Goal: Task Accomplishment & Management: Manage account settings

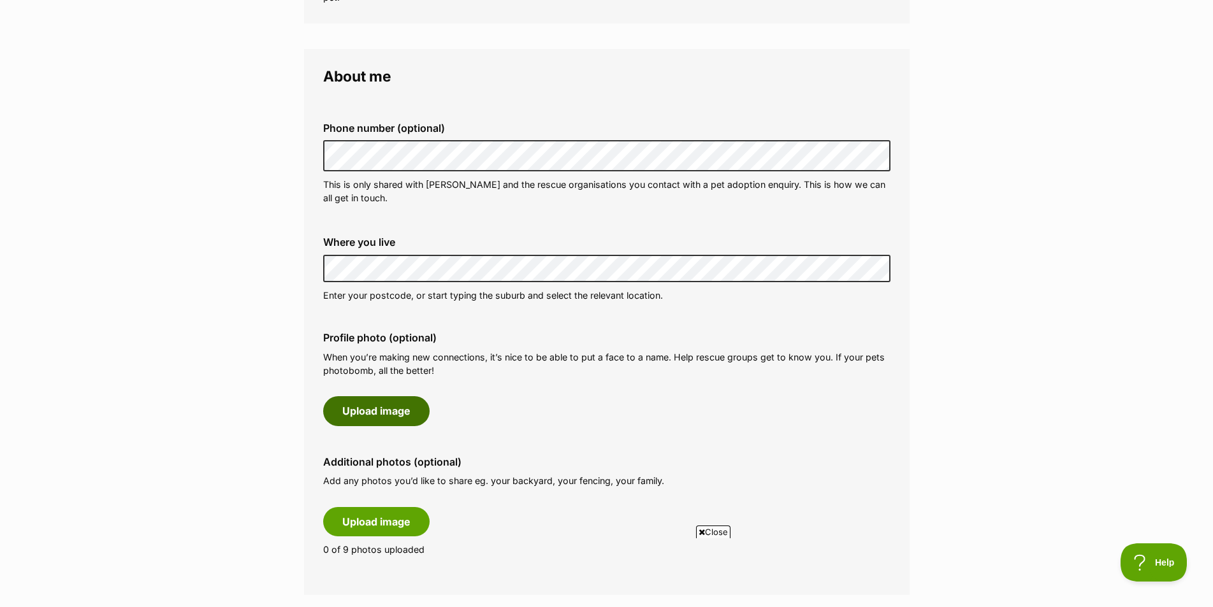
click at [379, 418] on button "Upload image" at bounding box center [376, 410] width 106 height 29
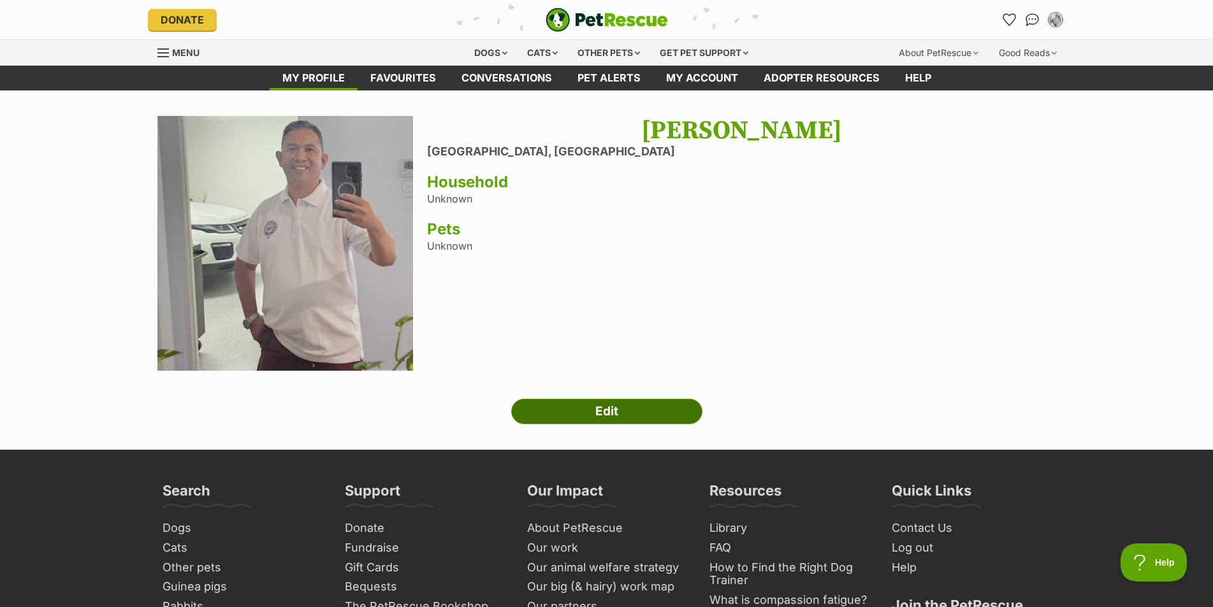
click at [626, 409] on link "Edit" at bounding box center [606, 411] width 191 height 25
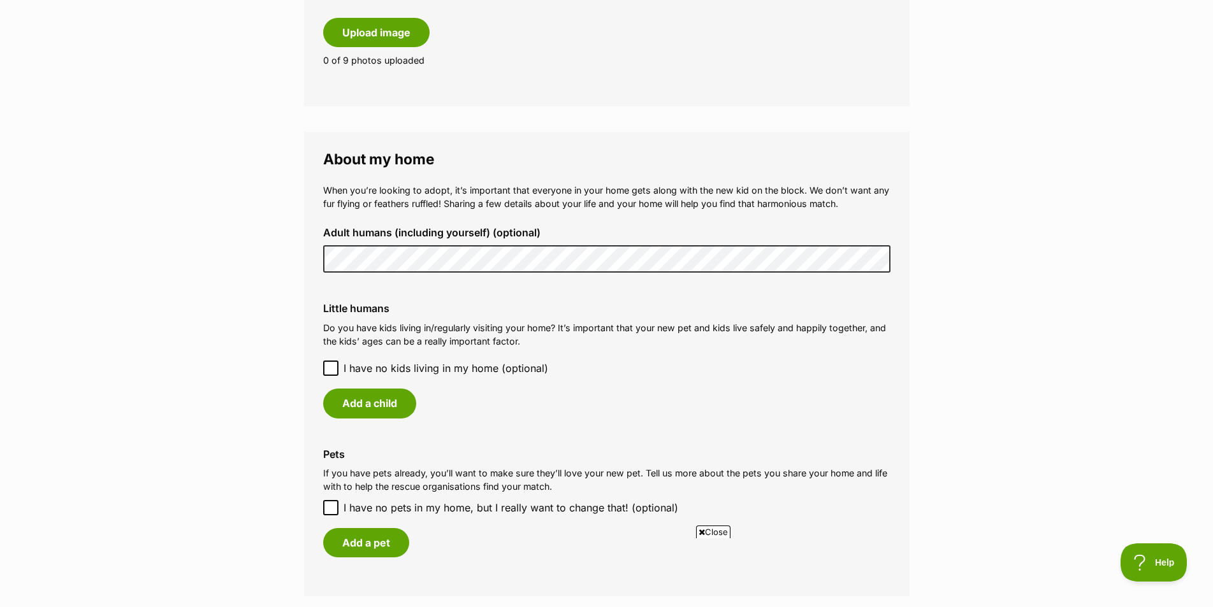
scroll to position [956, 0]
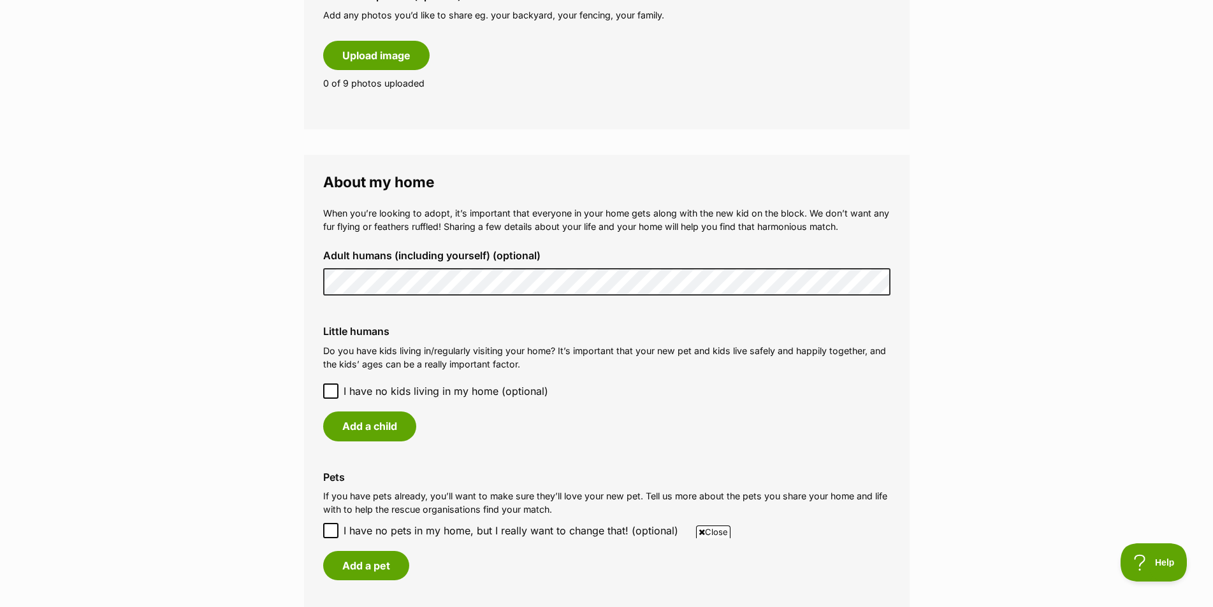
click at [320, 388] on div "Little humans Do you have kids living in/regularly visiting your home? It’s imp…" at bounding box center [607, 383] width 588 height 136
click at [332, 389] on icon at bounding box center [330, 391] width 9 height 9
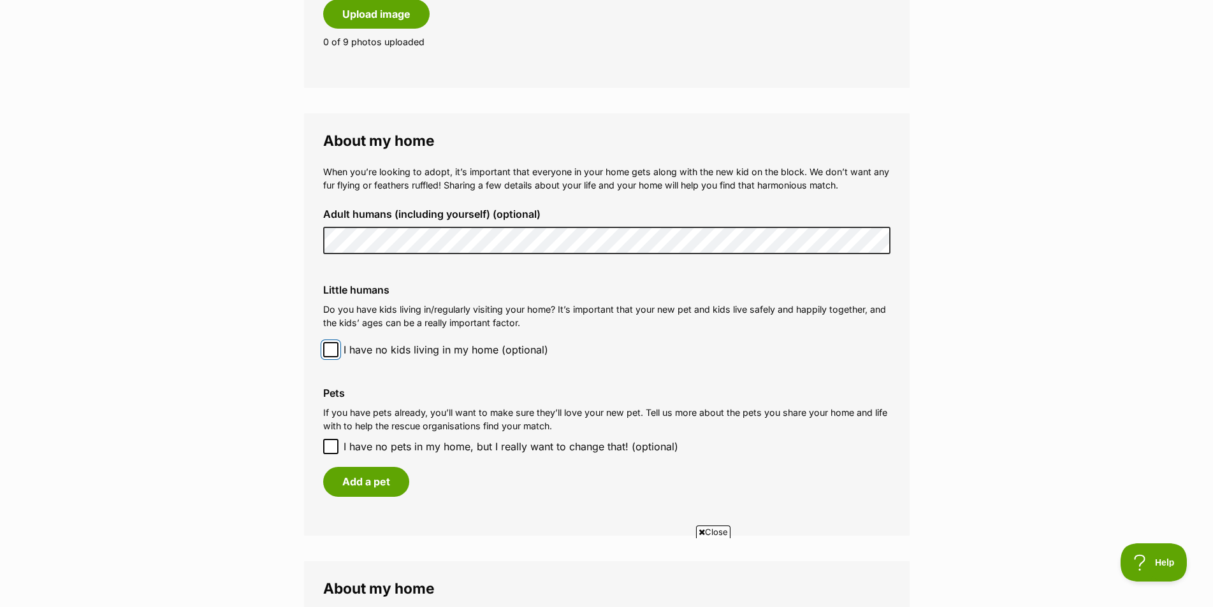
scroll to position [1020, 0]
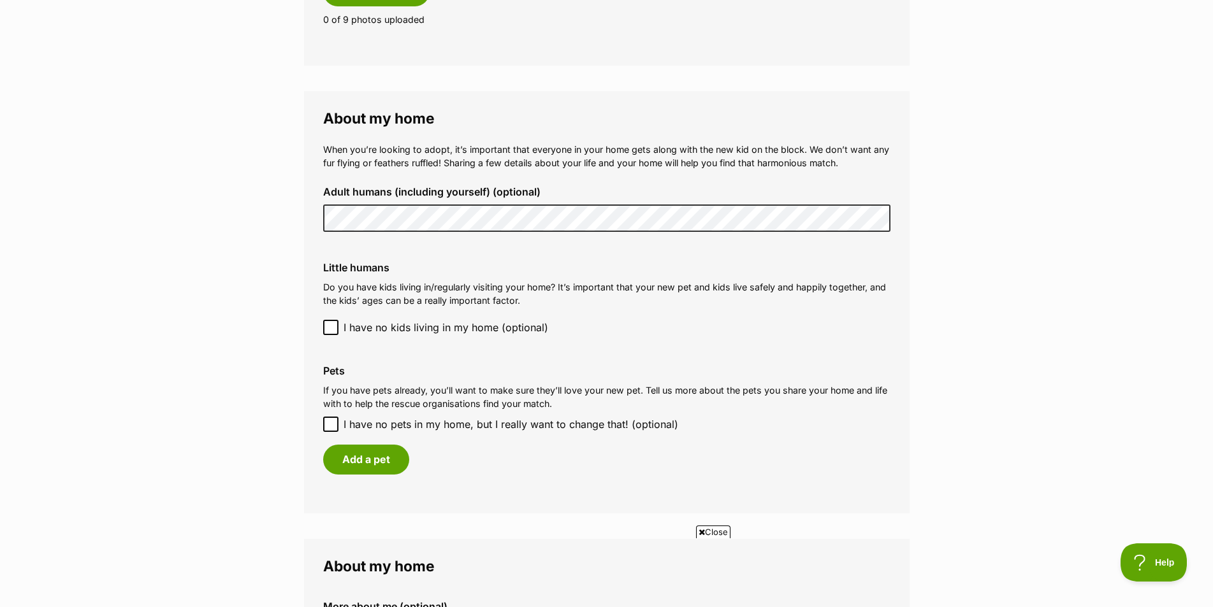
click at [332, 422] on icon at bounding box center [330, 424] width 9 height 9
click at [332, 422] on input "I have no pets in my home, but I really want to change that! (optional)" at bounding box center [330, 424] width 15 height 15
checkbox input "true"
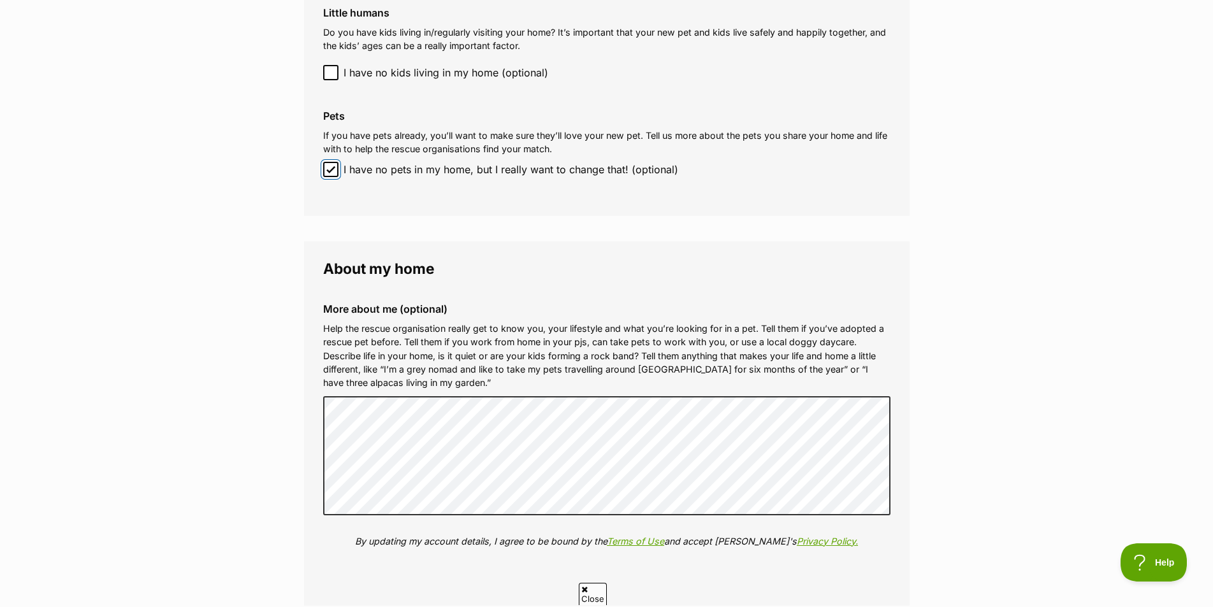
scroll to position [0, 0]
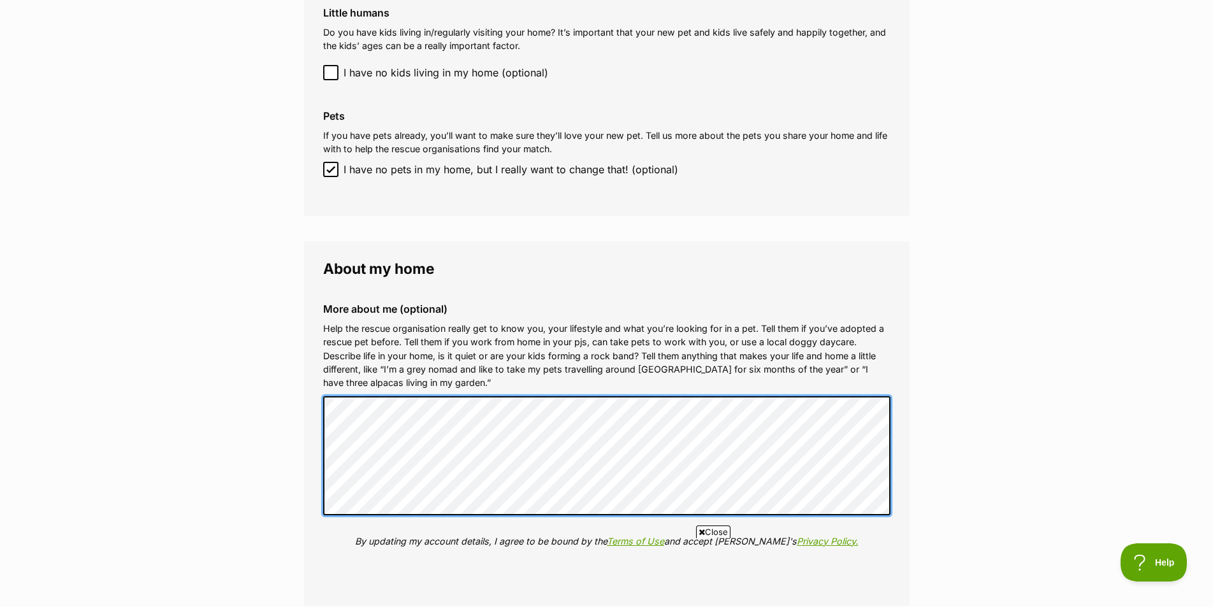
click at [319, 414] on div "More about me (optional) Help the rescue organisation really get to know you, y…" at bounding box center [607, 435] width 588 height 284
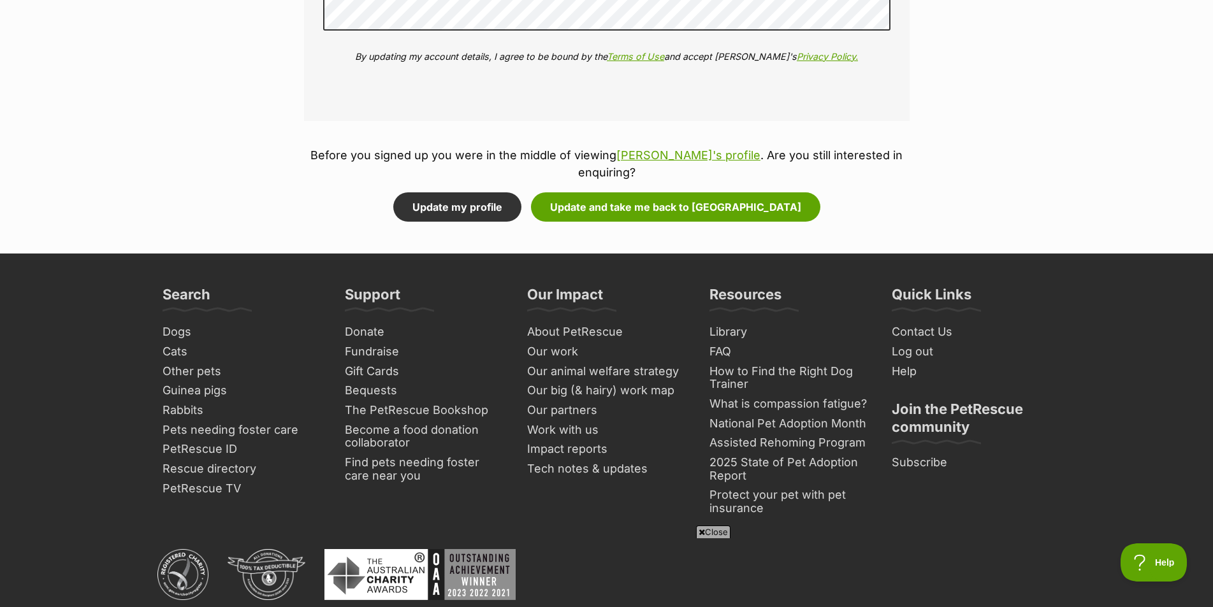
scroll to position [1805, 0]
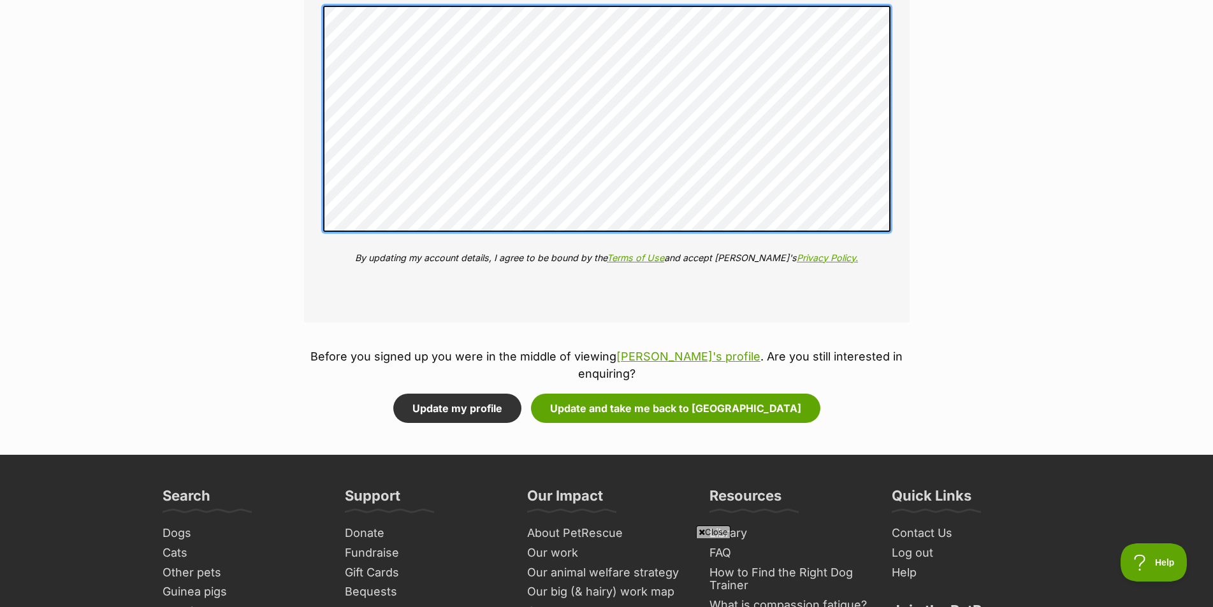
scroll to position [1678, 0]
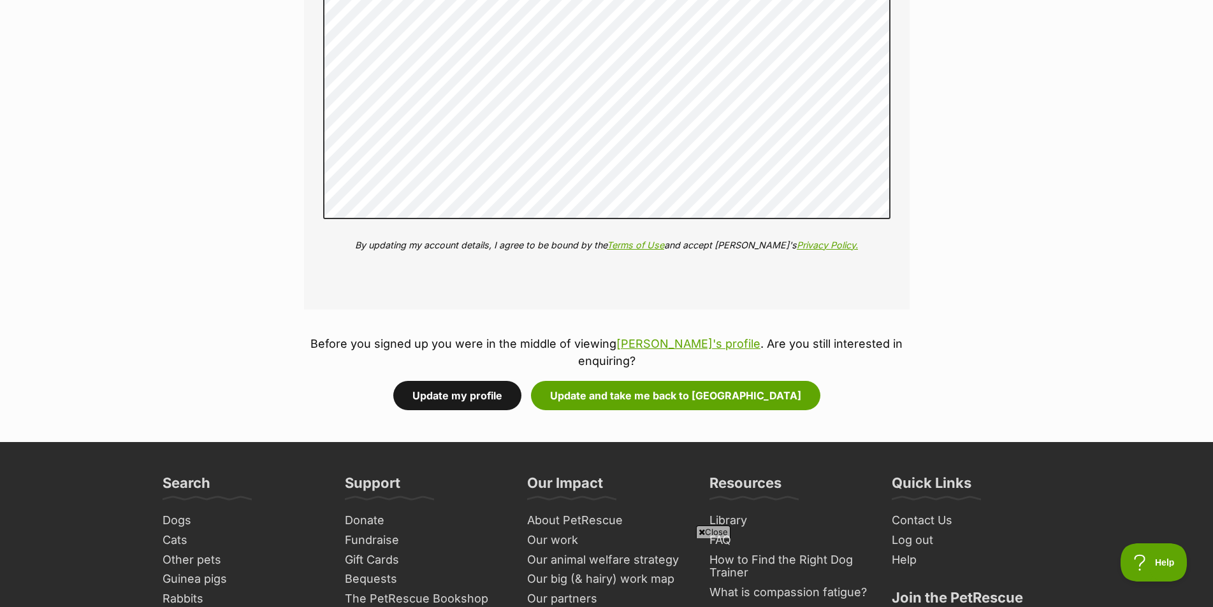
click at [502, 381] on button "Update my profile" at bounding box center [457, 395] width 128 height 29
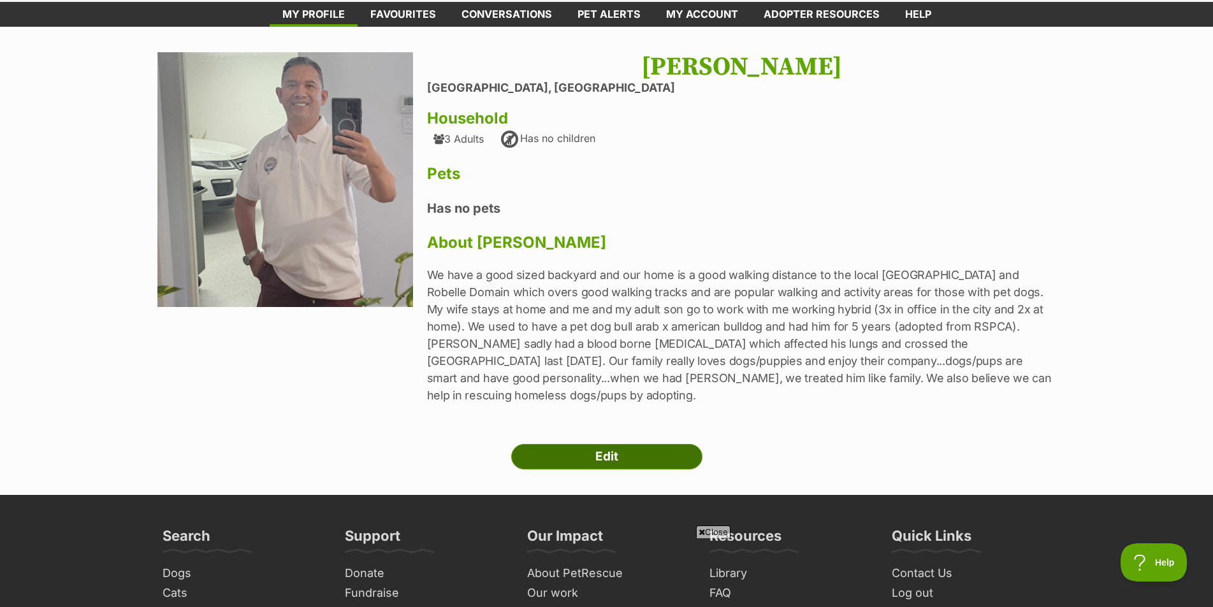
click at [616, 444] on link "Edit" at bounding box center [606, 456] width 191 height 25
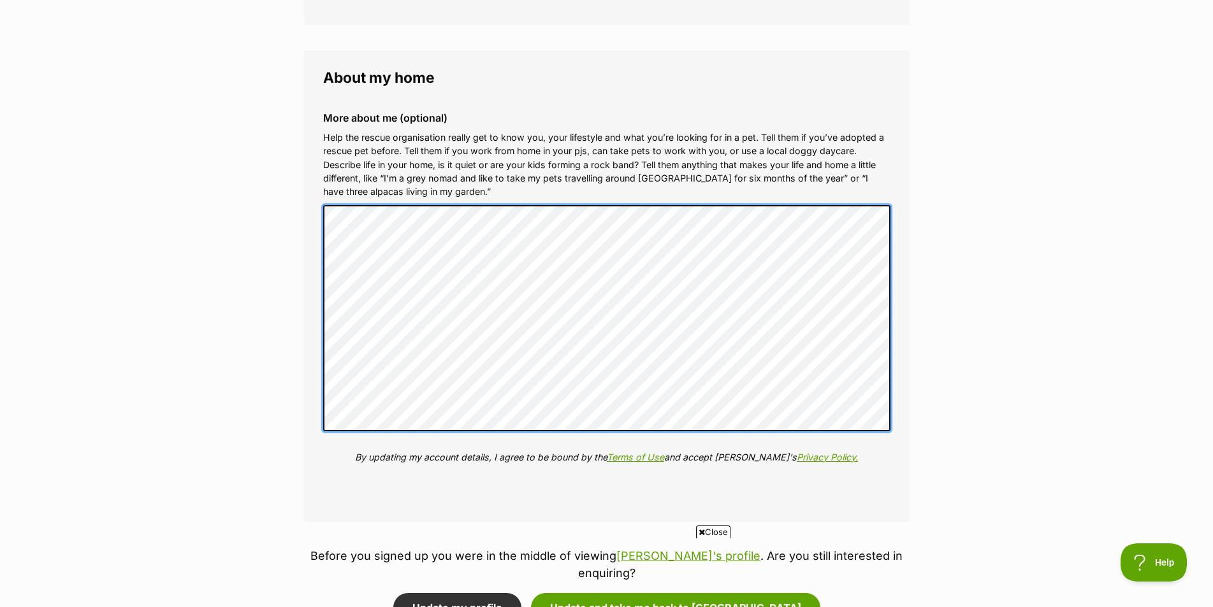
scroll to position [1593, 0]
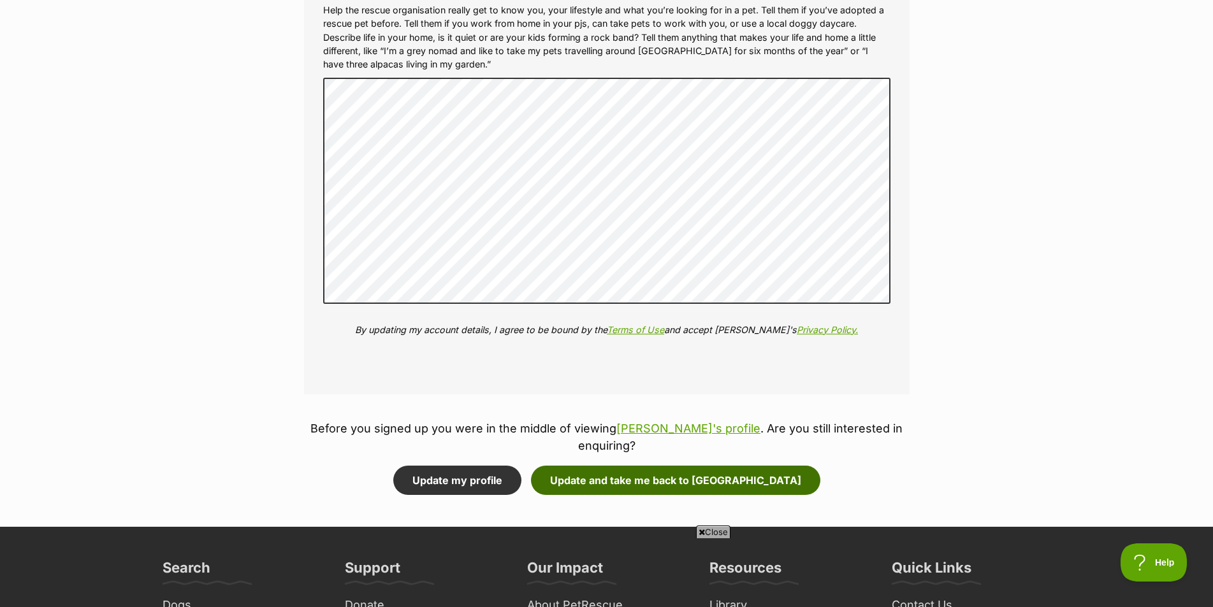
click at [658, 466] on button "Update and take me back to [GEOGRAPHIC_DATA]" at bounding box center [675, 480] width 289 height 29
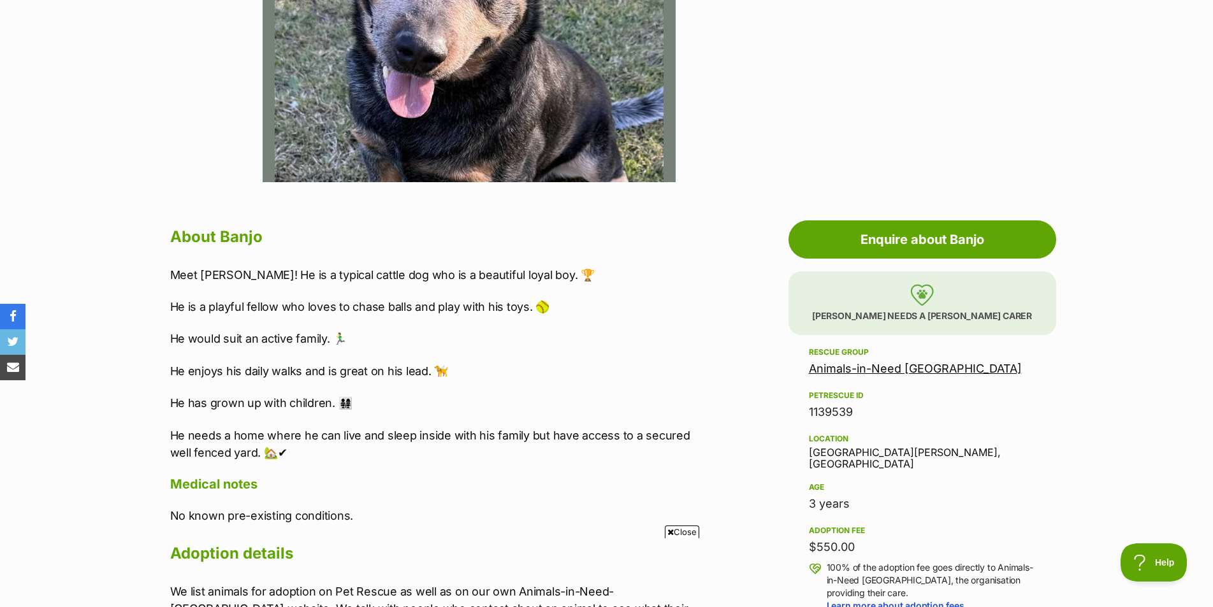
scroll to position [446, 0]
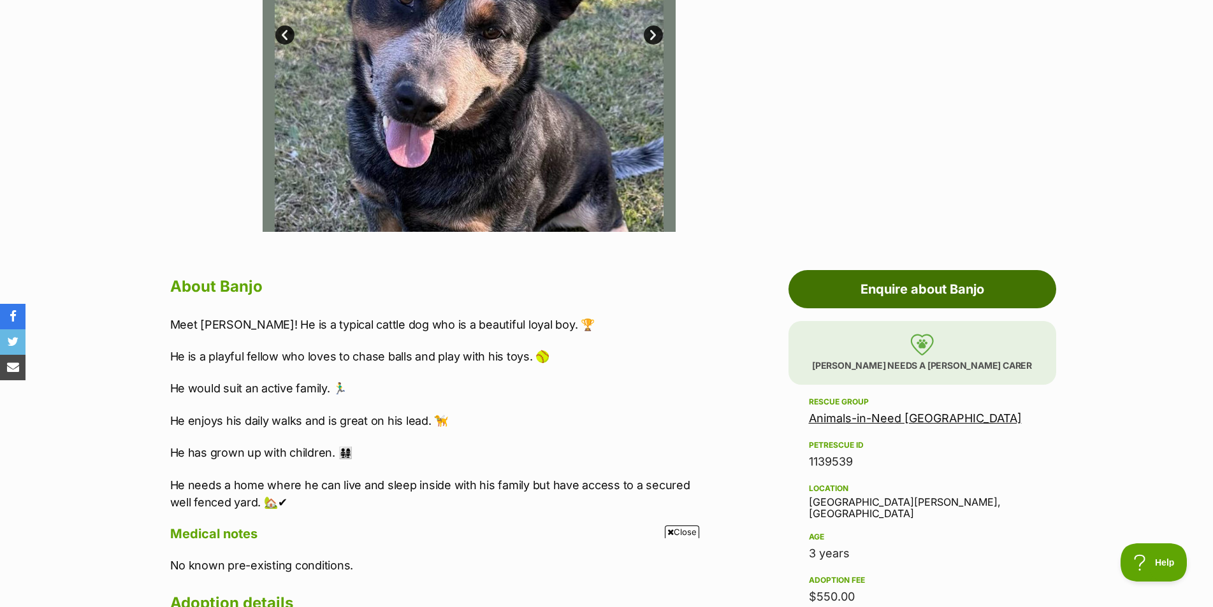
click at [927, 277] on link "Enquire about Banjo" at bounding box center [922, 289] width 268 height 38
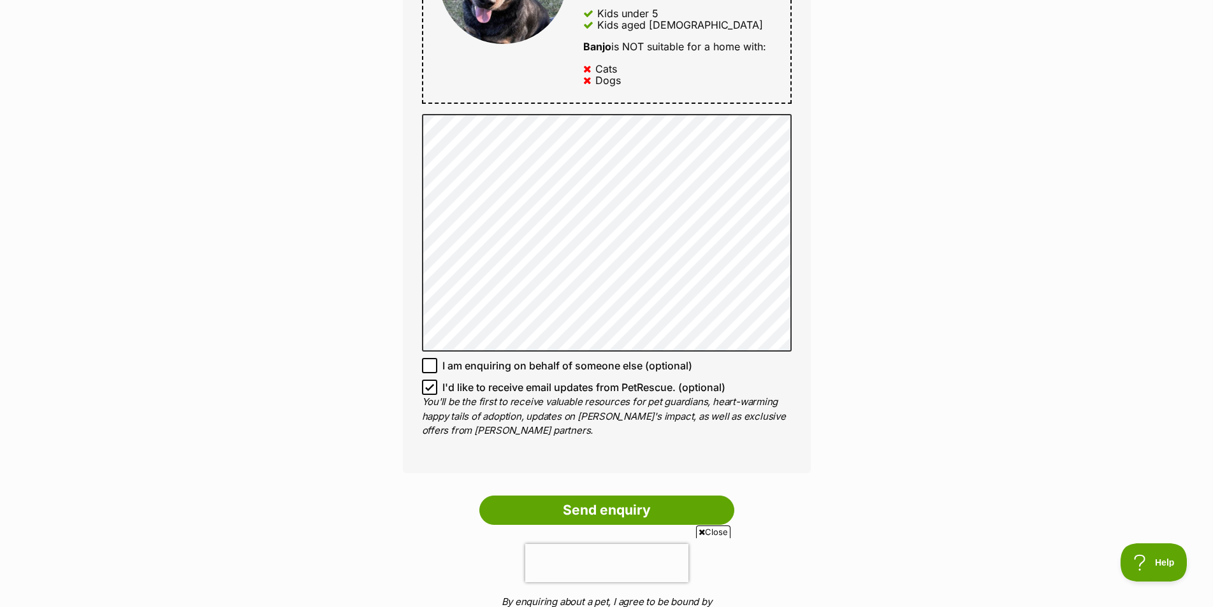
scroll to position [765, 0]
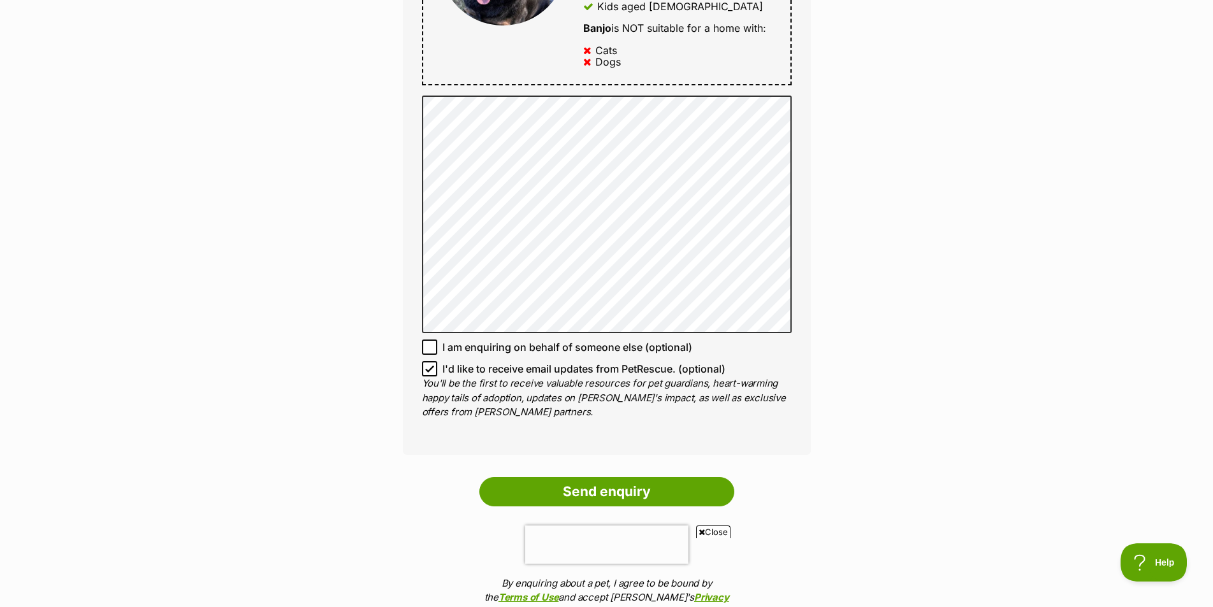
click at [433, 366] on icon at bounding box center [430, 369] width 8 height 6
click at [433, 366] on input "I'd like to receive email updates from PetRescue. (optional)" at bounding box center [429, 368] width 15 height 15
click at [433, 366] on icon at bounding box center [430, 369] width 8 height 6
click at [433, 366] on input "I'd like to receive email updates from PetRescue. (optional)" at bounding box center [429, 368] width 15 height 15
click at [433, 370] on icon at bounding box center [429, 368] width 9 height 9
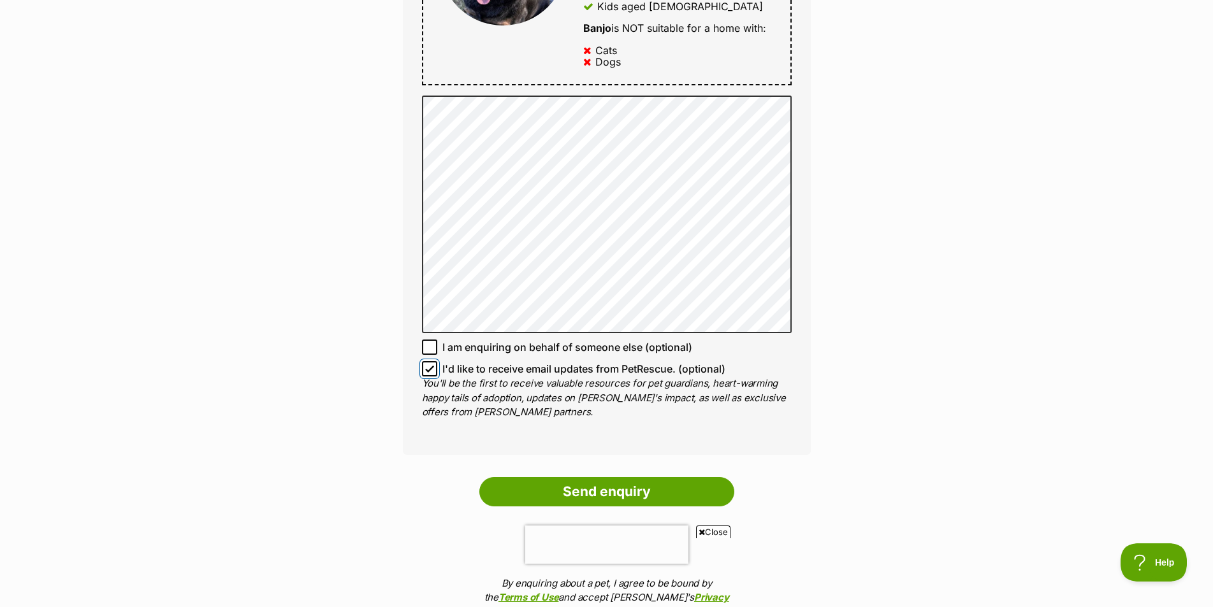
click at [433, 370] on input "I'd like to receive email updates from PetRescue. (optional)" at bounding box center [429, 368] width 15 height 15
checkbox input "false"
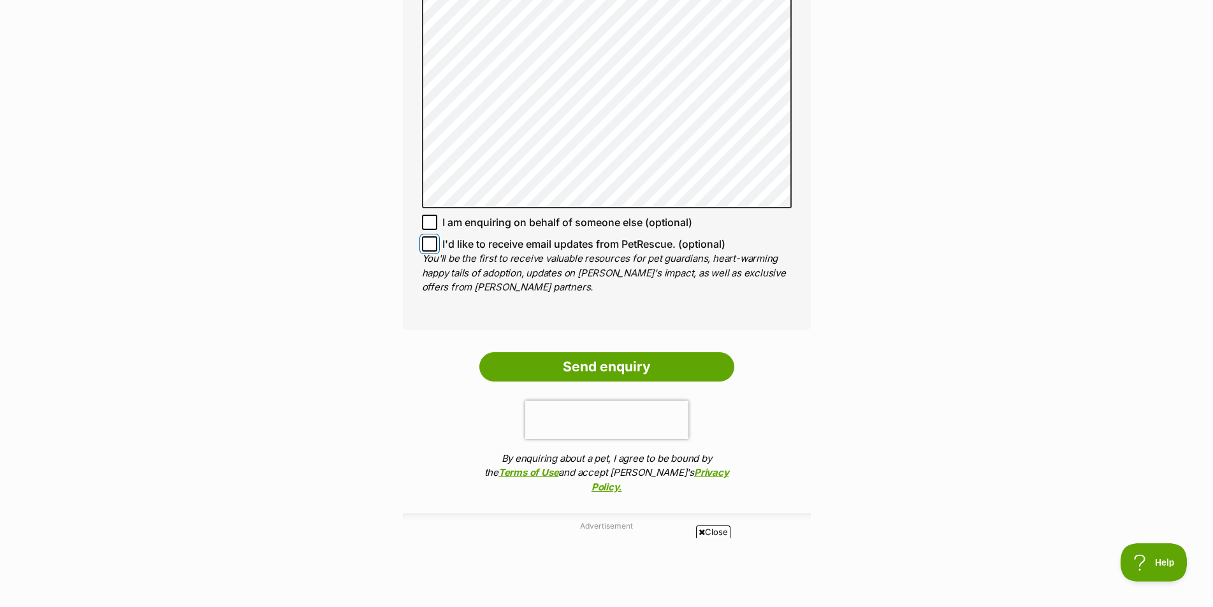
scroll to position [892, 0]
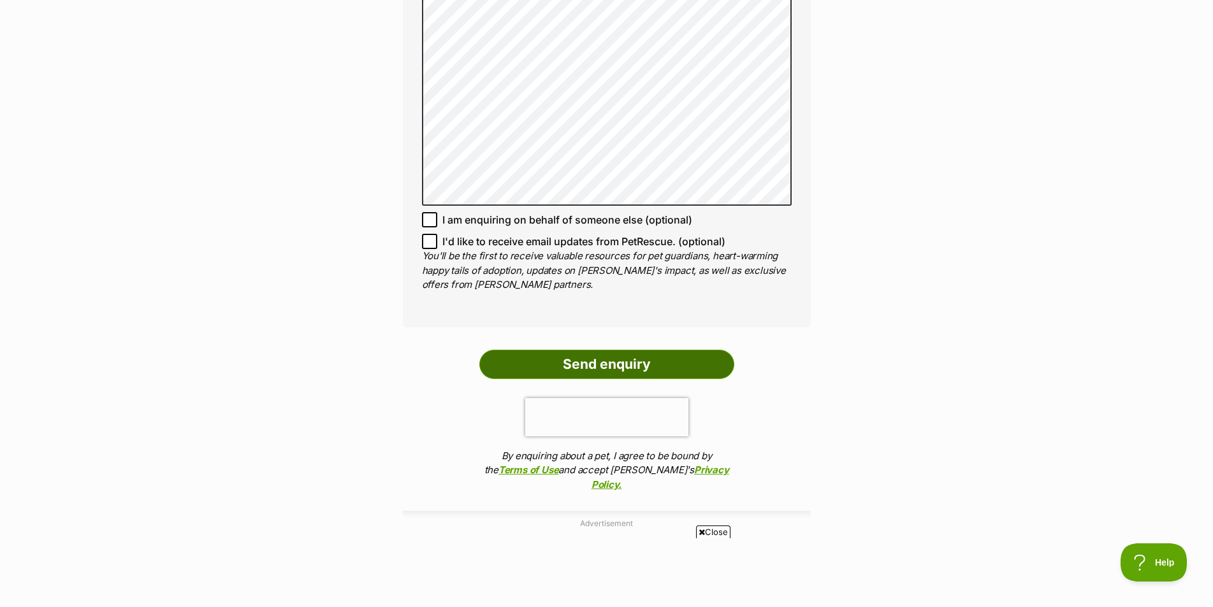
click at [630, 358] on input "Send enquiry" at bounding box center [606, 364] width 255 height 29
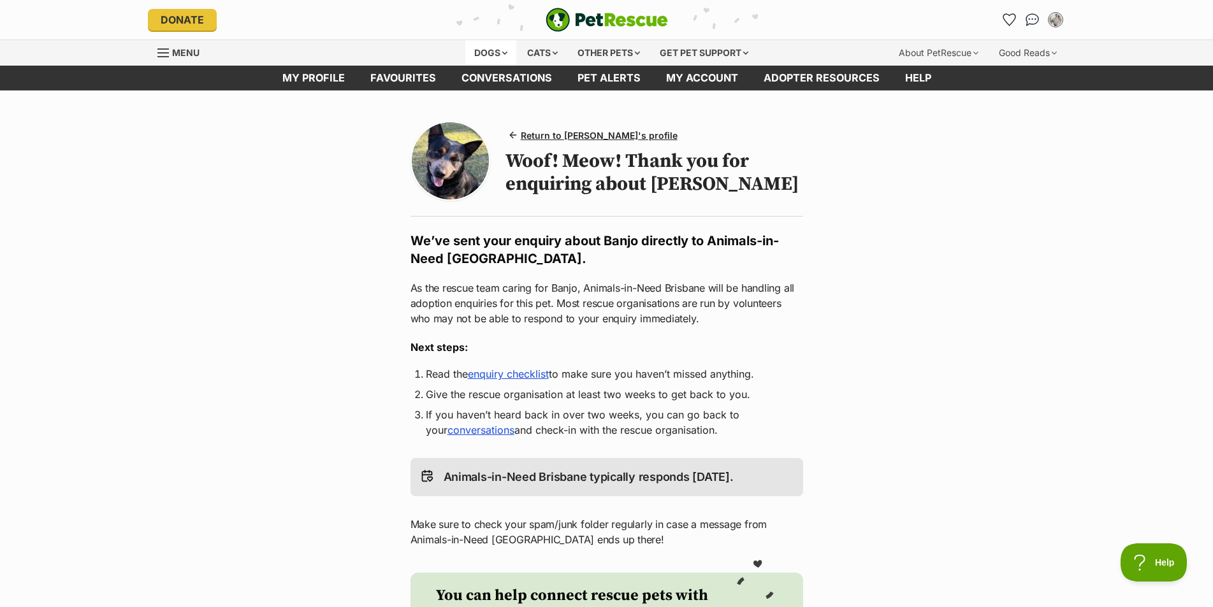
click at [493, 54] on div "Dogs" at bounding box center [490, 52] width 51 height 25
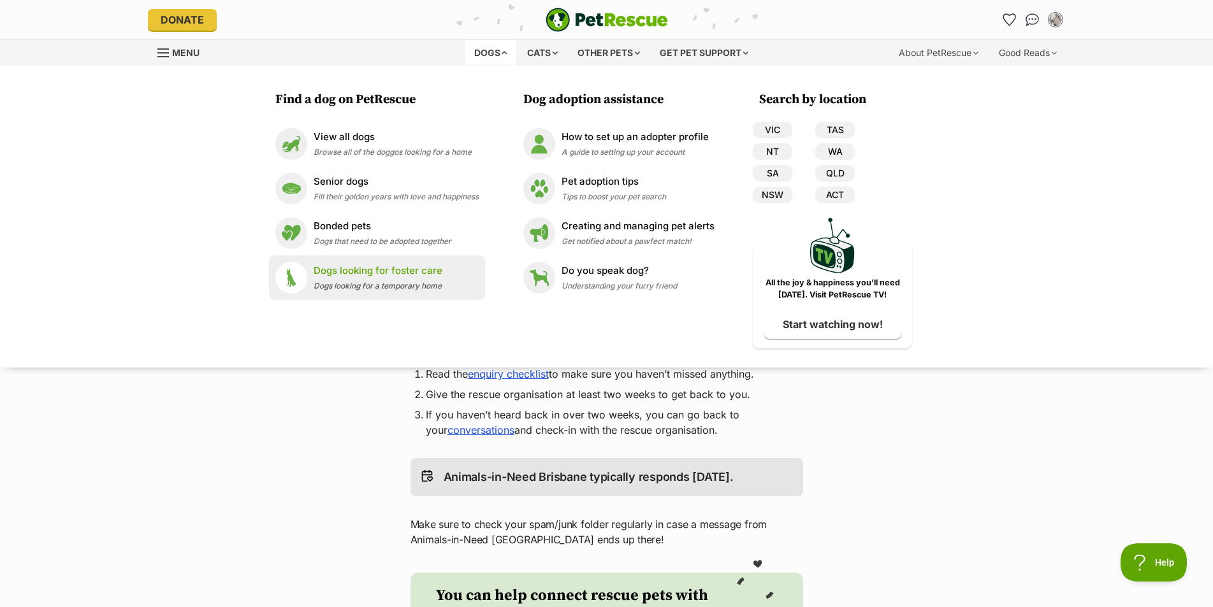
click at [368, 279] on div "Dogs looking for foster care Dogs looking for a temporary home" at bounding box center [378, 277] width 129 height 27
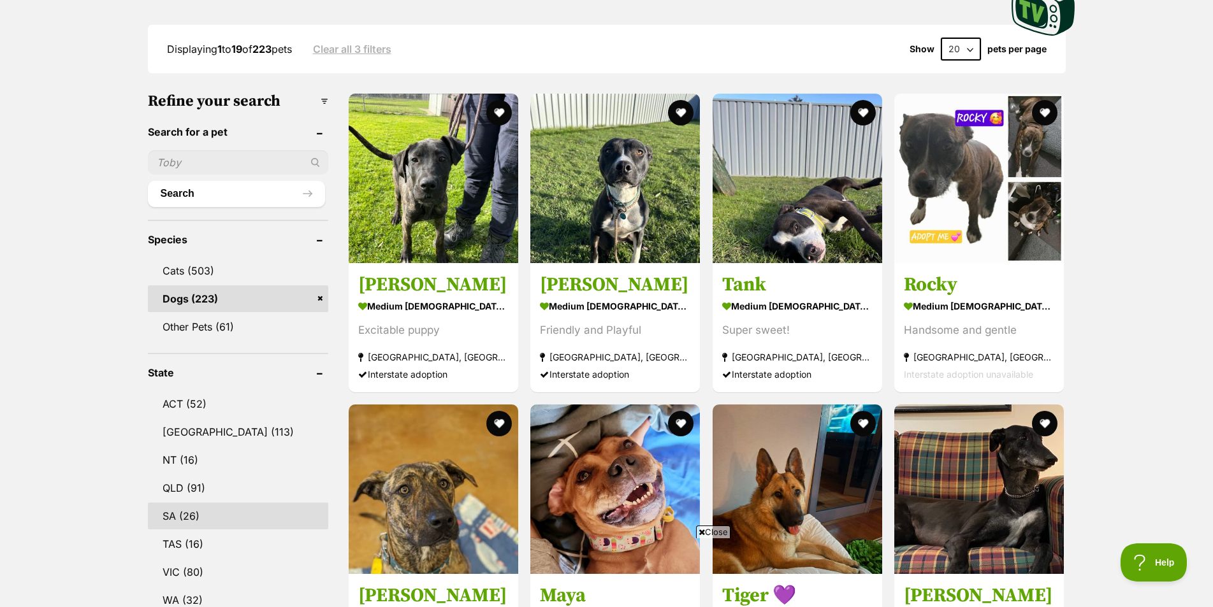
scroll to position [510, 0]
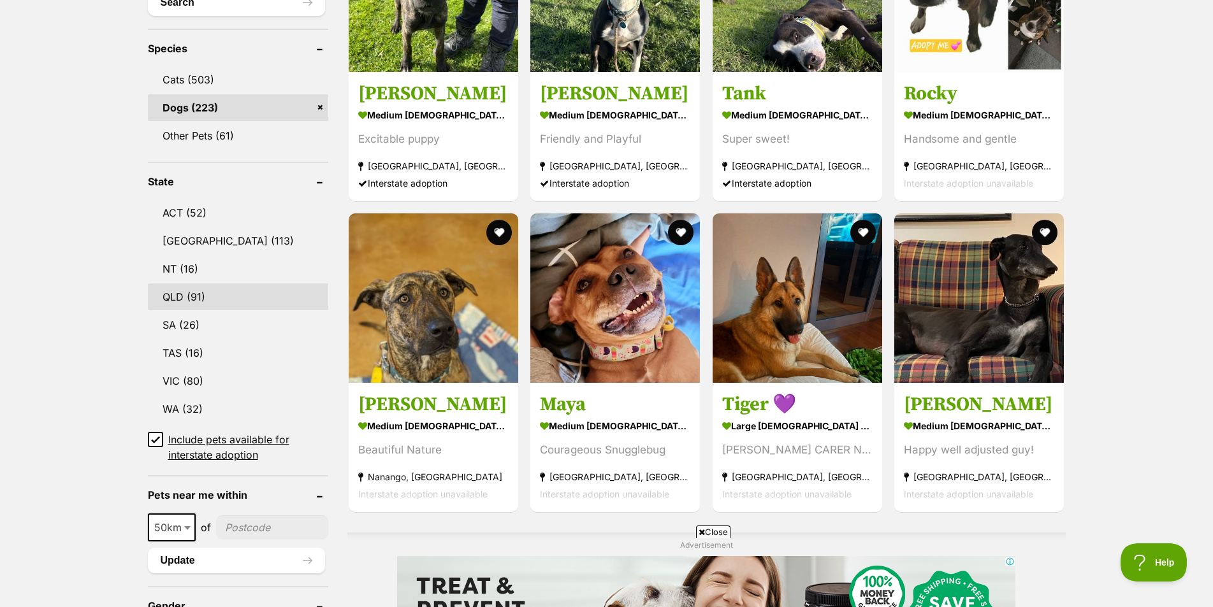
click at [170, 296] on link "QLD (91)" at bounding box center [238, 297] width 180 height 27
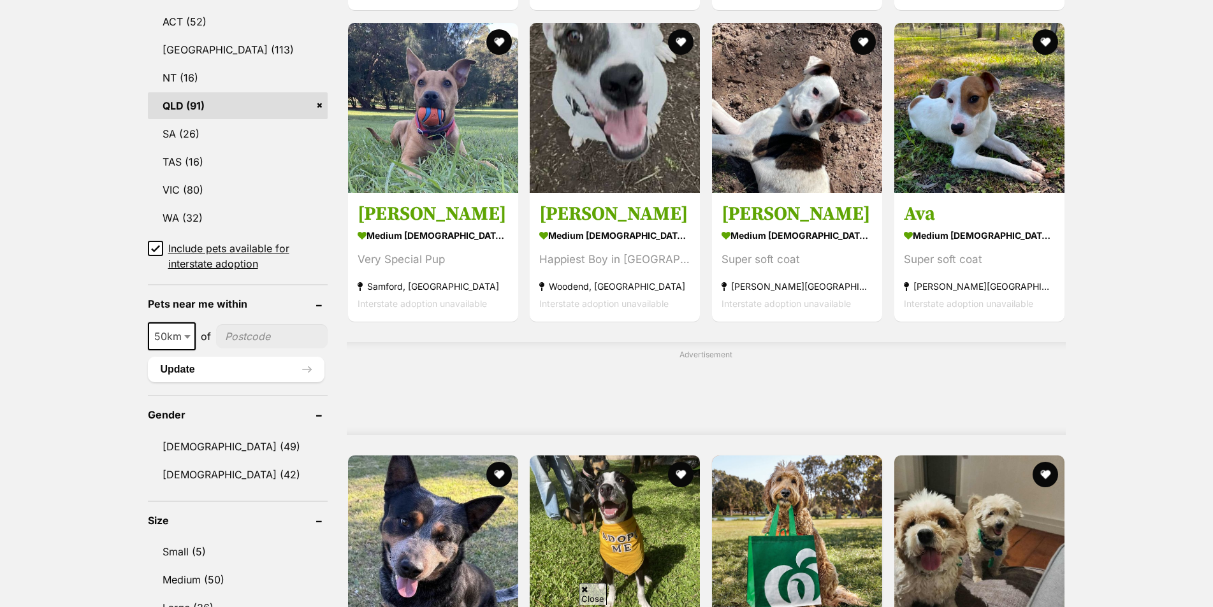
click at [159, 250] on icon at bounding box center [155, 248] width 9 height 9
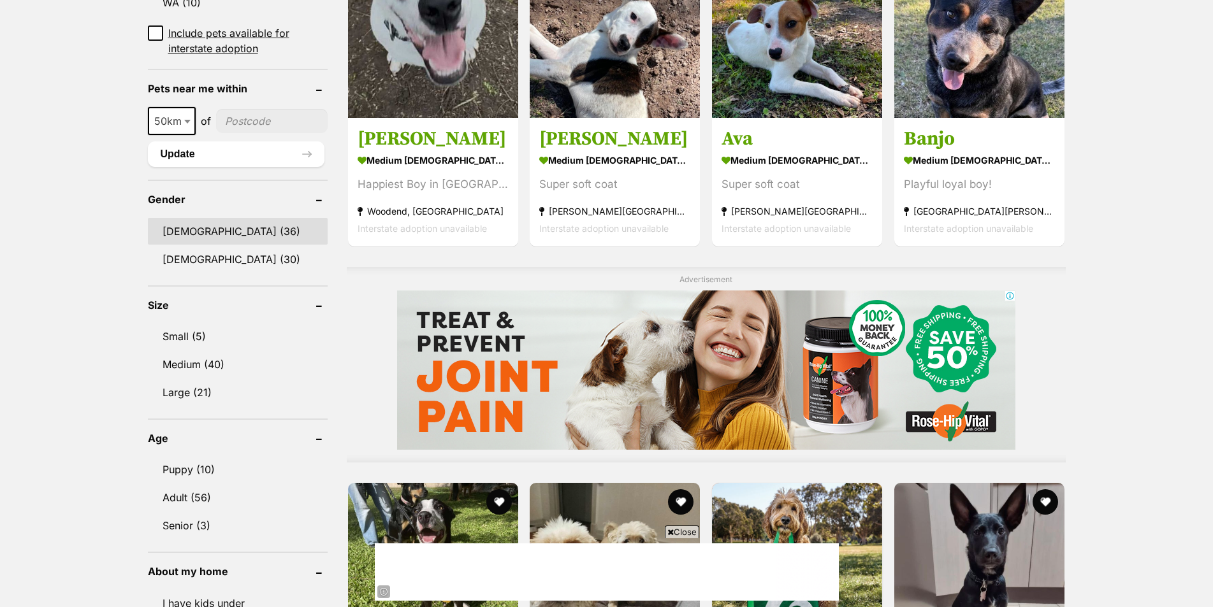
click at [183, 231] on link "[DEMOGRAPHIC_DATA] (36)" at bounding box center [238, 231] width 180 height 27
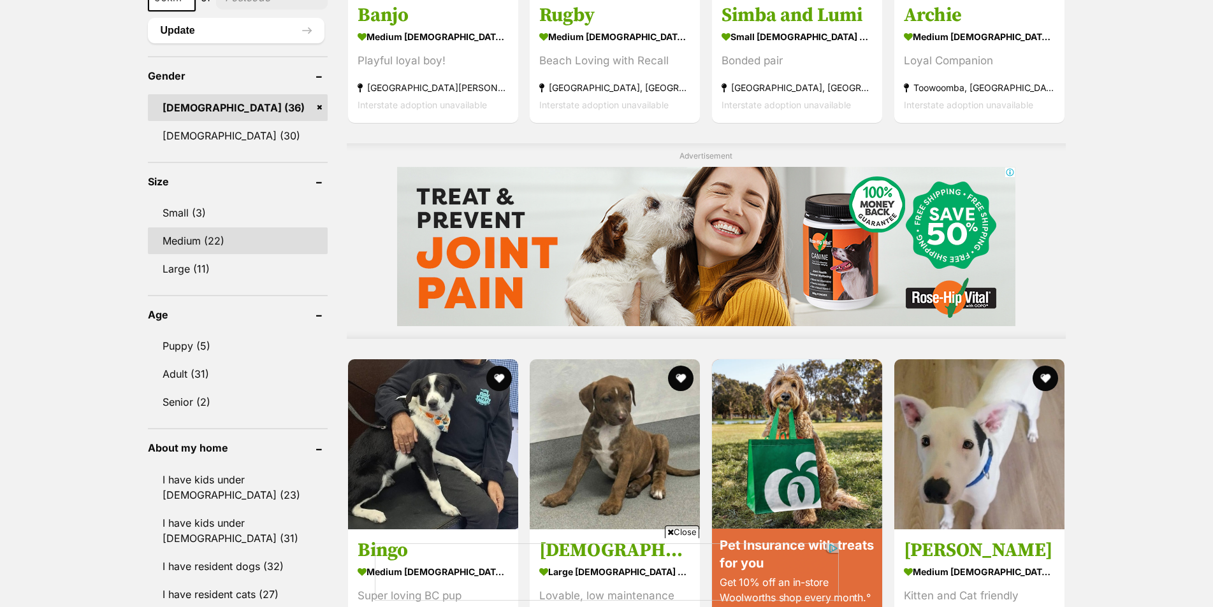
click at [180, 239] on link "Medium (22)" at bounding box center [238, 240] width 180 height 27
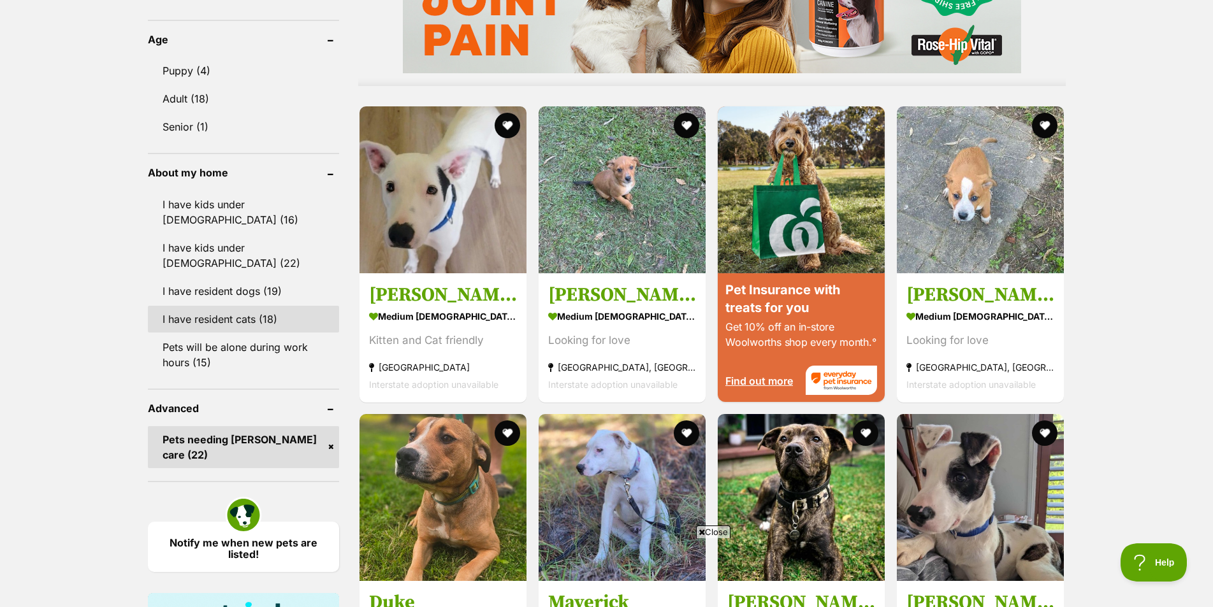
scroll to position [1402, 0]
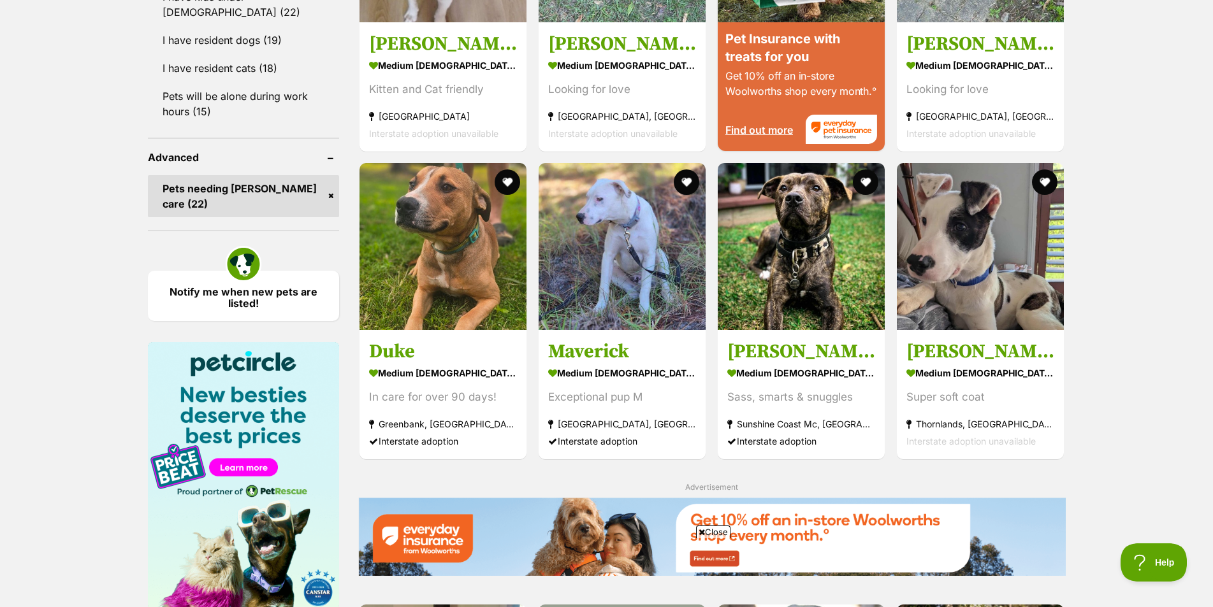
click at [269, 175] on link "Pets needing foster care (22)" at bounding box center [243, 196] width 191 height 42
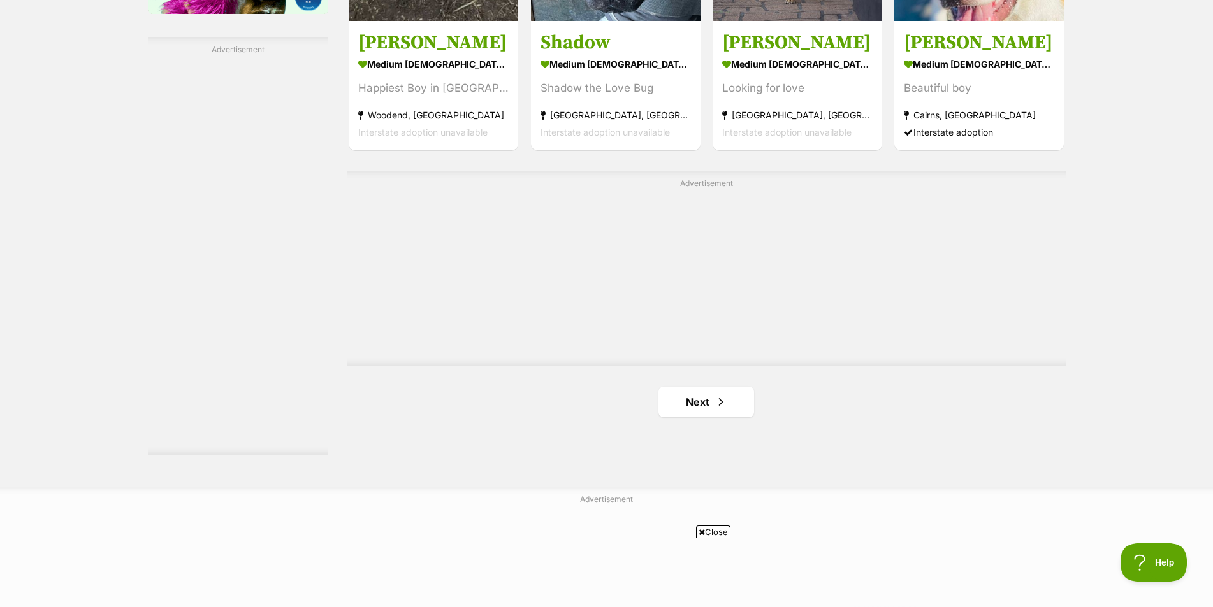
scroll to position [2294, 0]
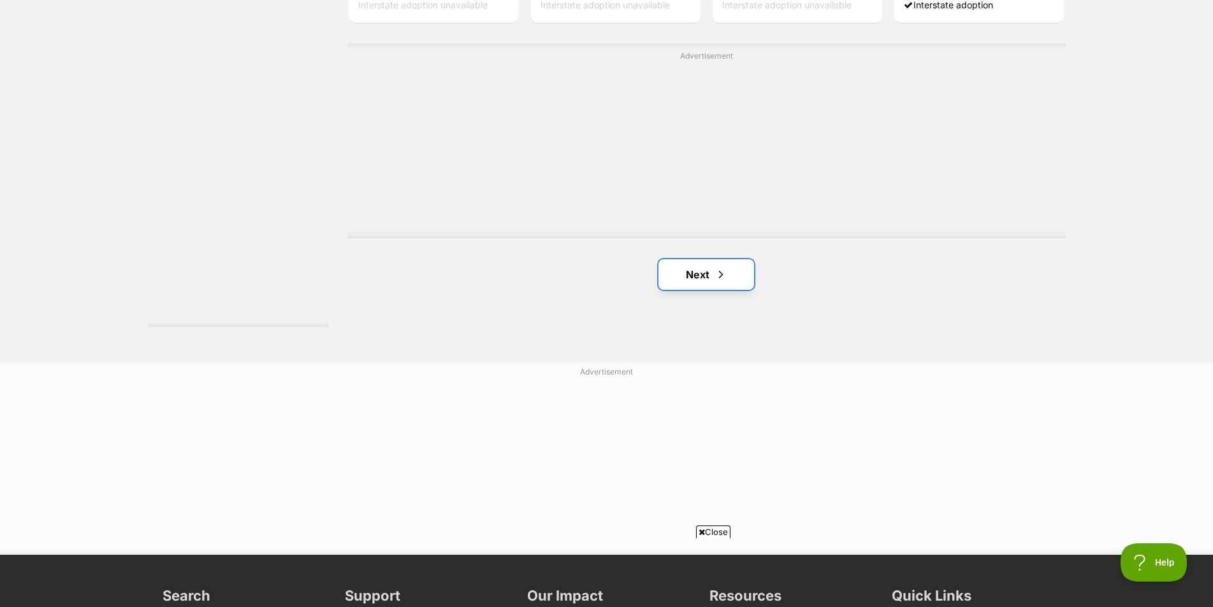
click at [674, 272] on link "Next" at bounding box center [706, 274] width 96 height 31
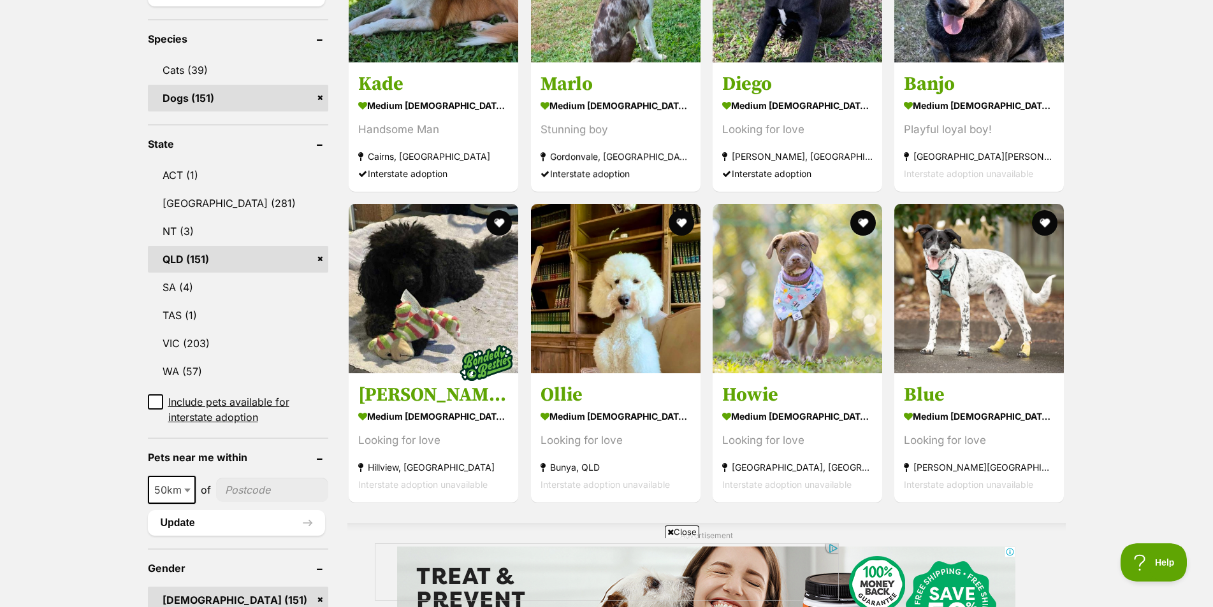
scroll to position [574, 0]
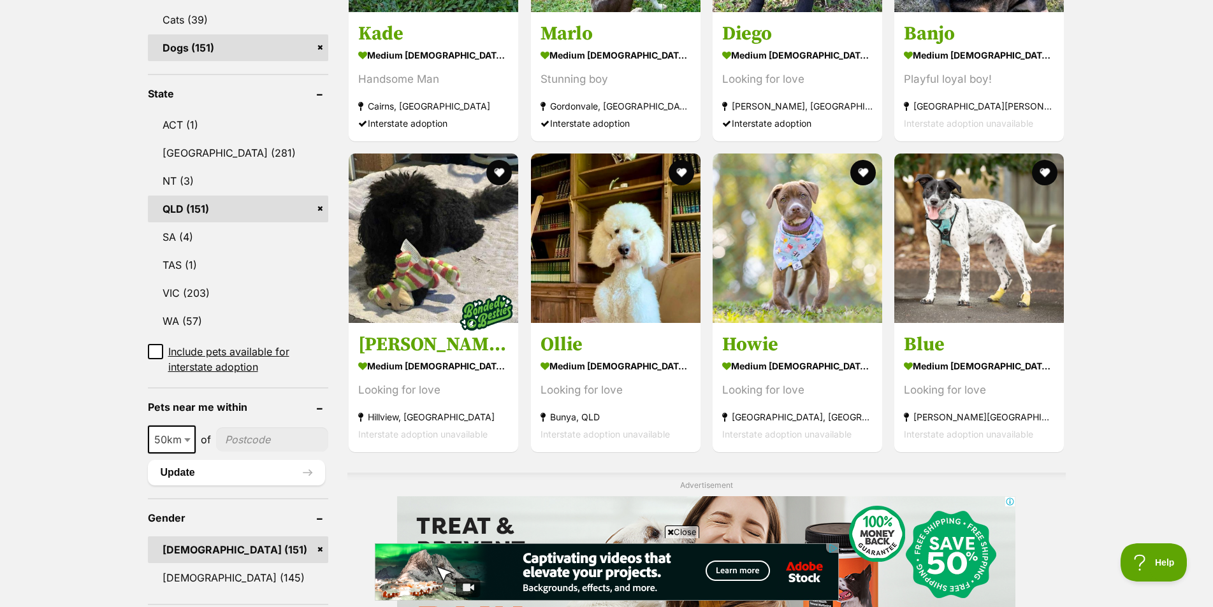
click at [185, 444] on span at bounding box center [188, 440] width 13 height 28
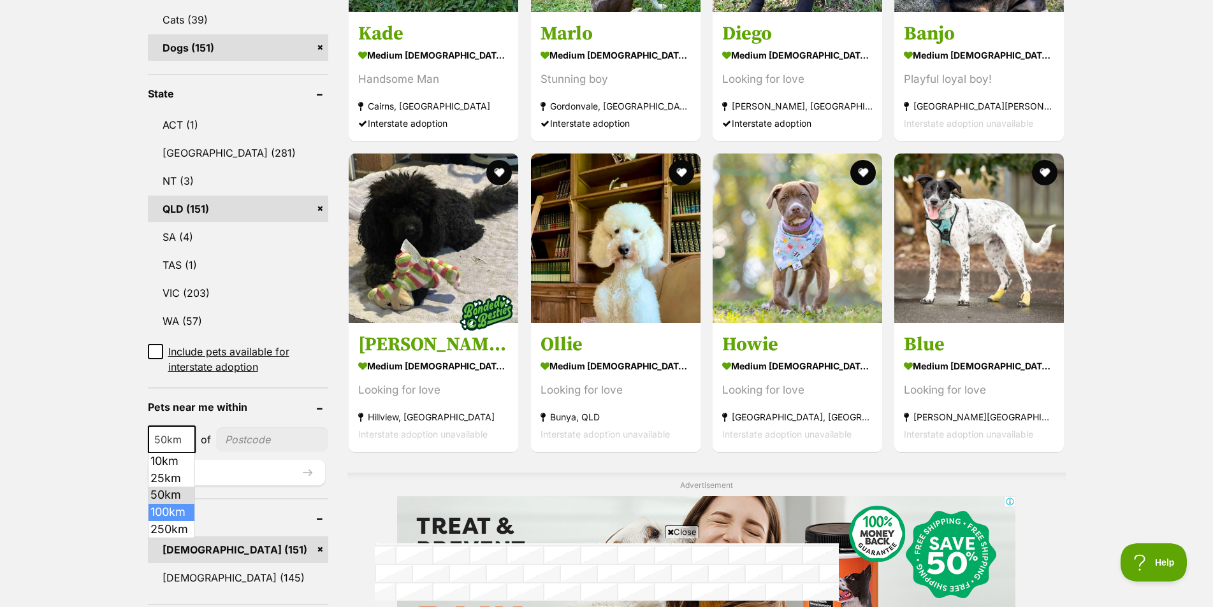
select select "100"
click at [228, 435] on input"] "postcode" at bounding box center [274, 440] width 108 height 24
type input"] "4300"
click at [205, 468] on button "Update" at bounding box center [237, 472] width 178 height 25
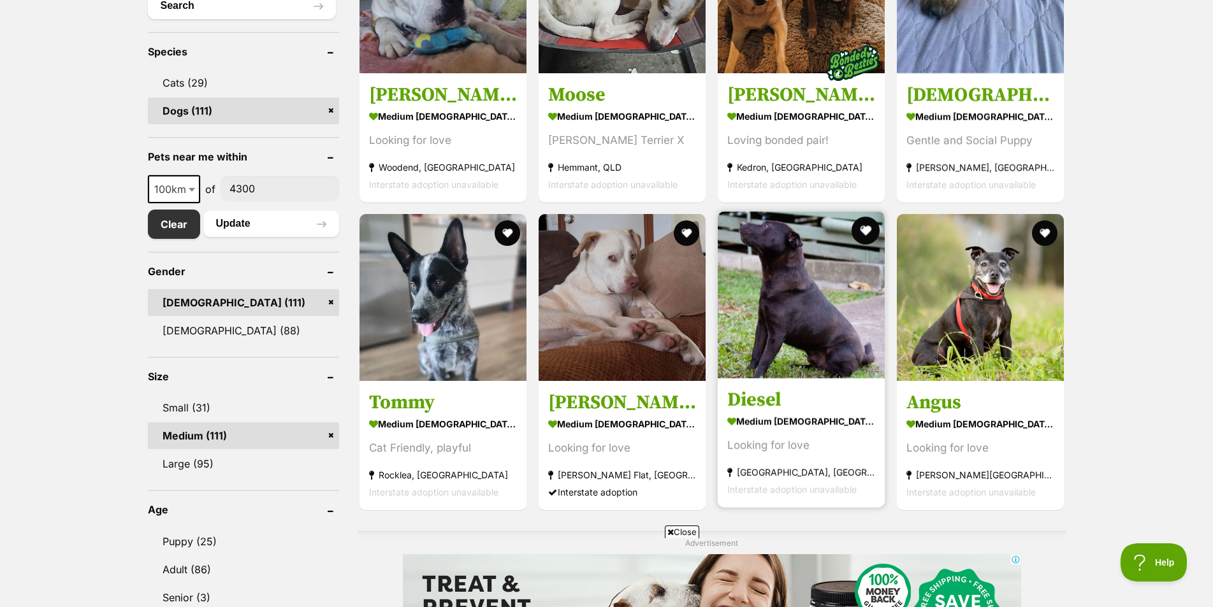
click at [865, 229] on button "favourite" at bounding box center [865, 231] width 28 height 28
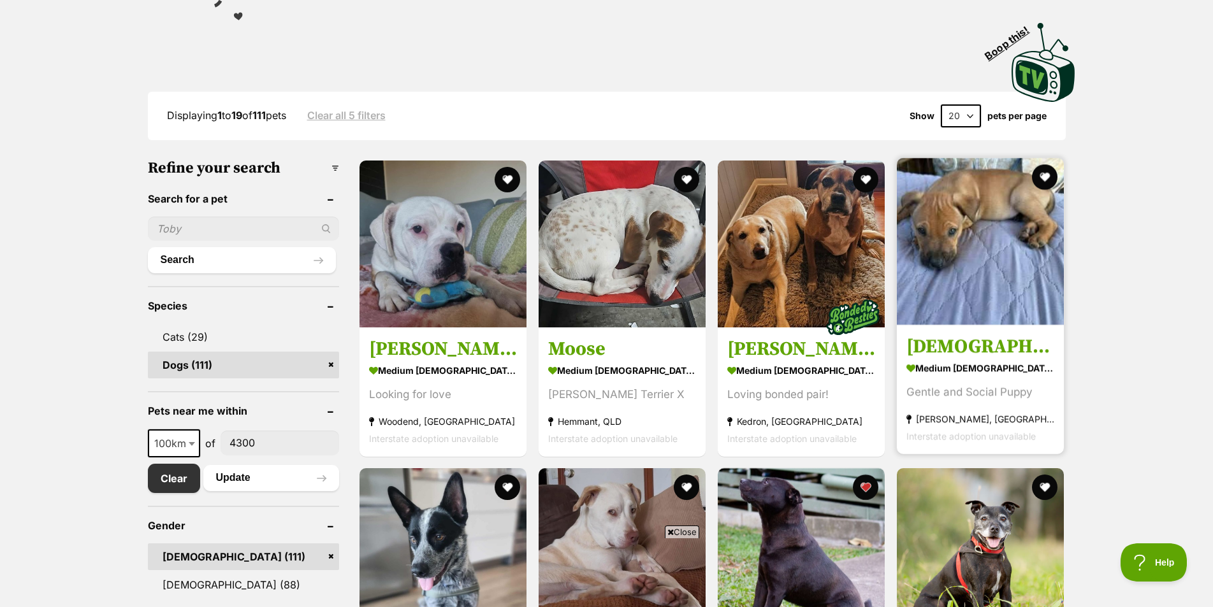
scroll to position [255, 0]
click at [1039, 176] on button "favourite" at bounding box center [1045, 178] width 28 height 28
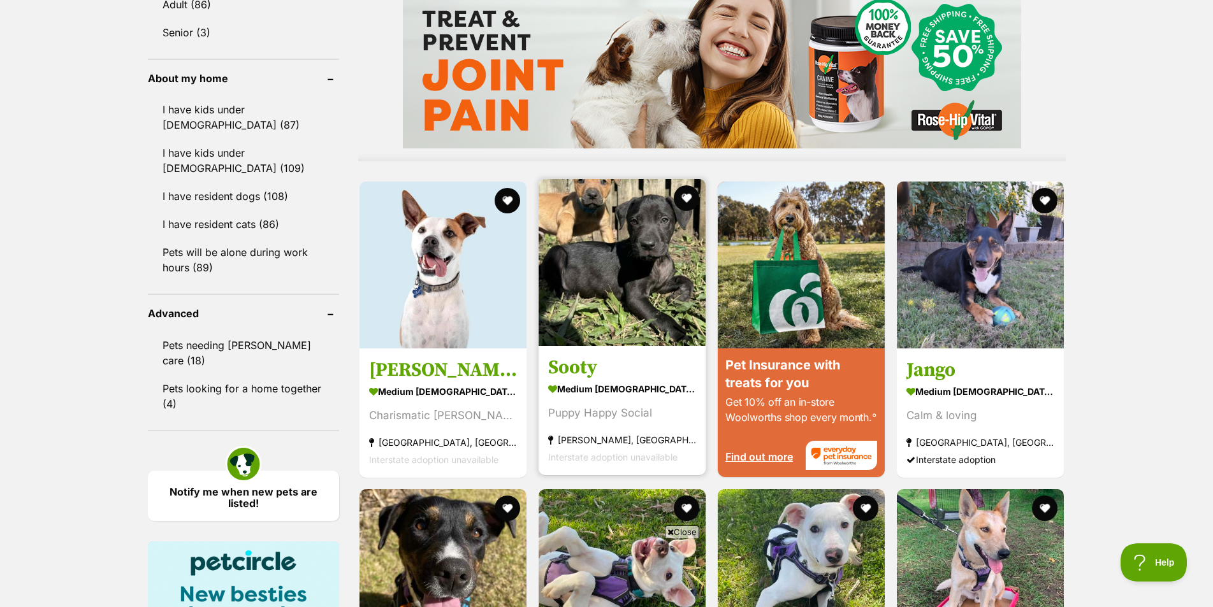
scroll to position [1083, 0]
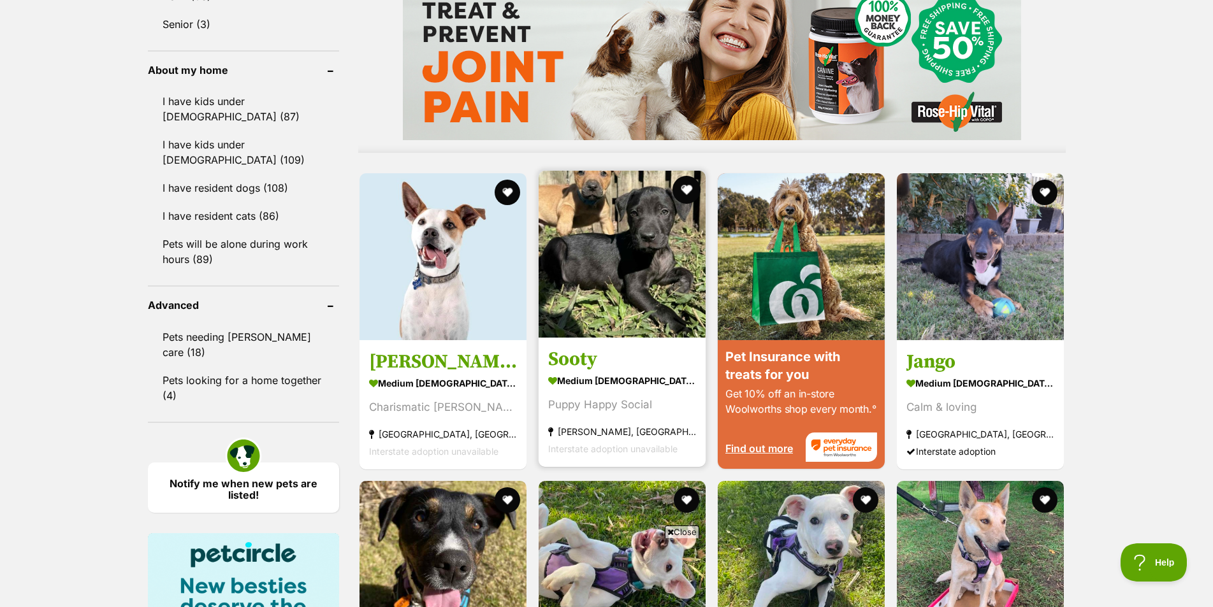
click at [682, 194] on button "favourite" at bounding box center [686, 190] width 28 height 28
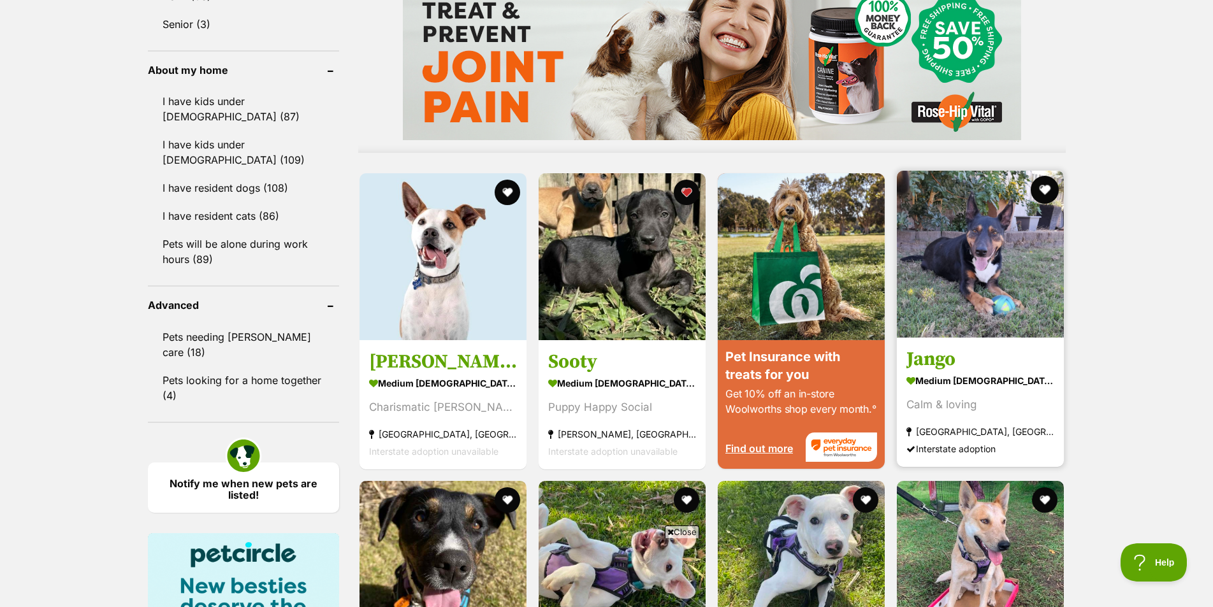
click at [1046, 194] on button "favourite" at bounding box center [1045, 190] width 28 height 28
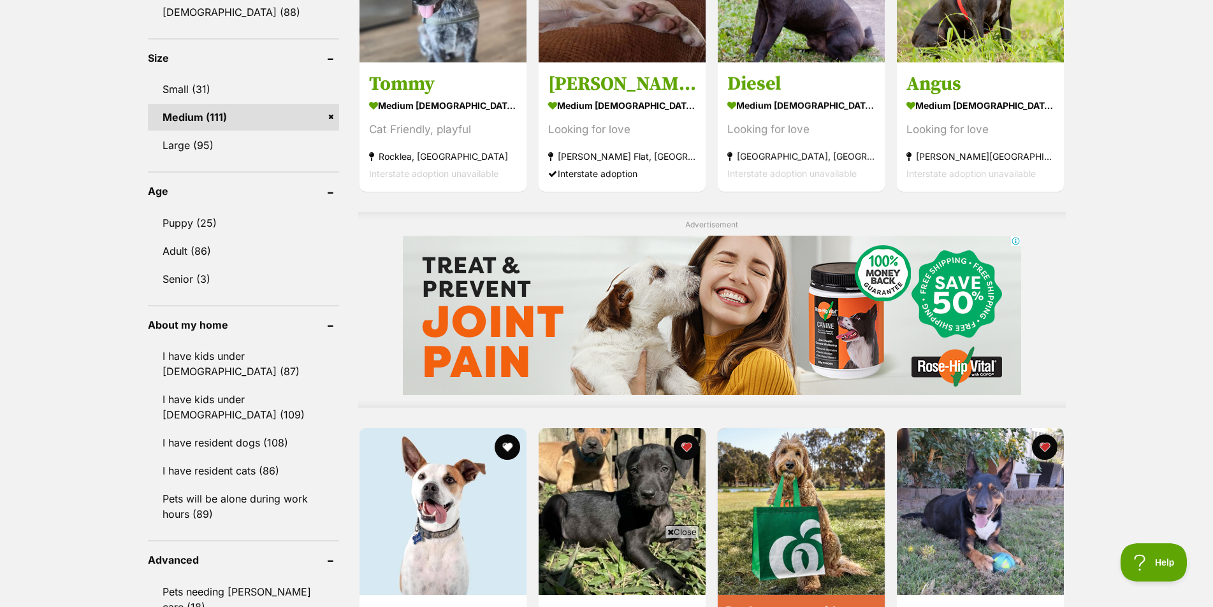
scroll to position [892, 0]
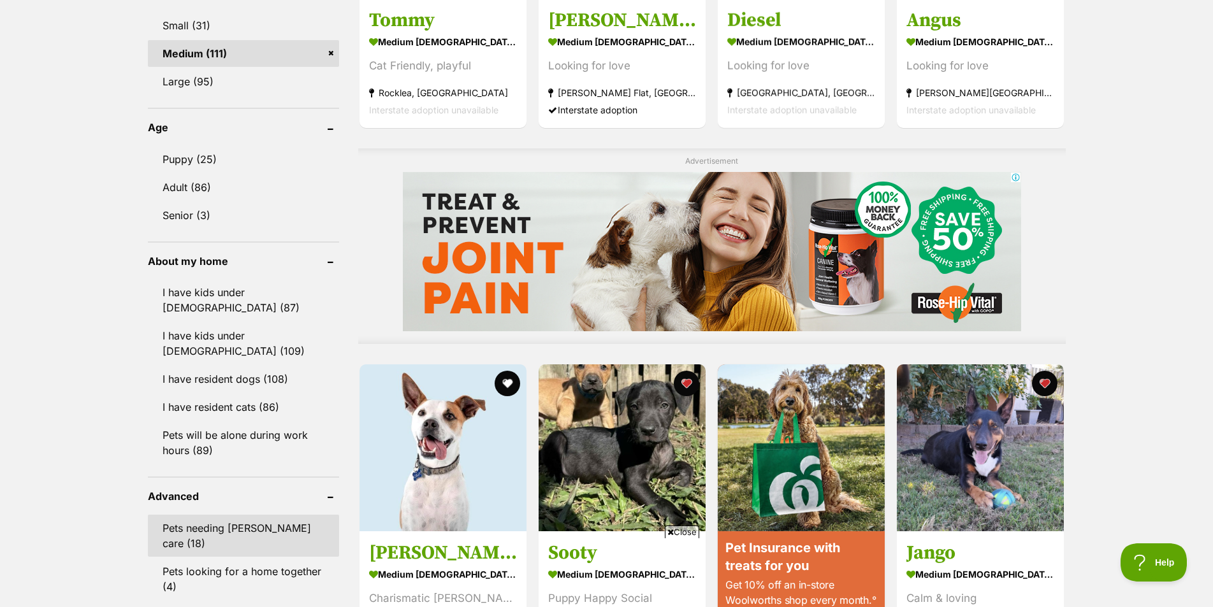
click at [270, 519] on link "Pets needing foster care (18)" at bounding box center [243, 536] width 191 height 42
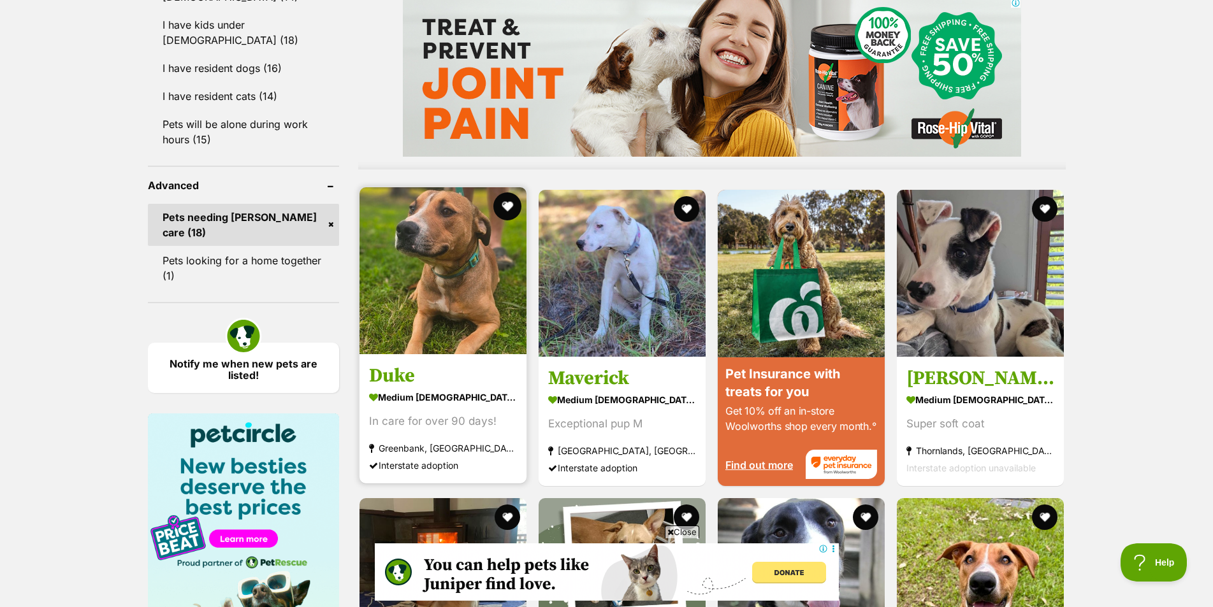
click at [507, 205] on button "favourite" at bounding box center [507, 206] width 28 height 28
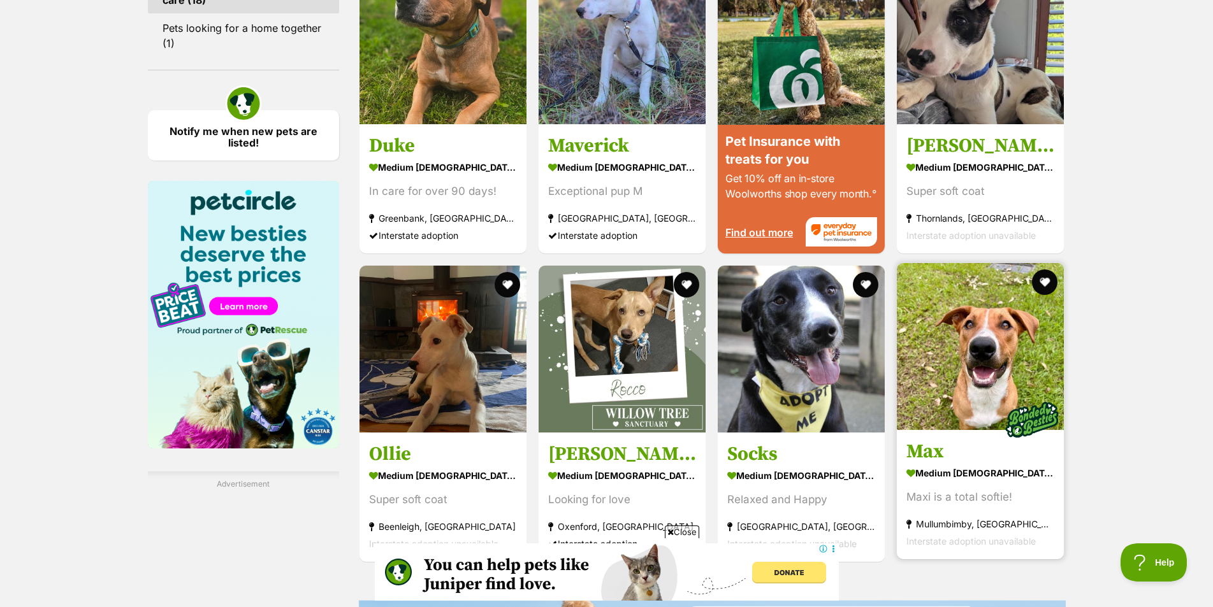
scroll to position [1402, 0]
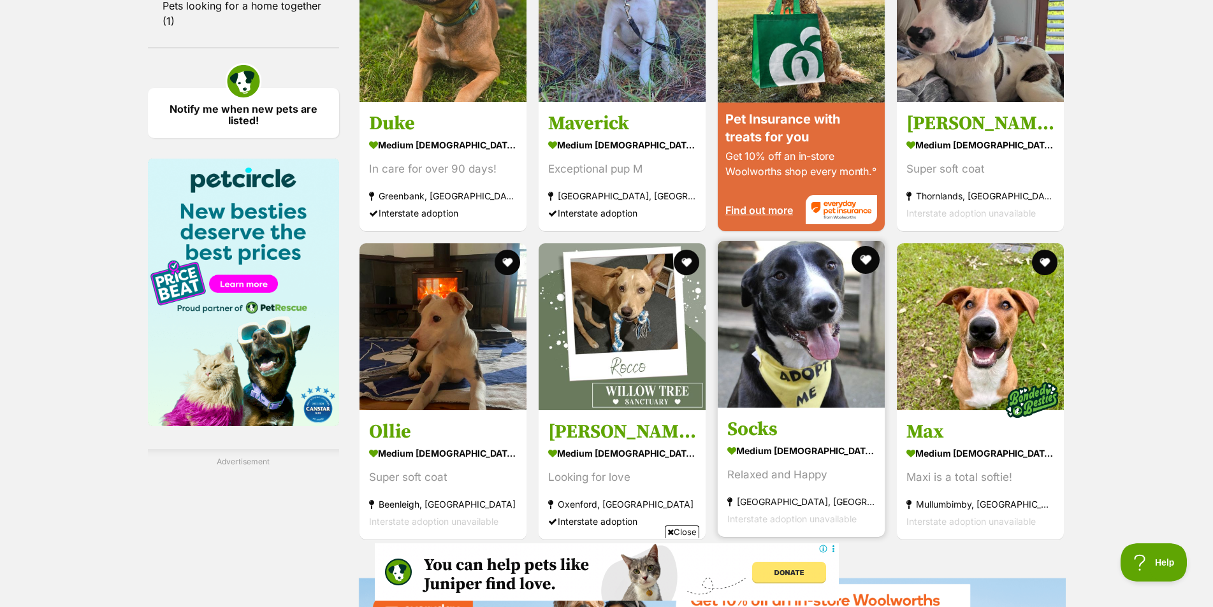
click at [867, 258] on button "favourite" at bounding box center [865, 260] width 28 height 28
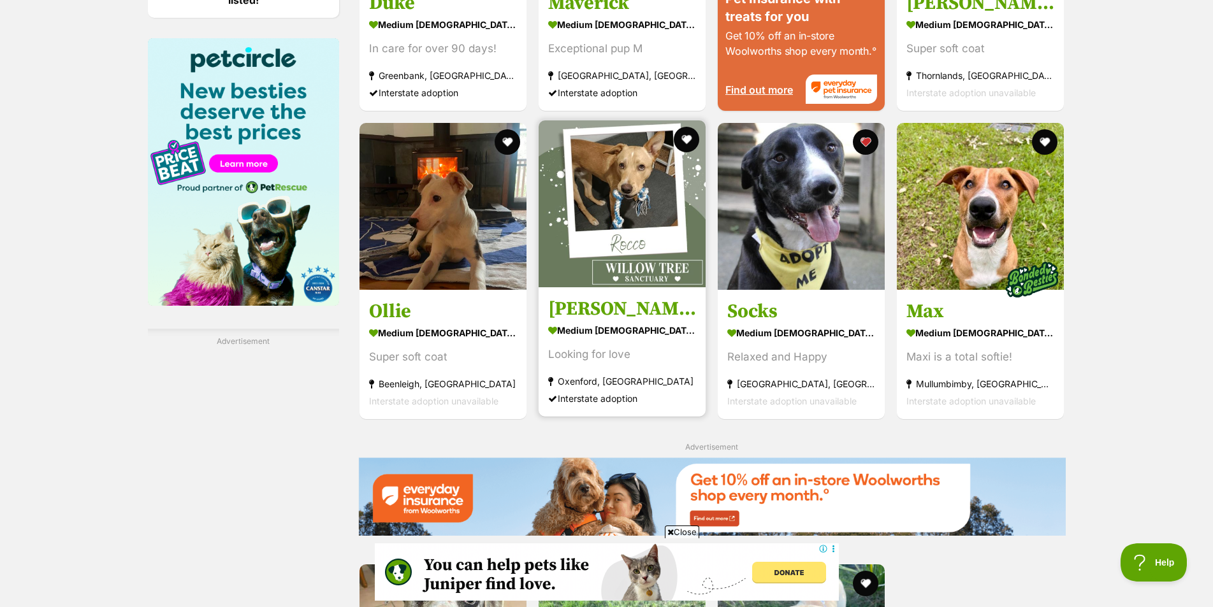
scroll to position [1529, 0]
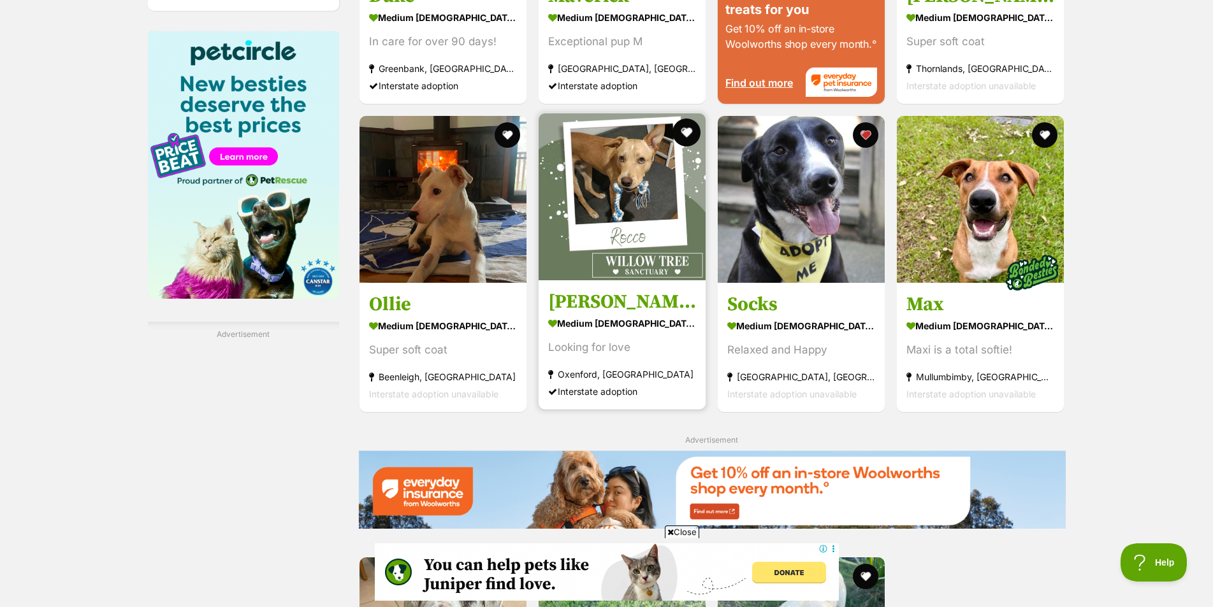
click at [689, 127] on button "favourite" at bounding box center [686, 133] width 28 height 28
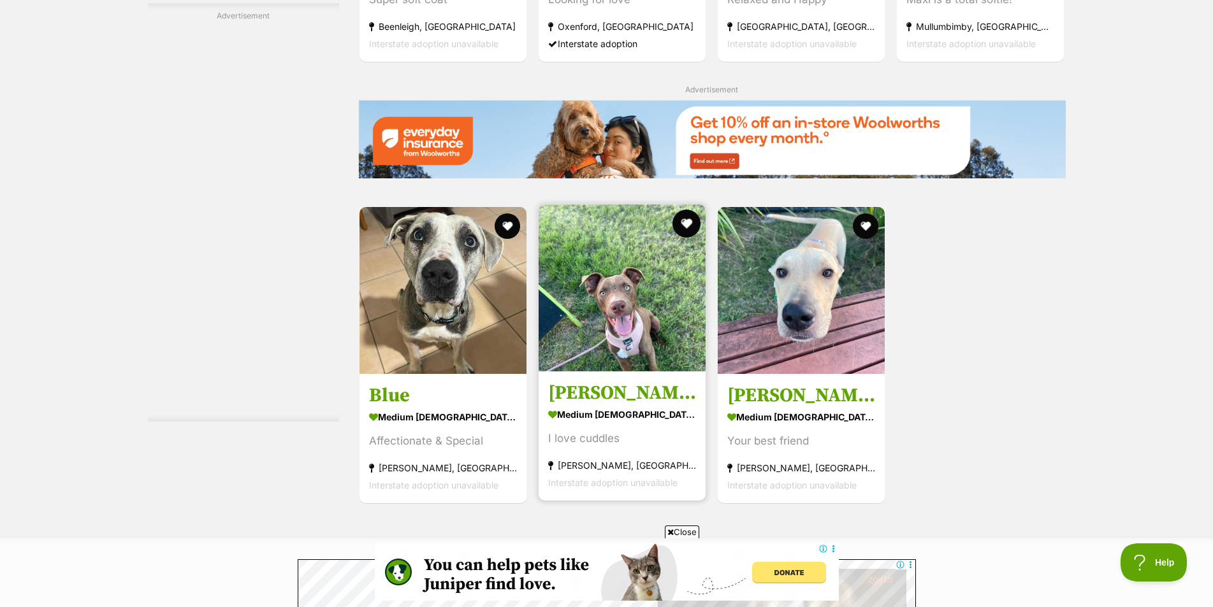
scroll to position [1912, 0]
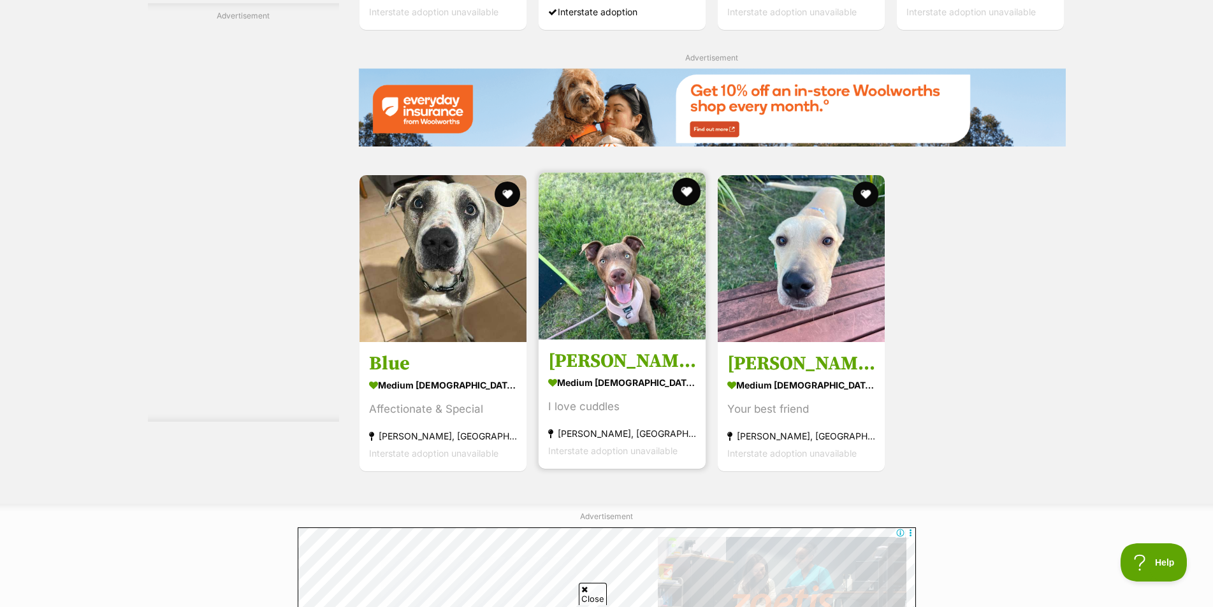
click at [676, 188] on button "favourite" at bounding box center [686, 192] width 28 height 28
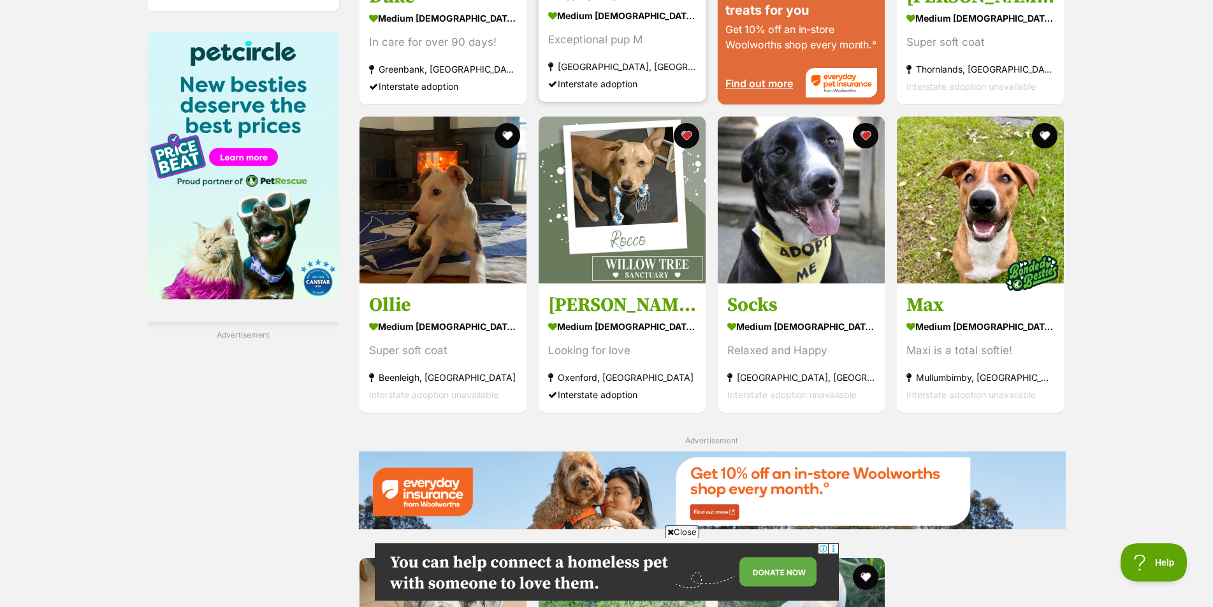
scroll to position [1529, 0]
drag, startPoint x: 793, startPoint y: 254, endPoint x: 1155, endPoint y: 304, distance: 365.3
drag, startPoint x: 986, startPoint y: 232, endPoint x: 1130, endPoint y: 183, distance: 152.1
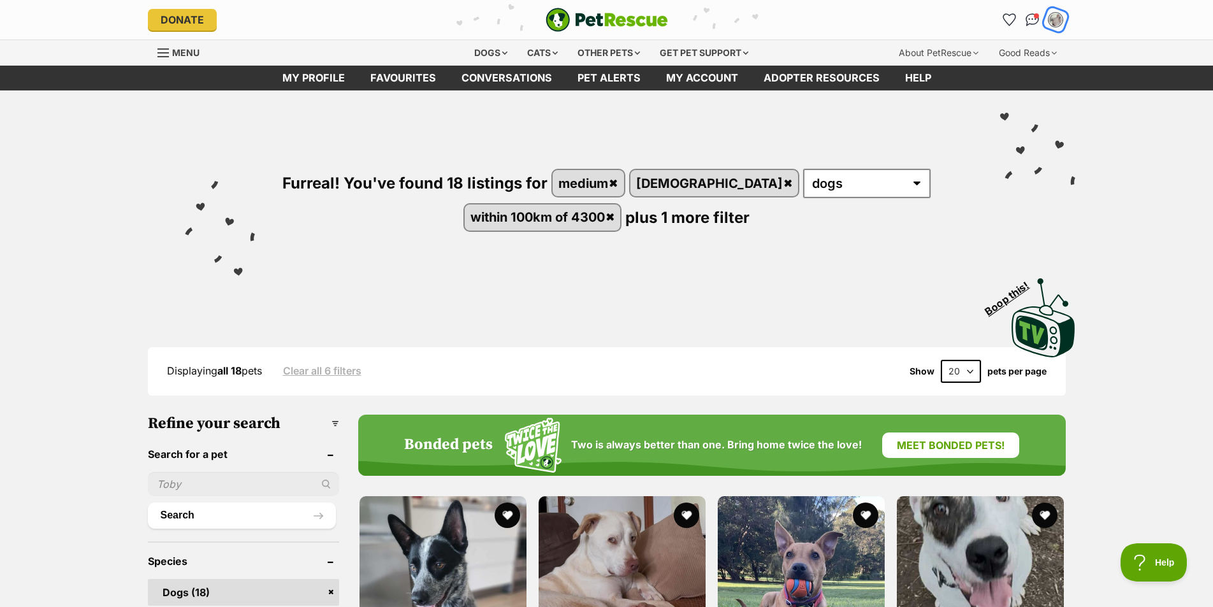
scroll to position [0, 0]
drag, startPoint x: 1053, startPoint y: 21, endPoint x: 46, endPoint y: 102, distance: 1010.7
click at [46, 102] on div "Furreal! You've found 18 listings for medium male any type of pet dogs within 1…" at bounding box center [606, 225] width 1213 height 270
click at [1053, 20] on img "My account" at bounding box center [1055, 19] width 17 height 17
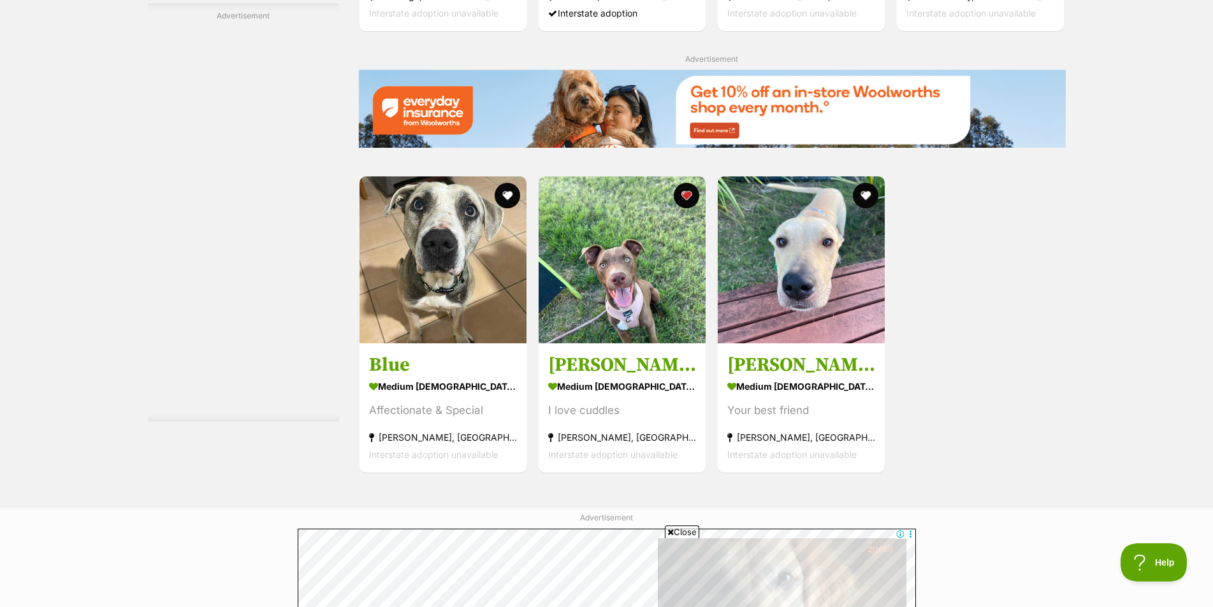
scroll to position [1912, 0]
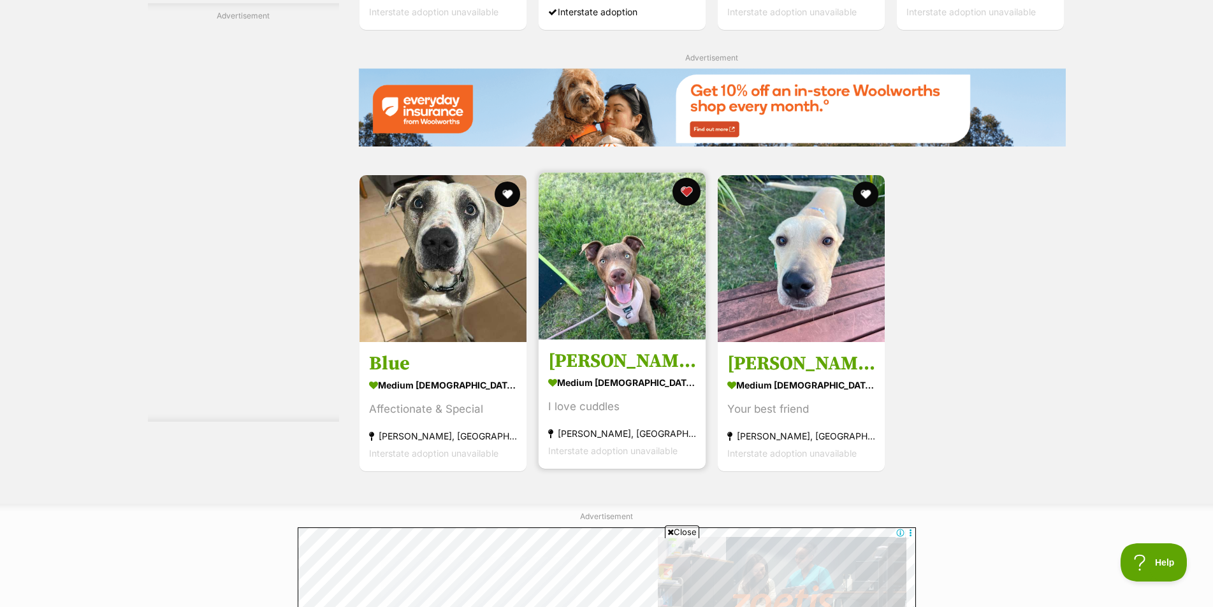
click at [679, 187] on button "favourite" at bounding box center [686, 192] width 28 height 28
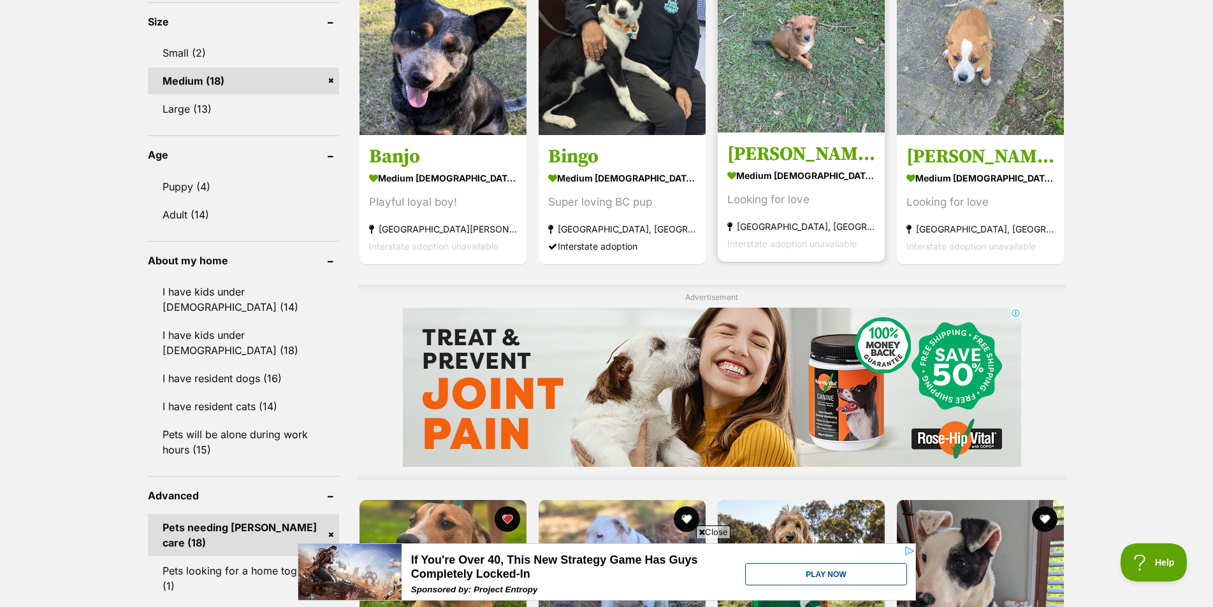
scroll to position [828, 0]
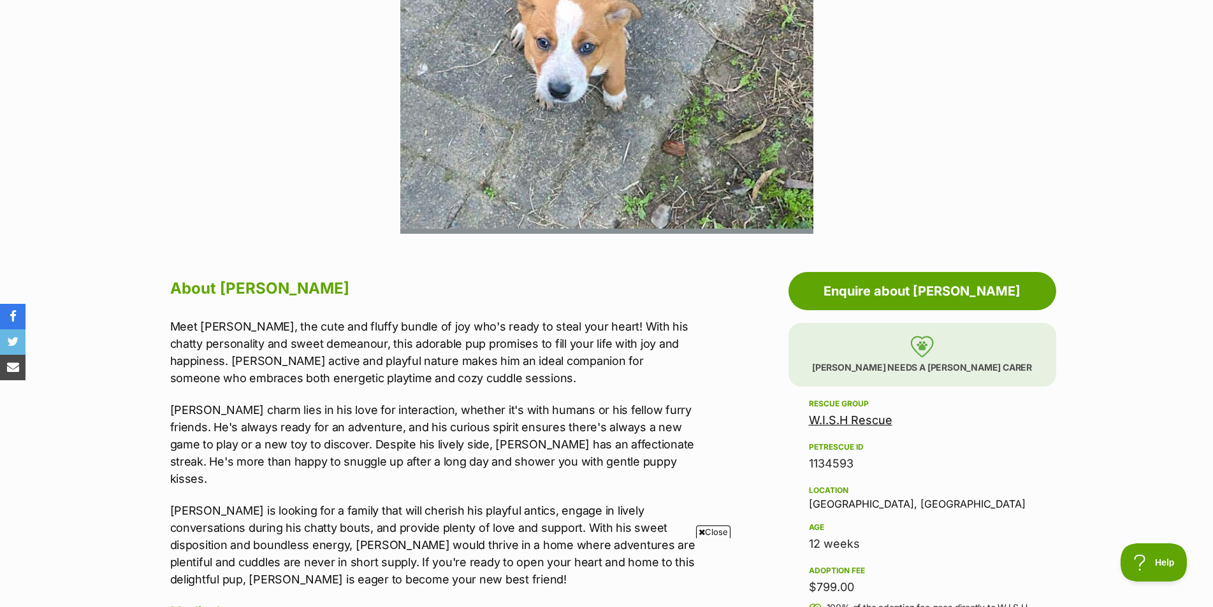
scroll to position [319, 0]
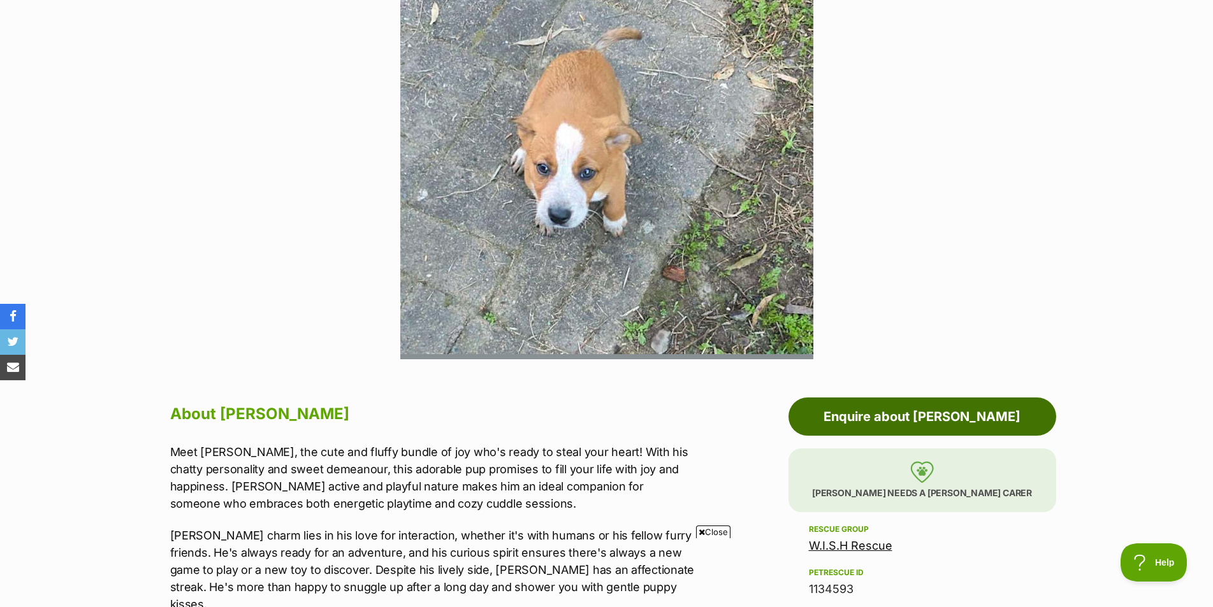
click at [932, 415] on link "Enquire about [PERSON_NAME]" at bounding box center [922, 417] width 268 height 38
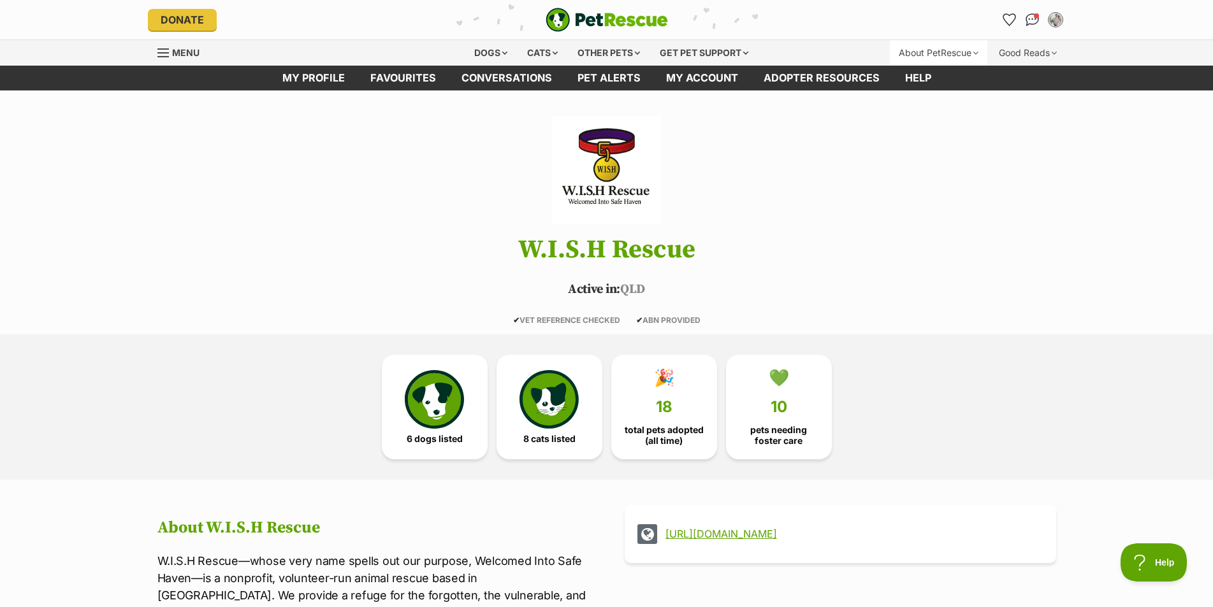
click at [976, 51] on div "About PetRescue" at bounding box center [938, 52] width 97 height 25
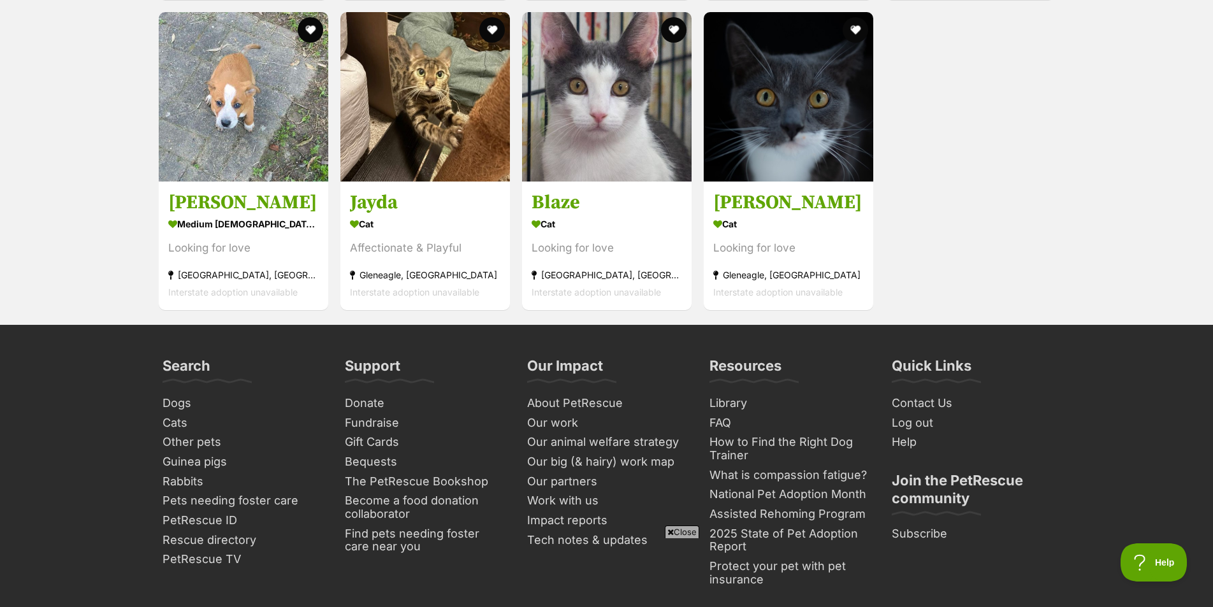
scroll to position [2381, 0]
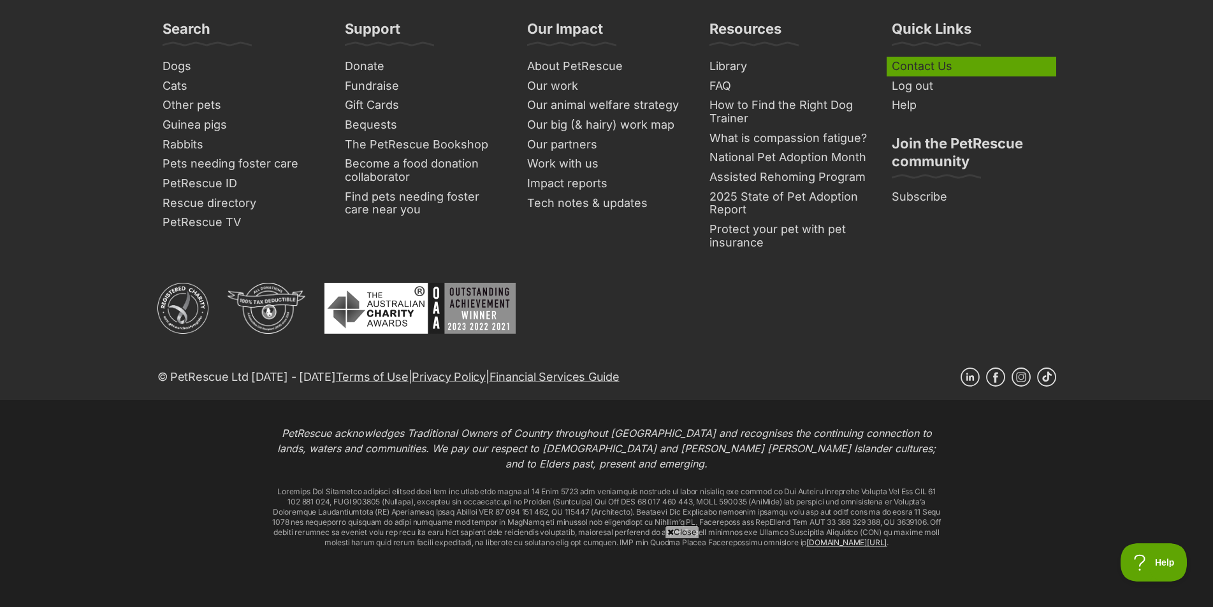
click at [919, 57] on link "Contact Us" at bounding box center [971, 67] width 170 height 20
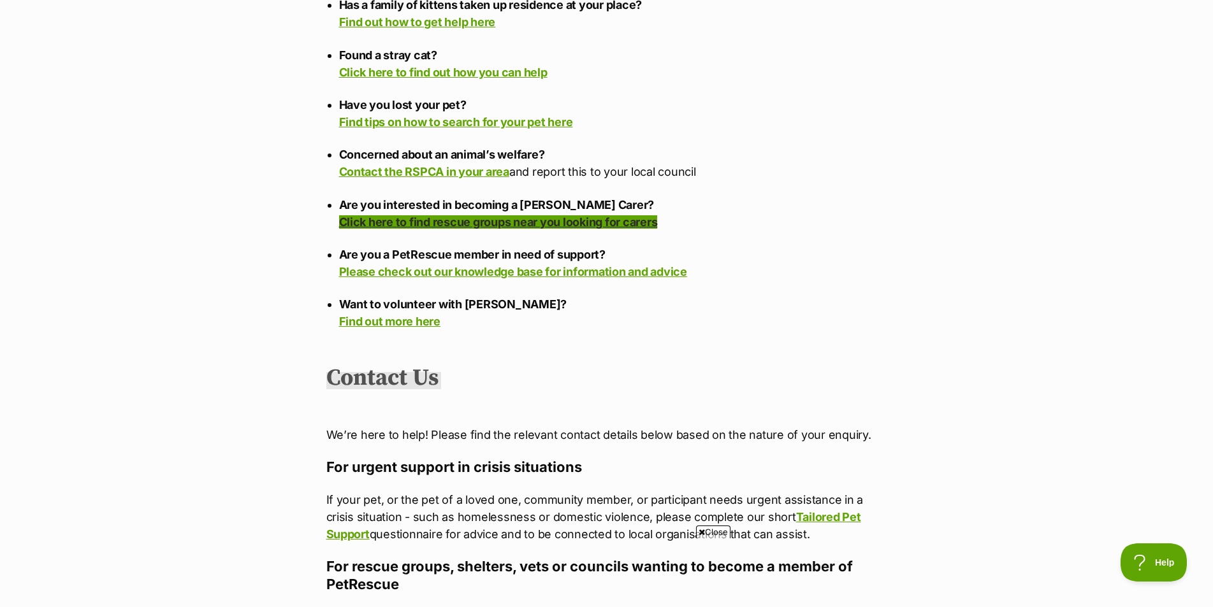
click at [551, 215] on link "Click here to find rescue groups near you looking for carers" at bounding box center [498, 221] width 319 height 13
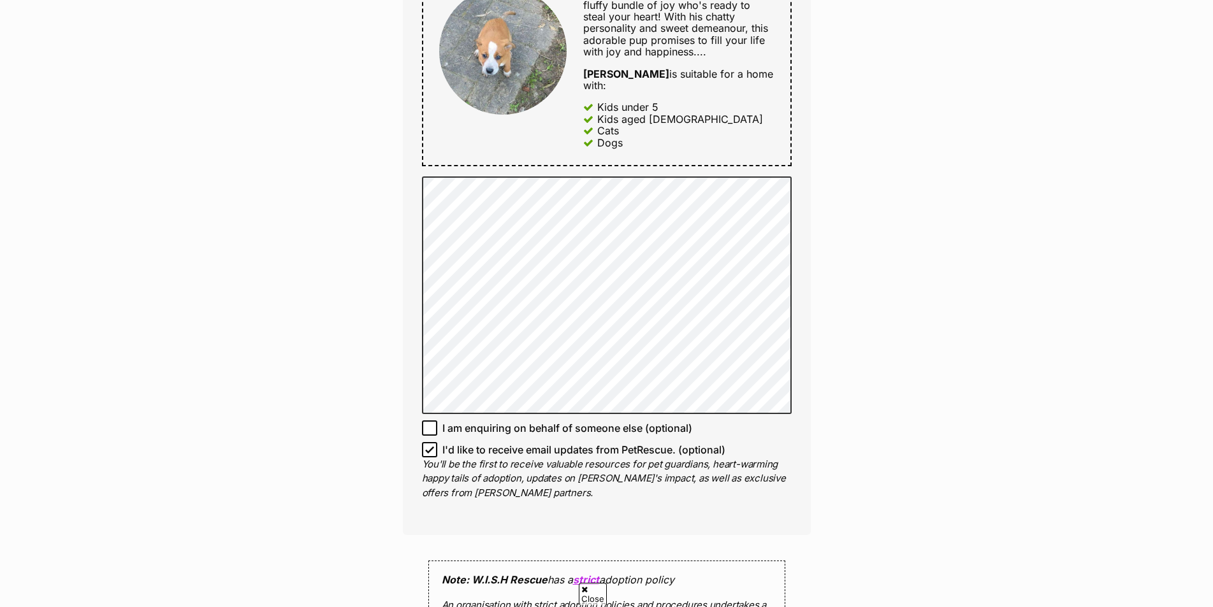
scroll to position [956, 0]
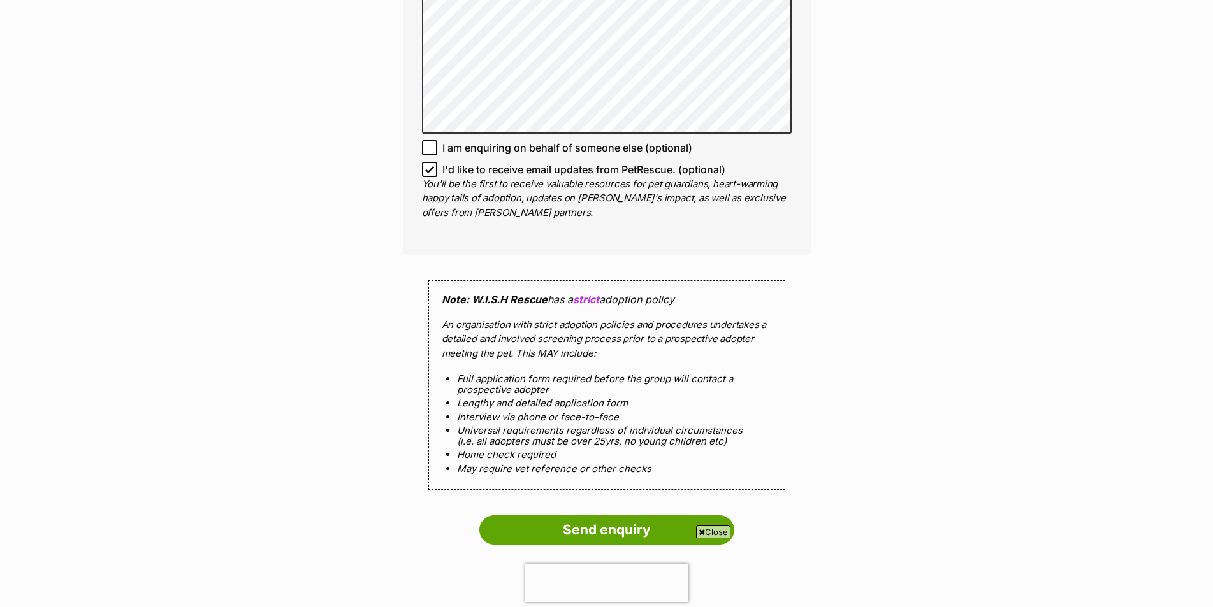
click at [426, 165] on icon at bounding box center [429, 169] width 9 height 9
click at [426, 162] on input "I'd like to receive email updates from PetRescue. (optional)" at bounding box center [429, 169] width 15 height 15
checkbox input "false"
click at [634, 516] on input "Send enquiry" at bounding box center [606, 530] width 255 height 29
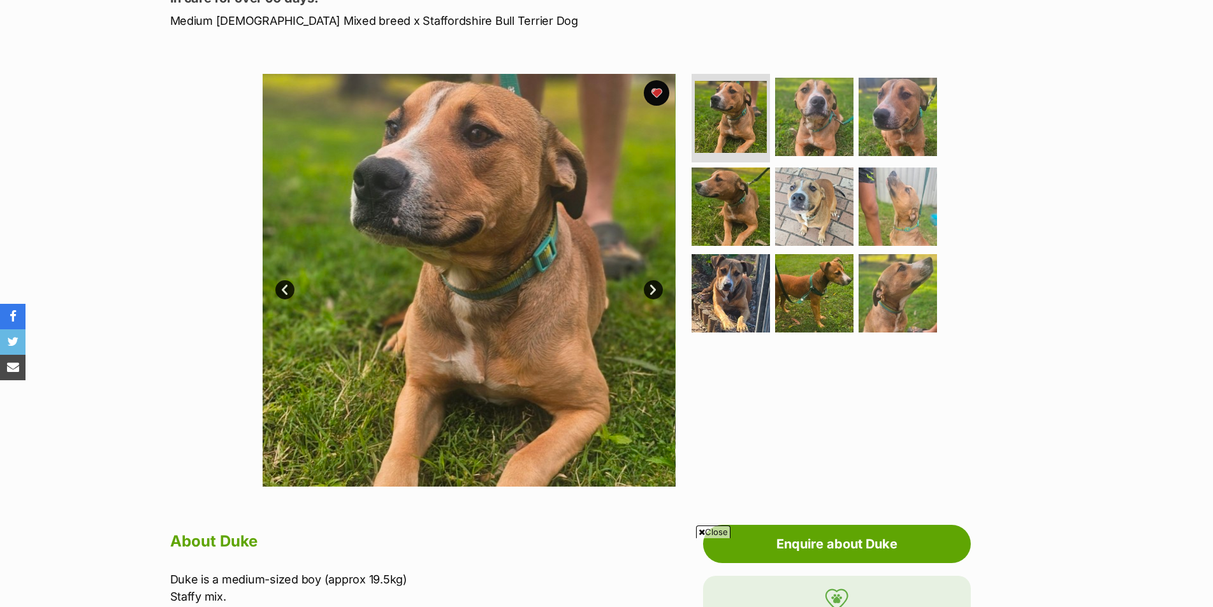
click at [647, 291] on link "Next" at bounding box center [653, 289] width 19 height 19
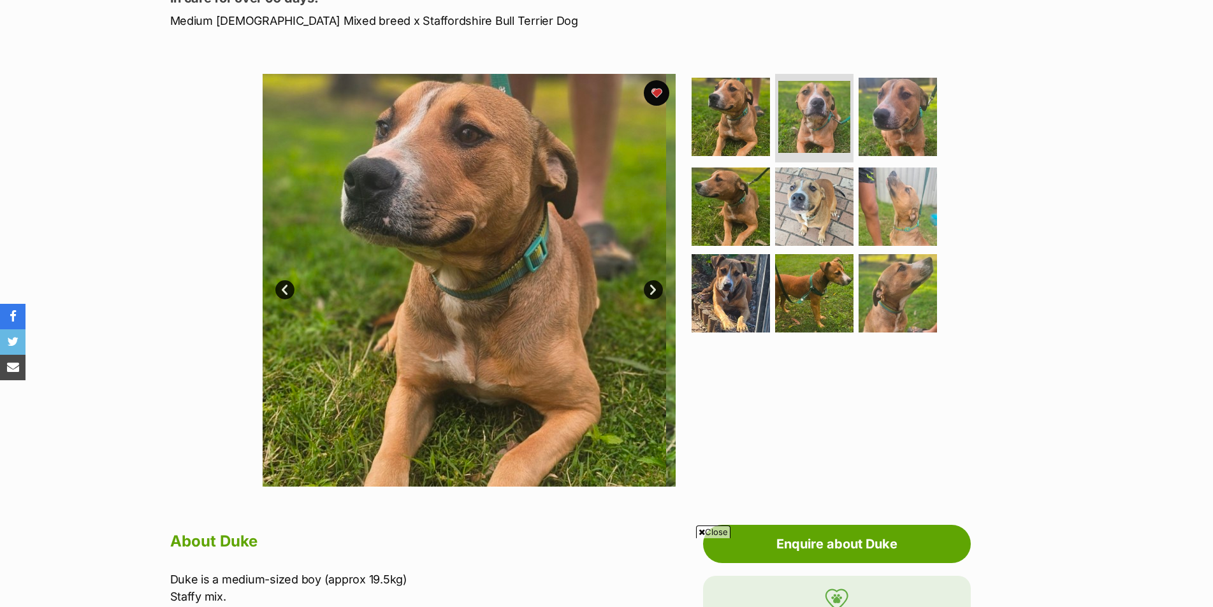
click at [647, 291] on link "Next" at bounding box center [653, 289] width 19 height 19
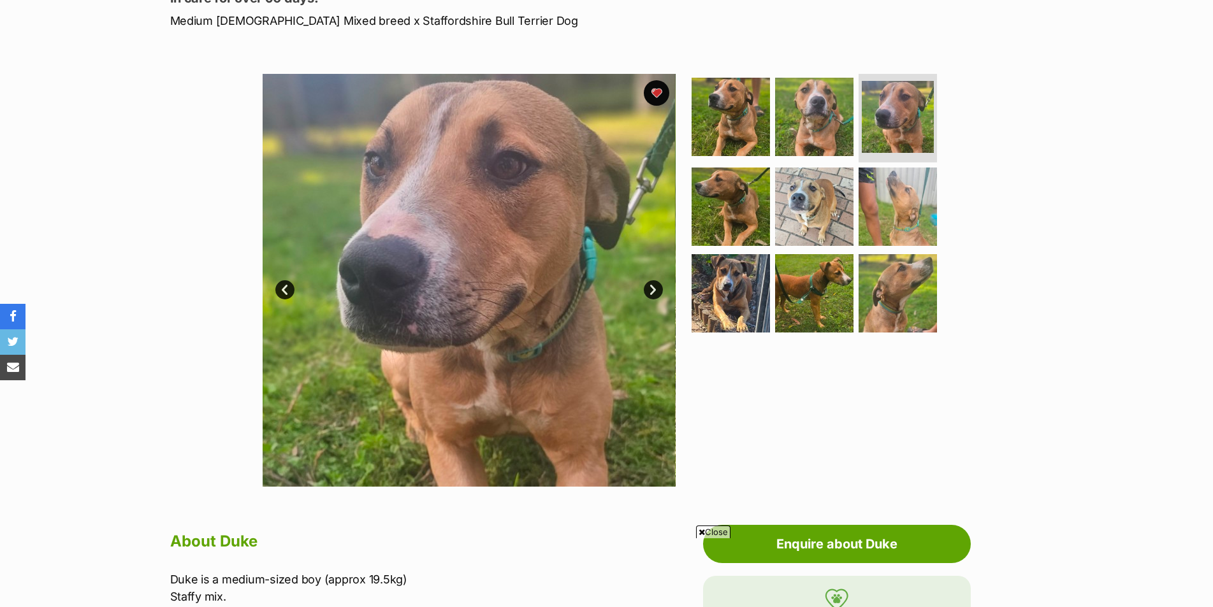
click at [647, 291] on link "Next" at bounding box center [653, 289] width 19 height 19
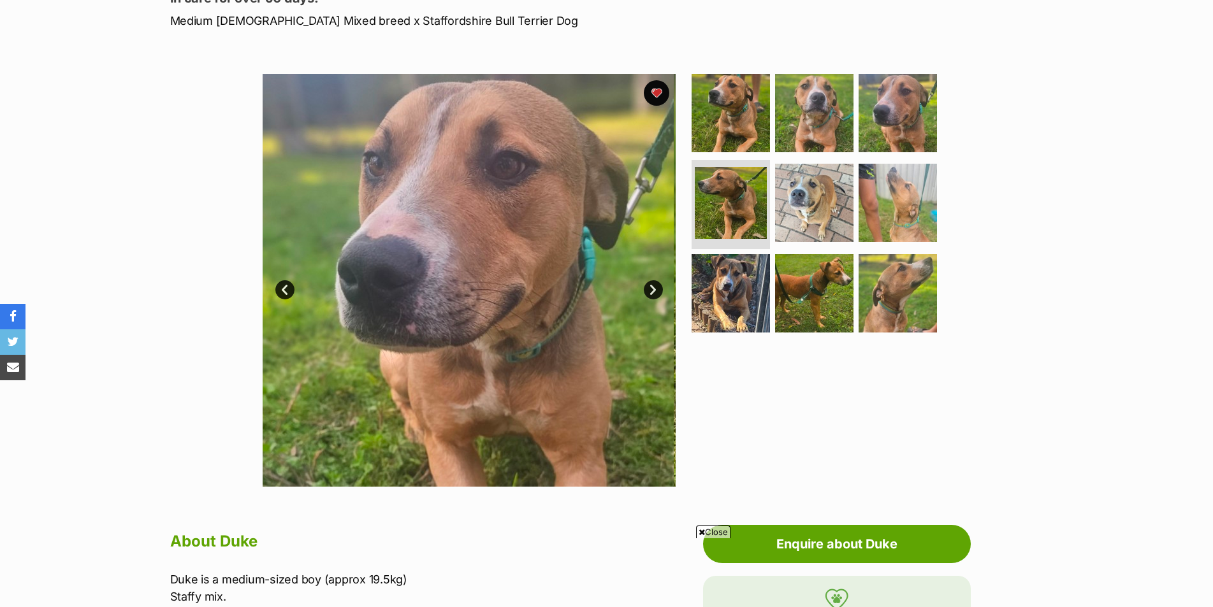
click at [647, 291] on link "Next" at bounding box center [653, 289] width 19 height 19
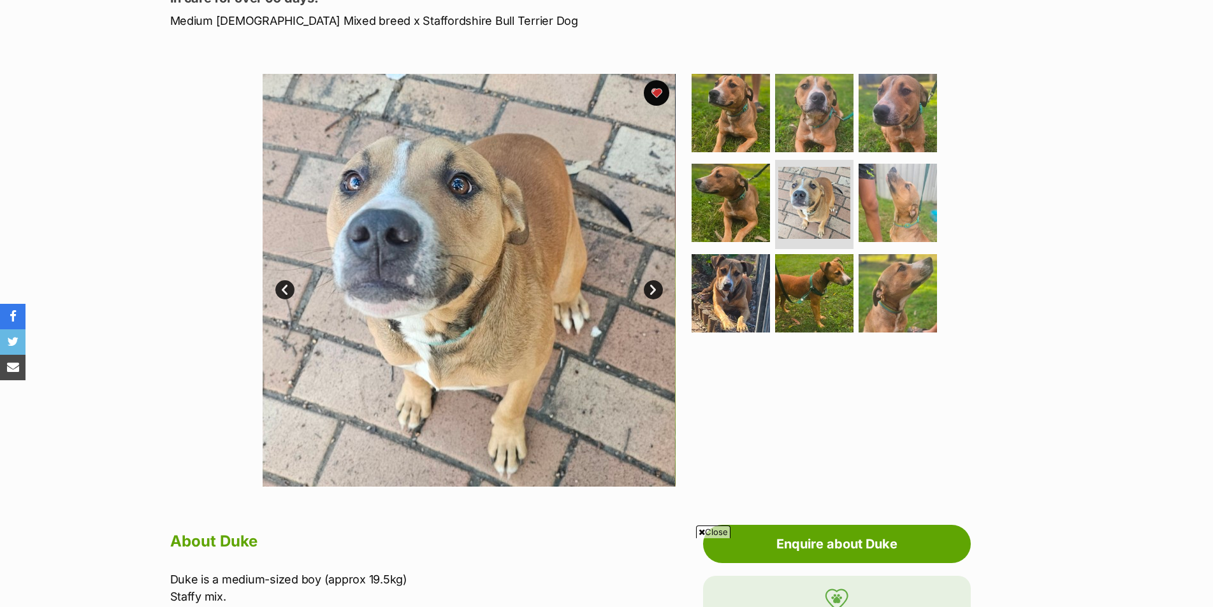
click at [647, 291] on link "Next" at bounding box center [653, 289] width 19 height 19
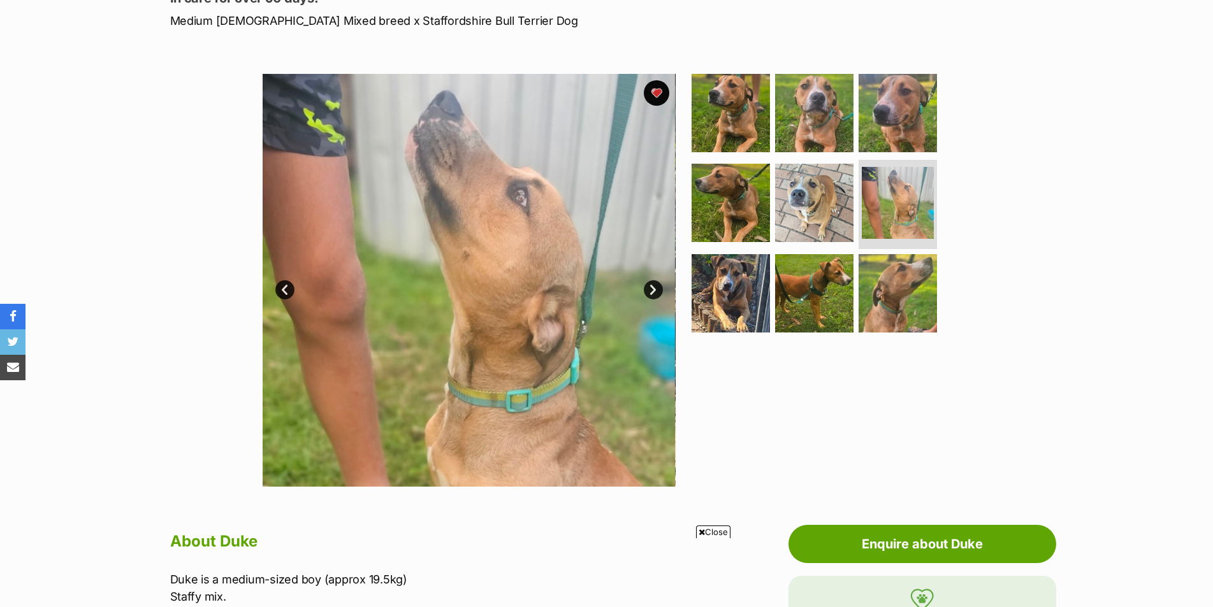
click at [647, 291] on link "Next" at bounding box center [653, 289] width 19 height 19
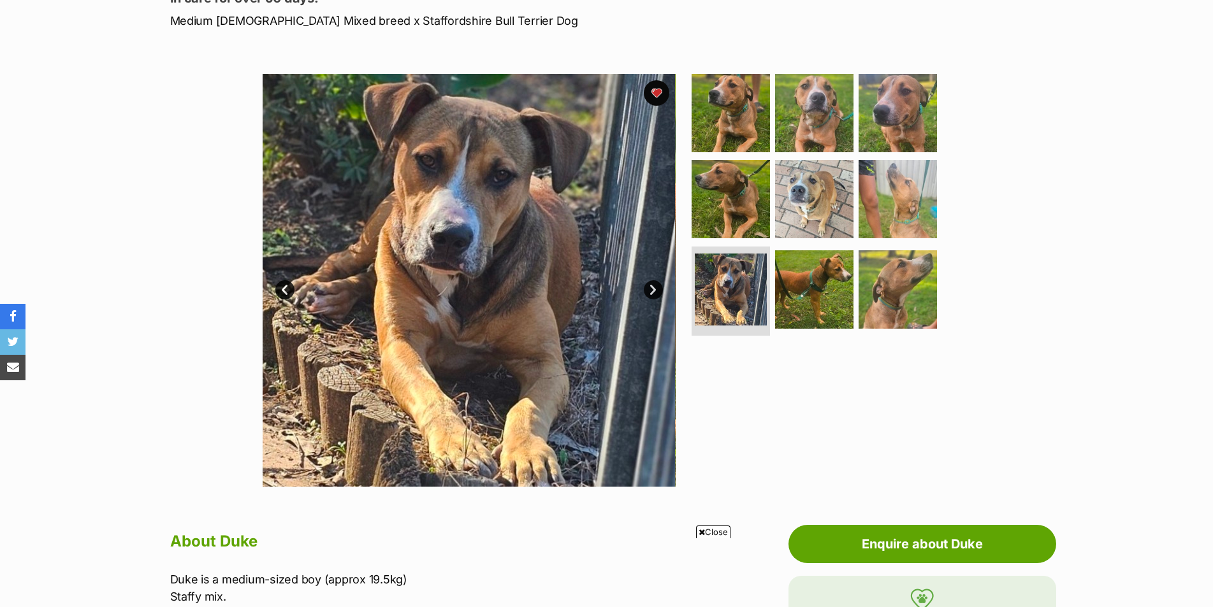
click at [648, 292] on link "Next" at bounding box center [653, 289] width 19 height 19
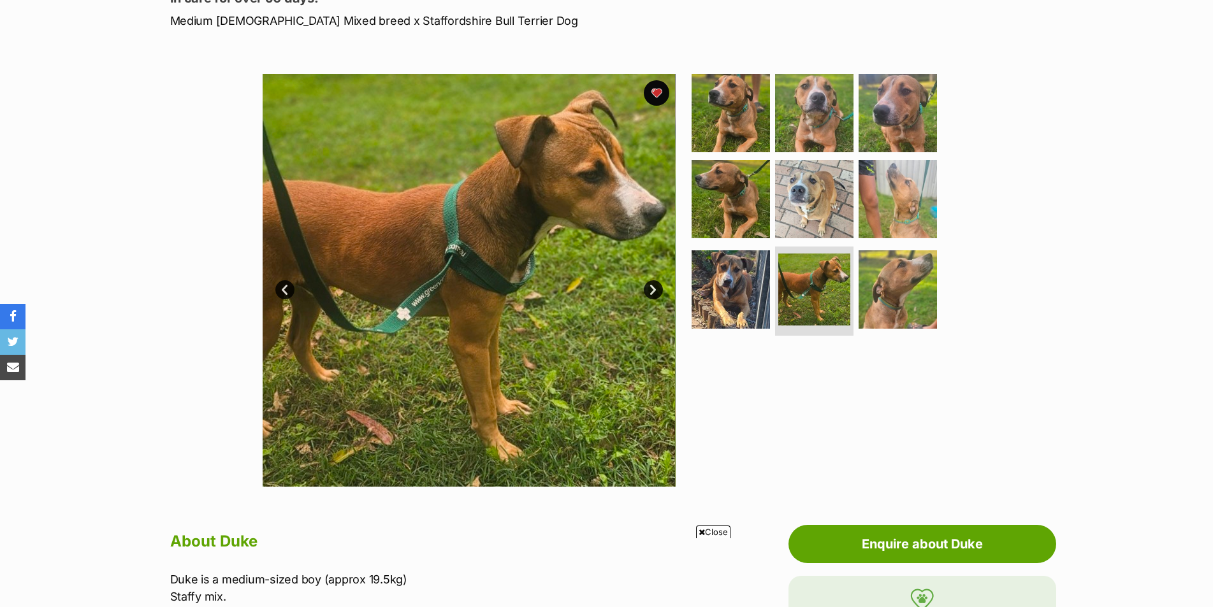
click at [648, 292] on link "Next" at bounding box center [653, 289] width 19 height 19
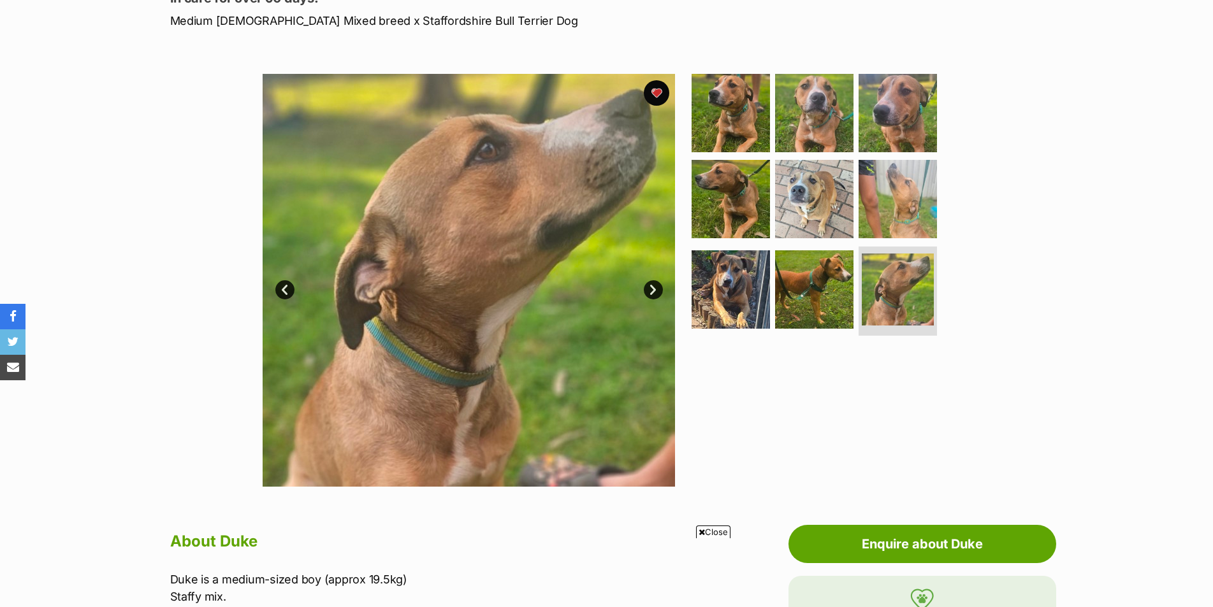
click at [649, 292] on link "Next" at bounding box center [653, 289] width 19 height 19
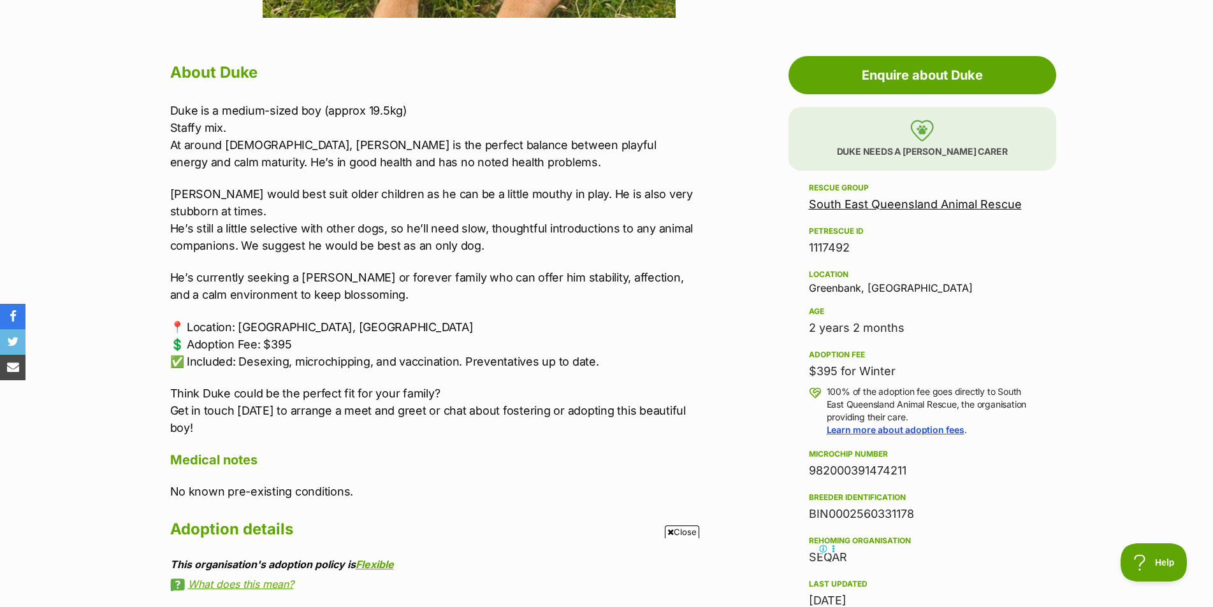
scroll to position [637, 0]
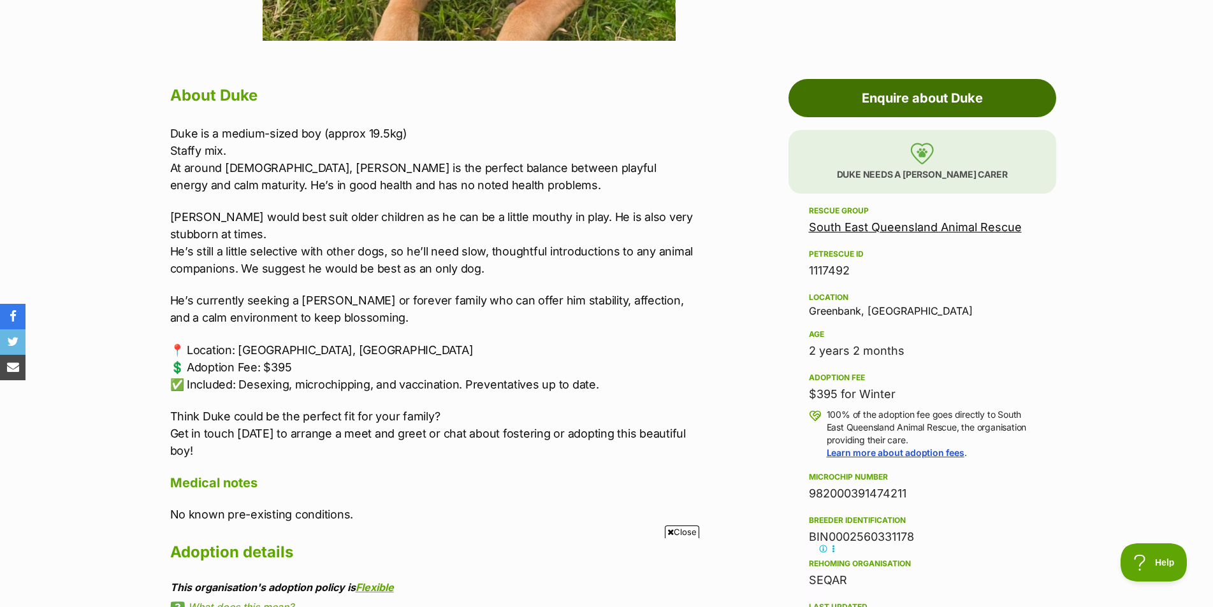
click at [927, 103] on link "Enquire about Duke" at bounding box center [922, 98] width 268 height 38
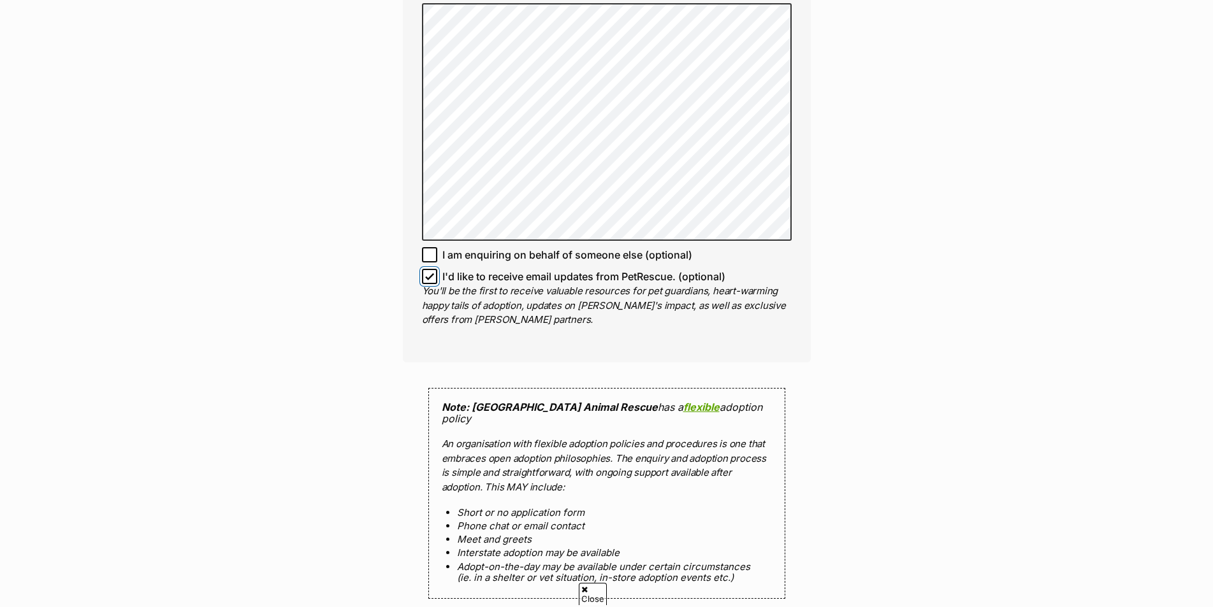
click at [424, 269] on input "I'd like to receive email updates from PetRescue. (optional)" at bounding box center [429, 276] width 15 height 15
checkbox input "false"
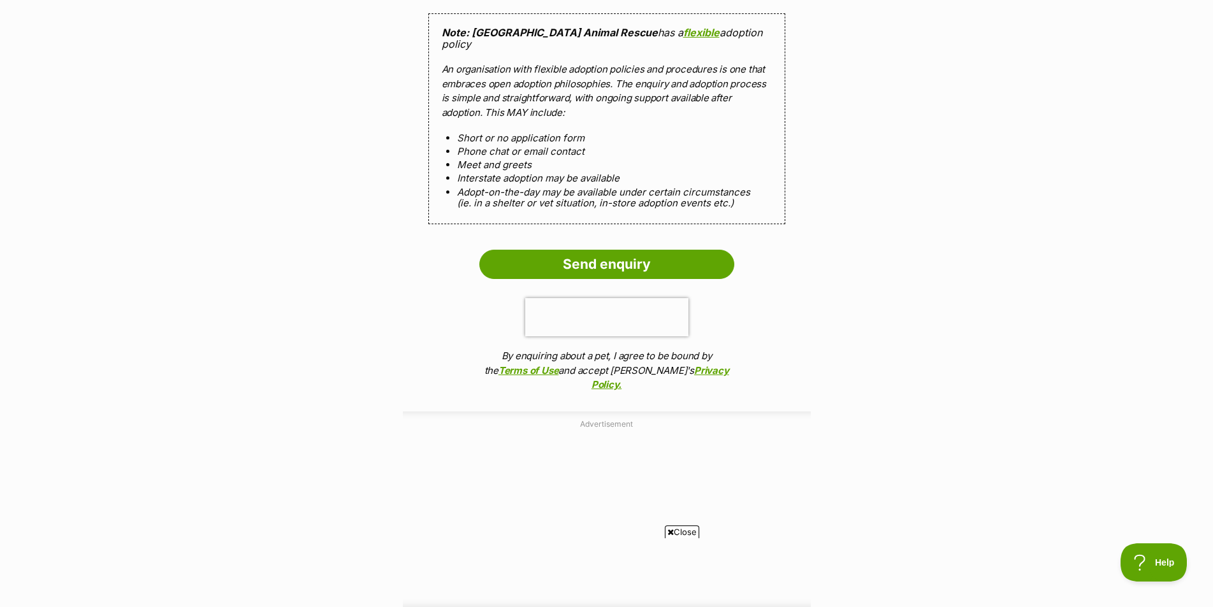
scroll to position [1402, 0]
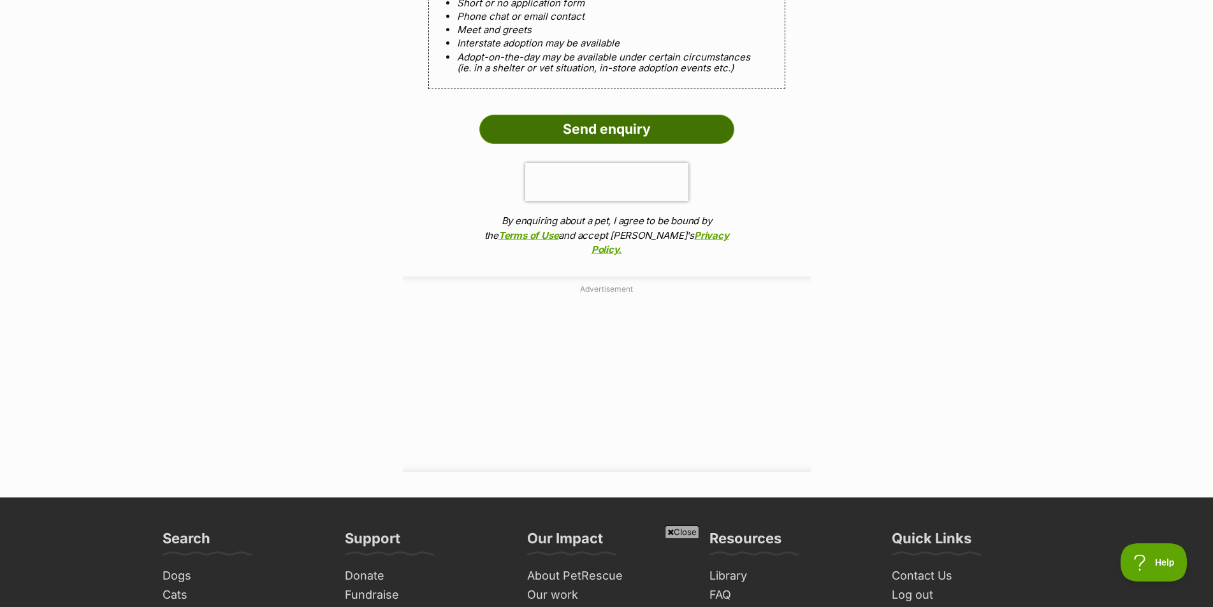
click at [628, 124] on input "Send enquiry" at bounding box center [606, 129] width 255 height 29
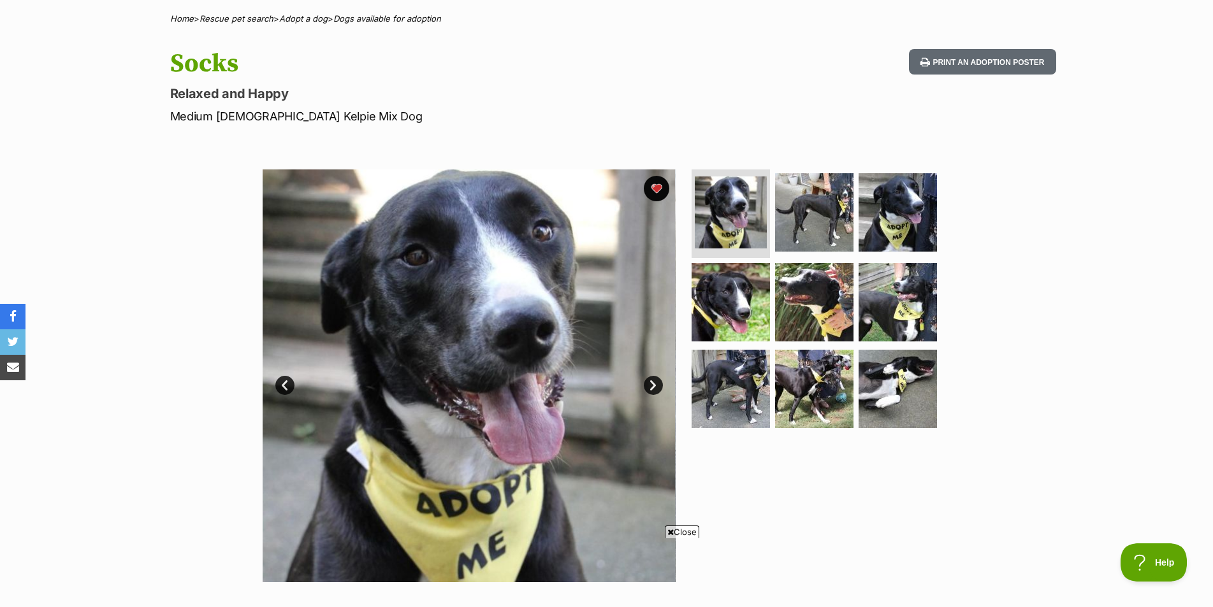
scroll to position [255, 0]
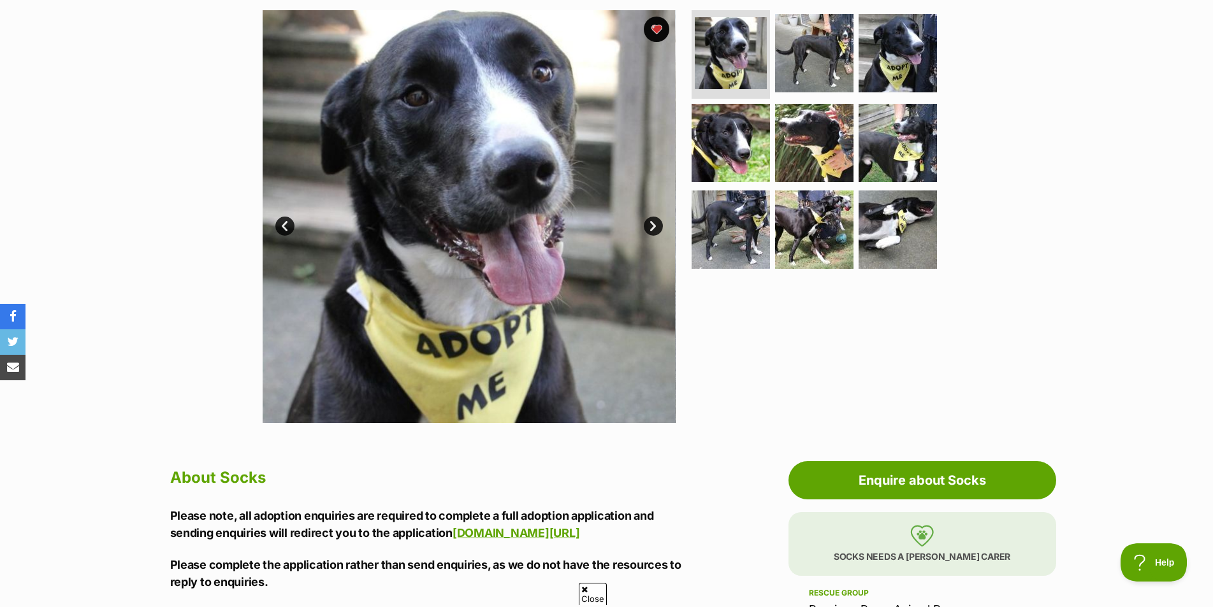
click at [647, 220] on link "Next" at bounding box center [653, 226] width 19 height 19
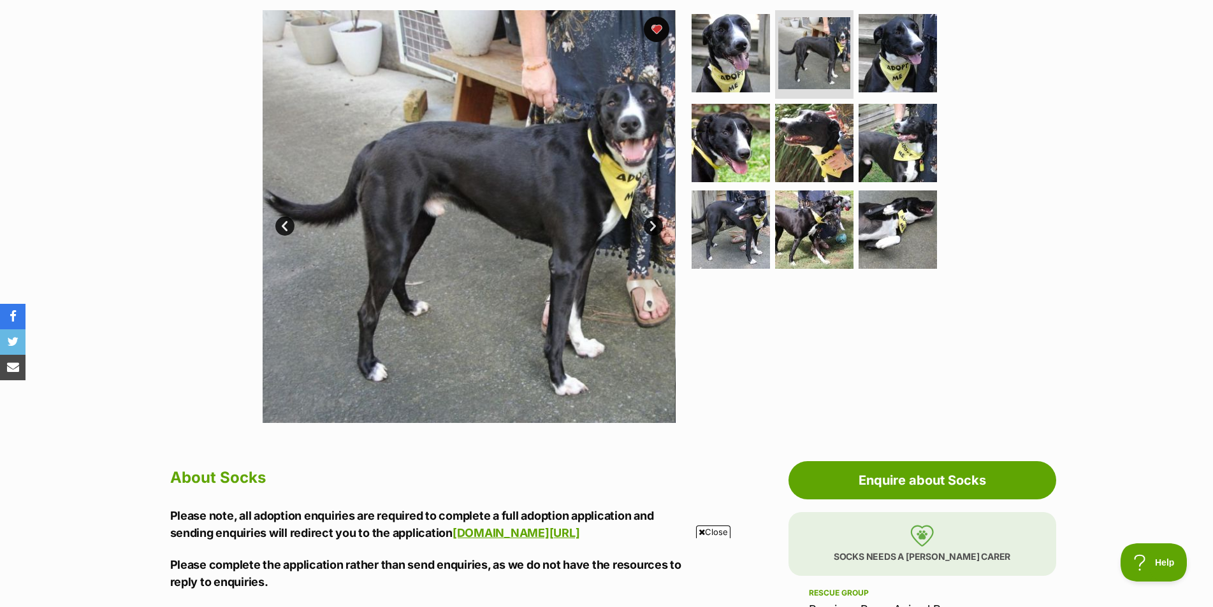
click at [652, 222] on link "Next" at bounding box center [653, 226] width 19 height 19
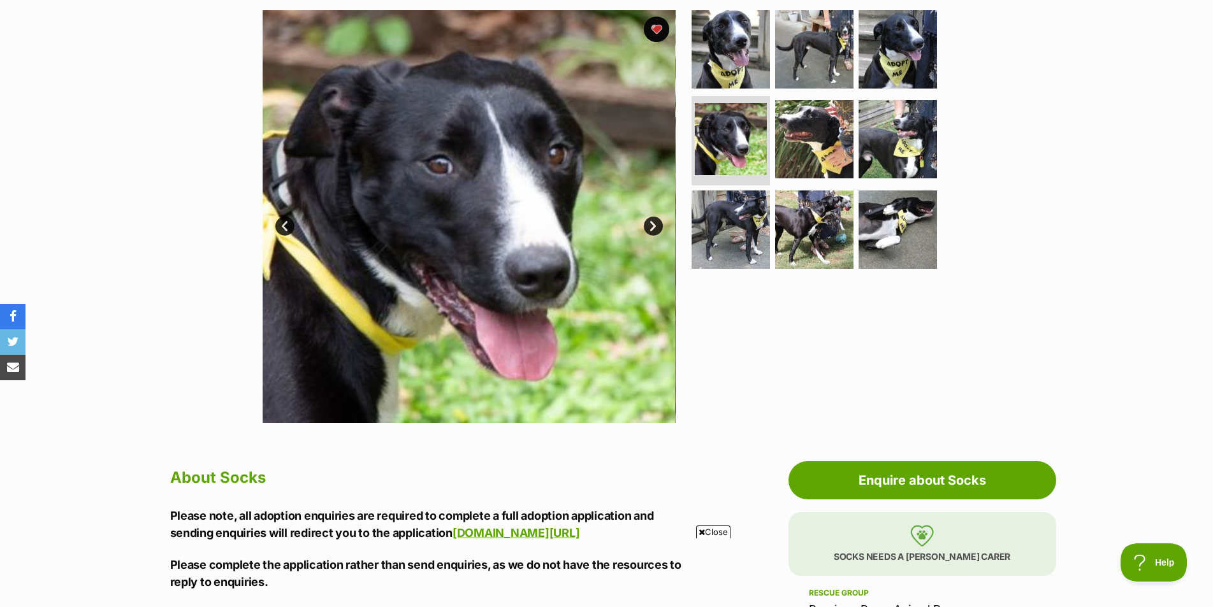
click at [650, 222] on link "Next" at bounding box center [653, 226] width 19 height 19
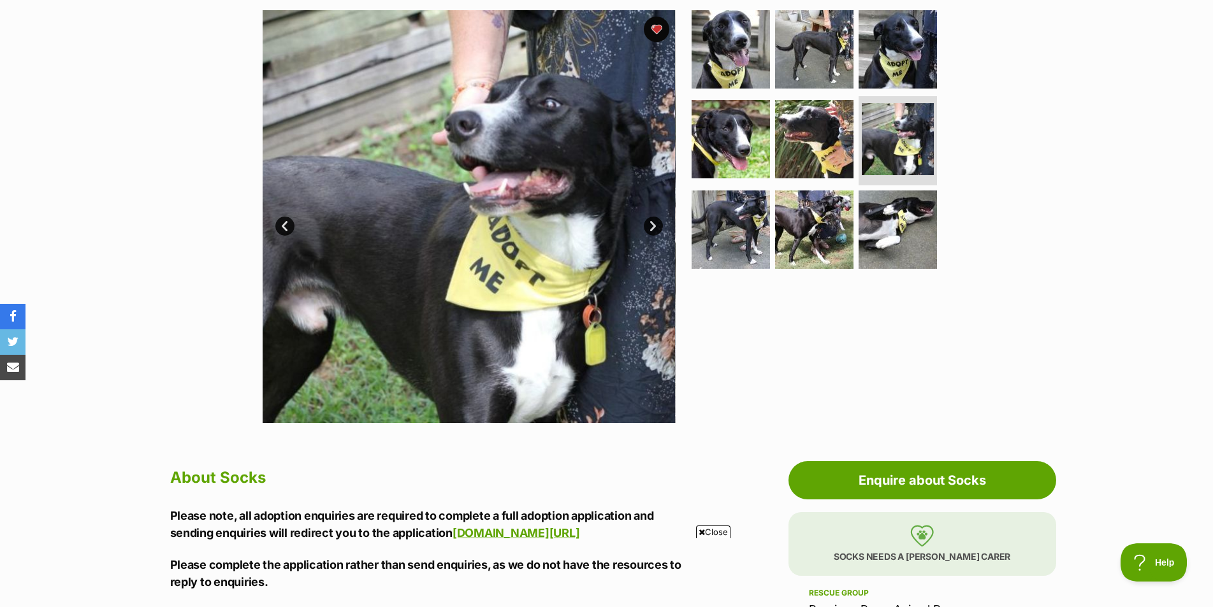
click at [650, 222] on link "Next" at bounding box center [653, 226] width 19 height 19
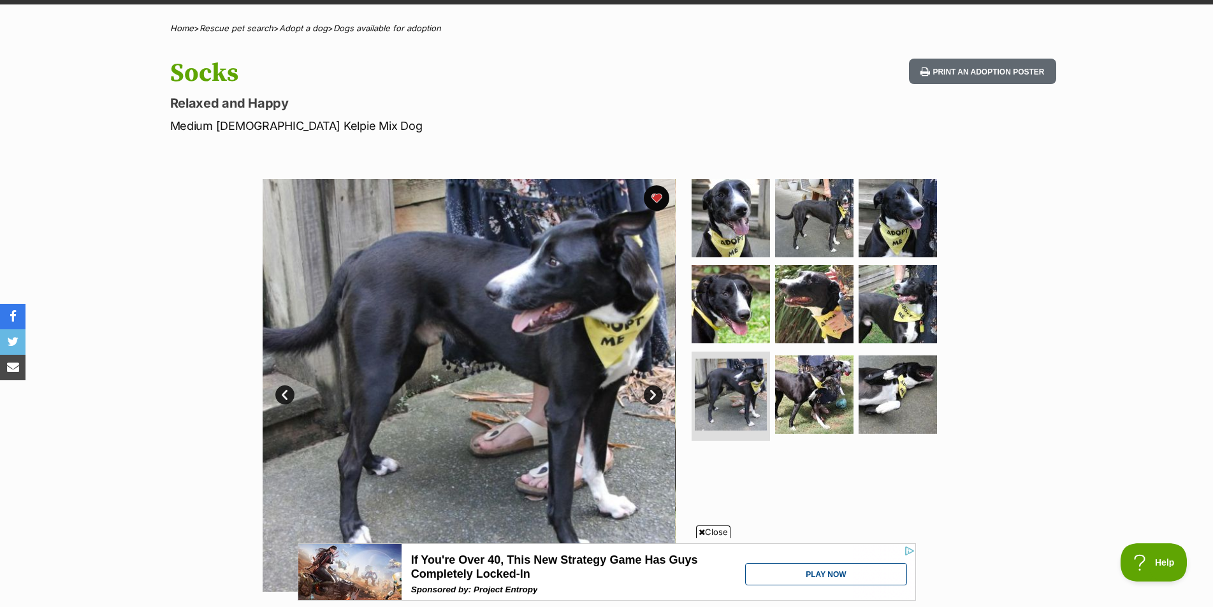
scroll to position [64, 0]
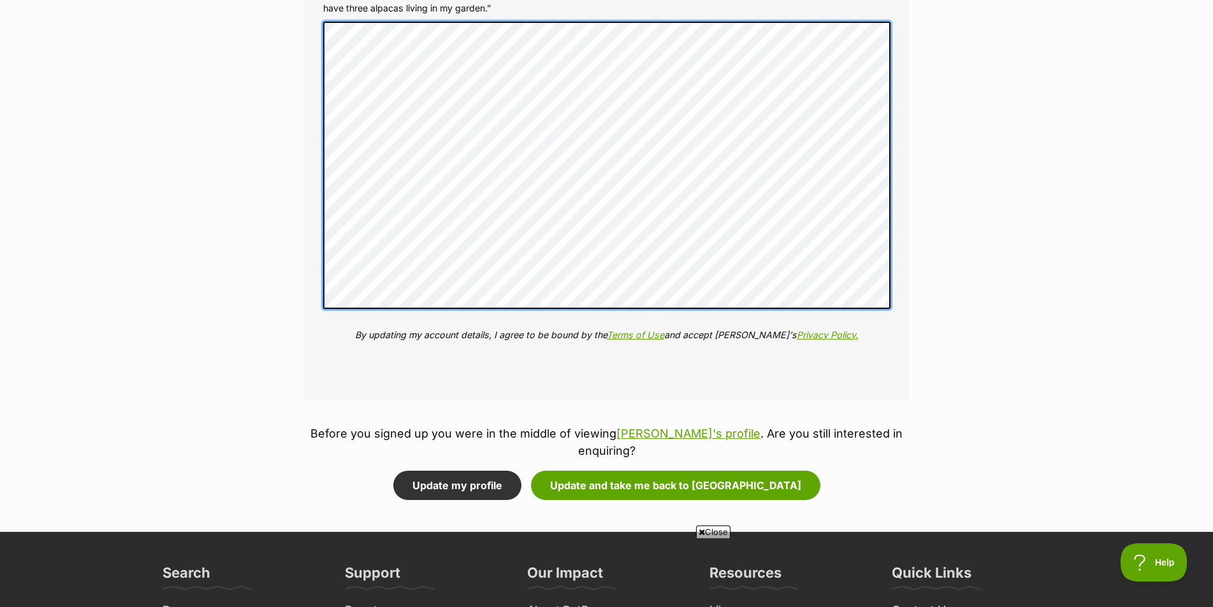
scroll to position [1657, 0]
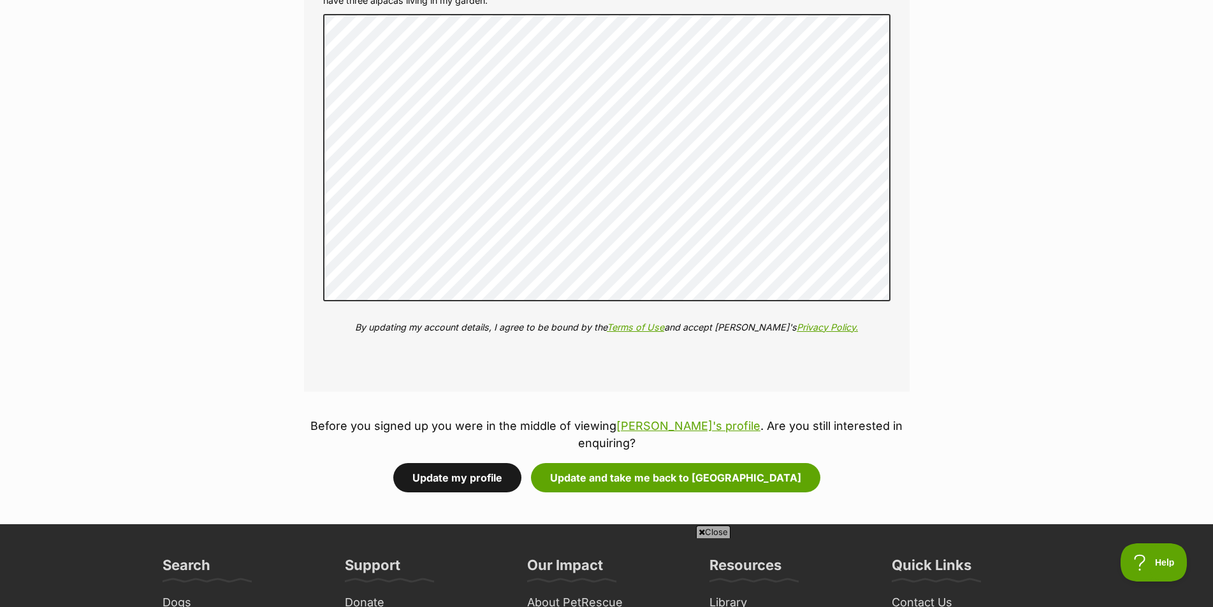
click at [512, 463] on button "Update my profile" at bounding box center [457, 477] width 128 height 29
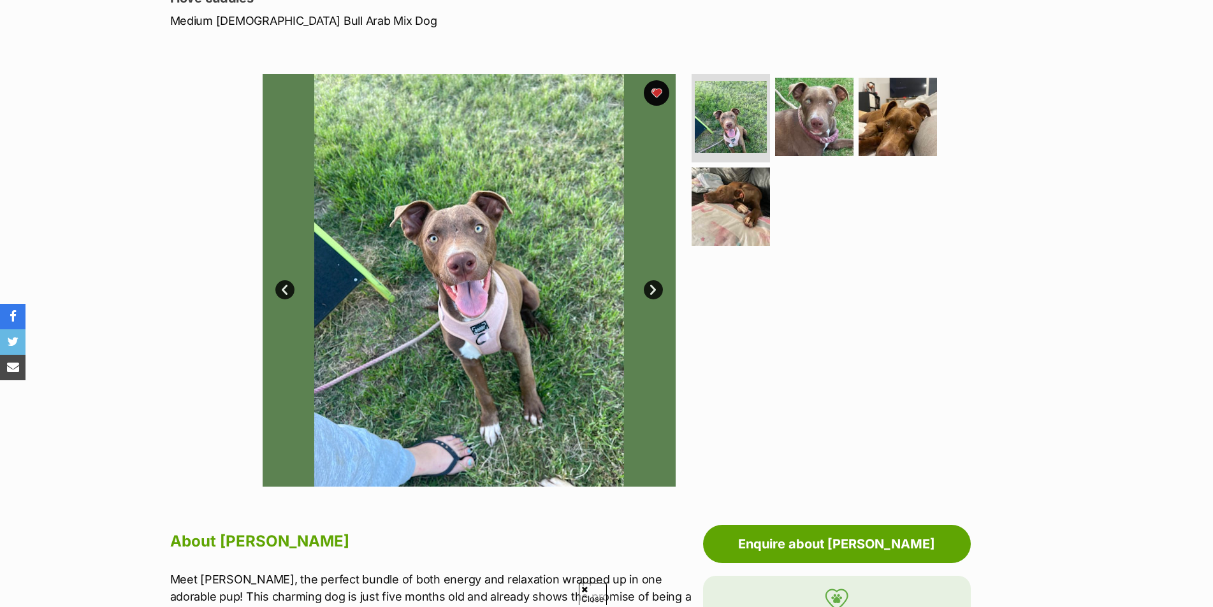
click at [650, 287] on link "Next" at bounding box center [653, 289] width 19 height 19
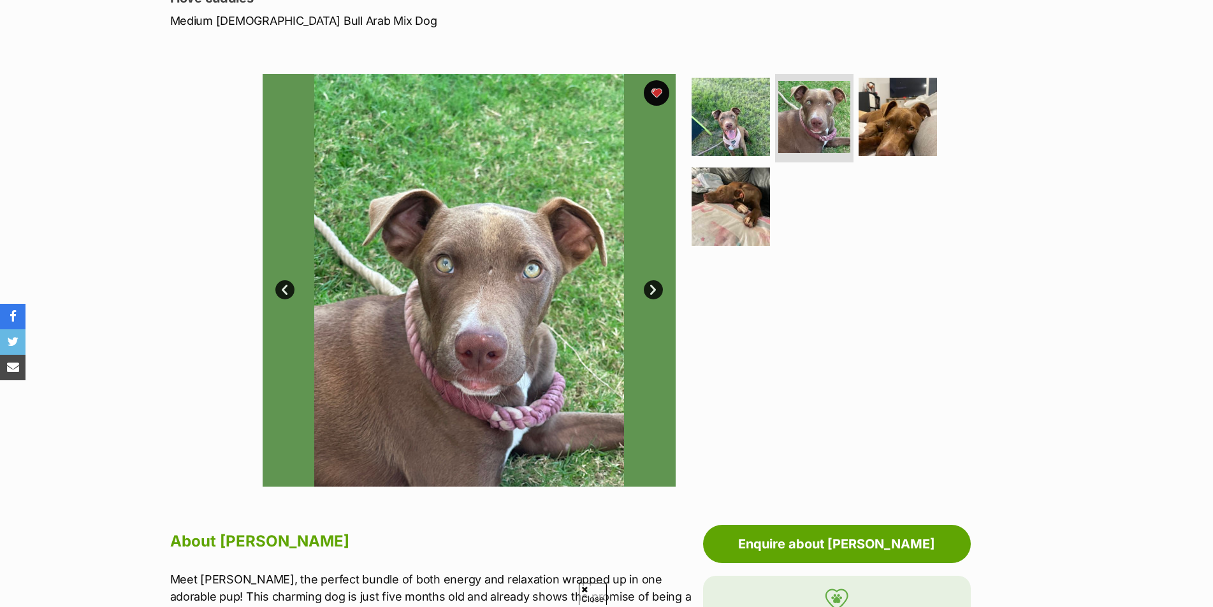
click at [650, 287] on link "Next" at bounding box center [653, 289] width 19 height 19
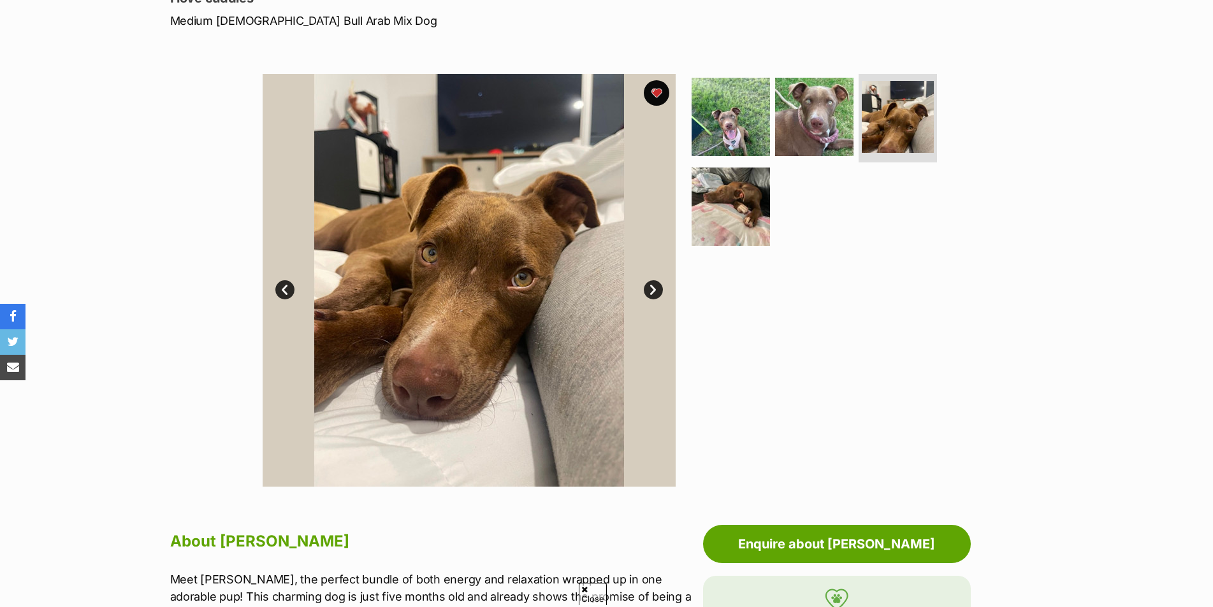
click at [650, 287] on link "Next" at bounding box center [653, 289] width 19 height 19
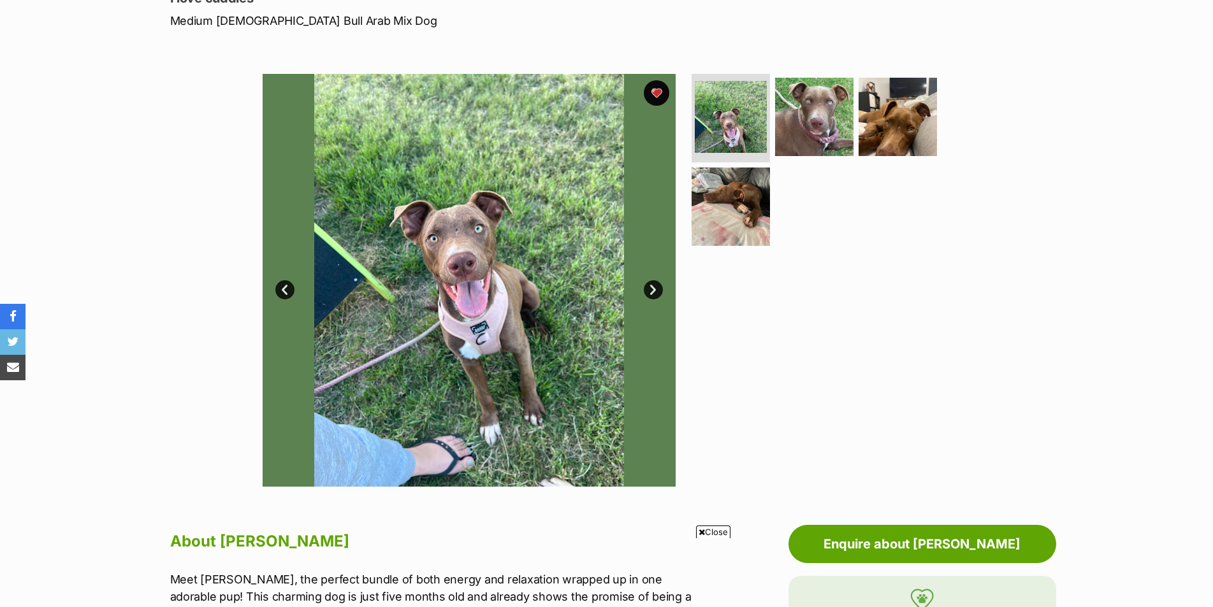
click at [651, 287] on link "Next" at bounding box center [653, 289] width 19 height 19
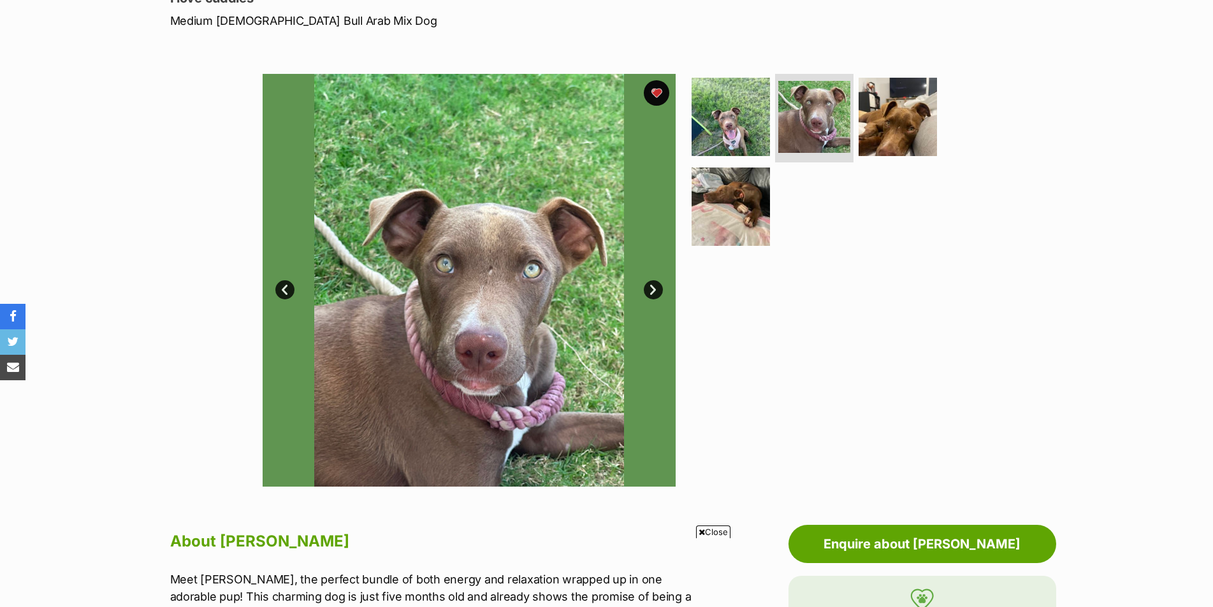
click at [651, 288] on link "Next" at bounding box center [653, 289] width 19 height 19
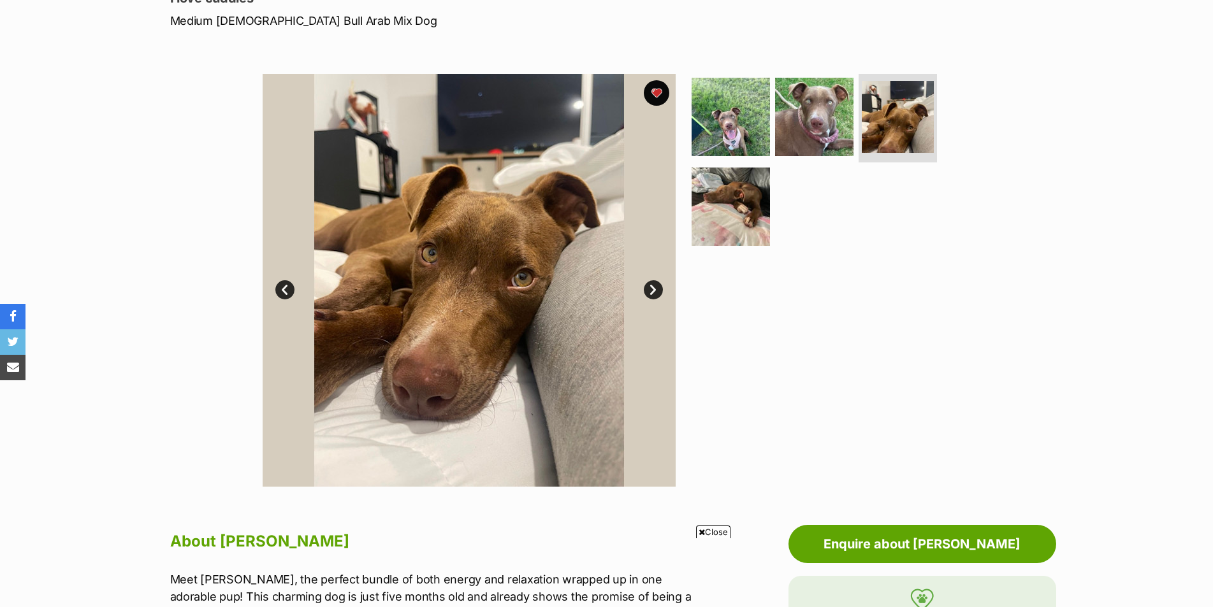
click at [651, 288] on link "Next" at bounding box center [653, 289] width 19 height 19
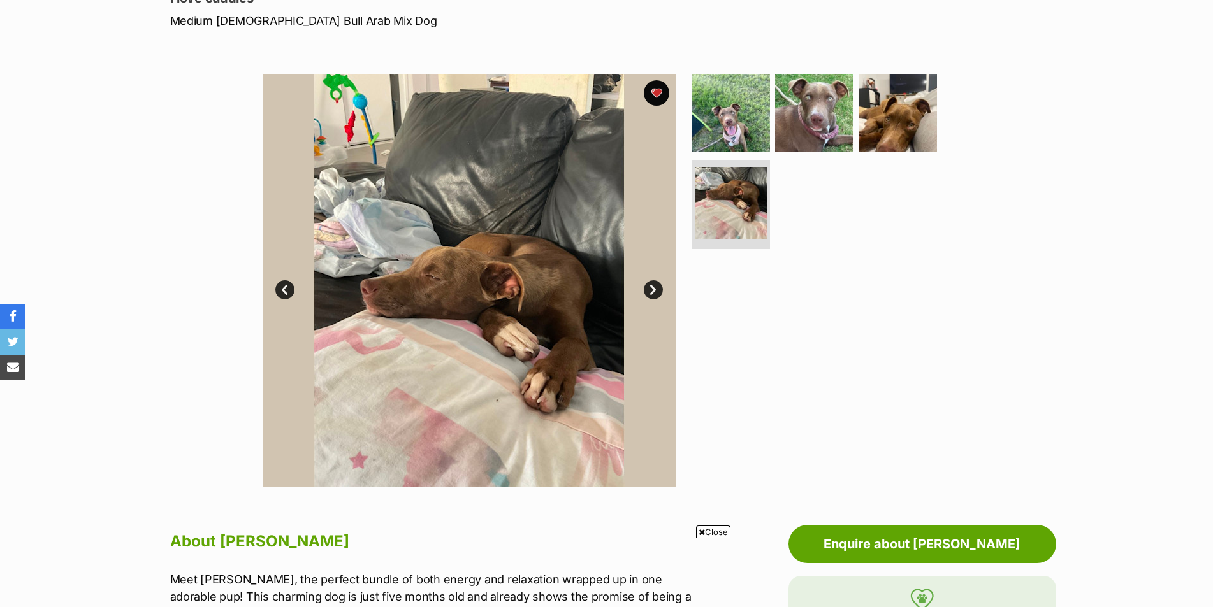
click at [651, 288] on link "Next" at bounding box center [653, 289] width 19 height 19
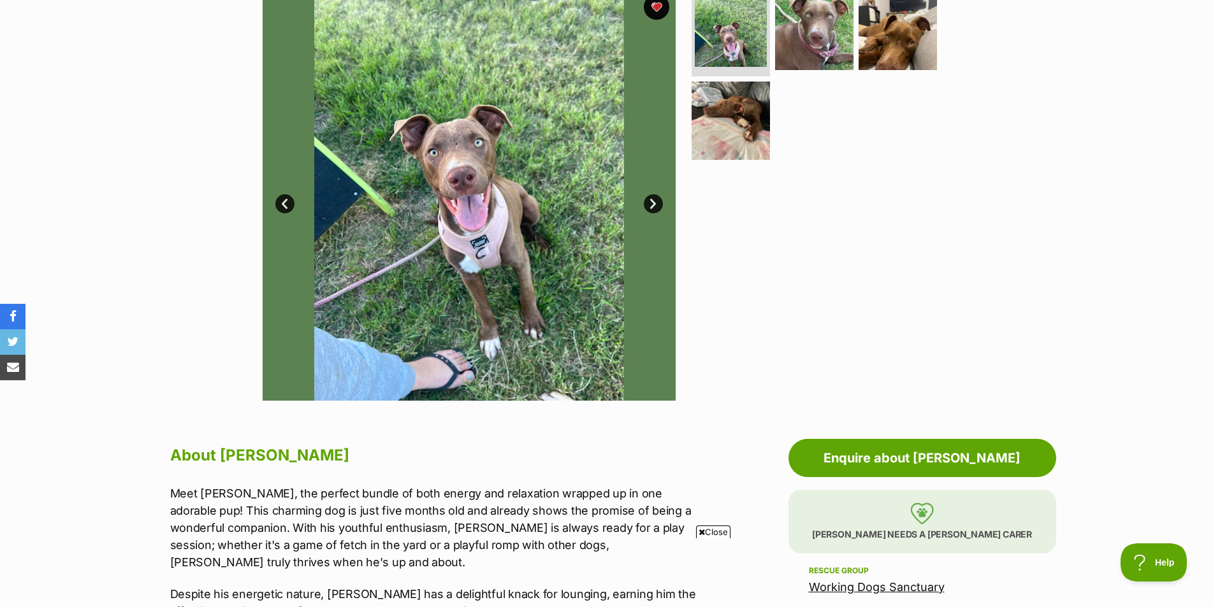
scroll to position [255, 0]
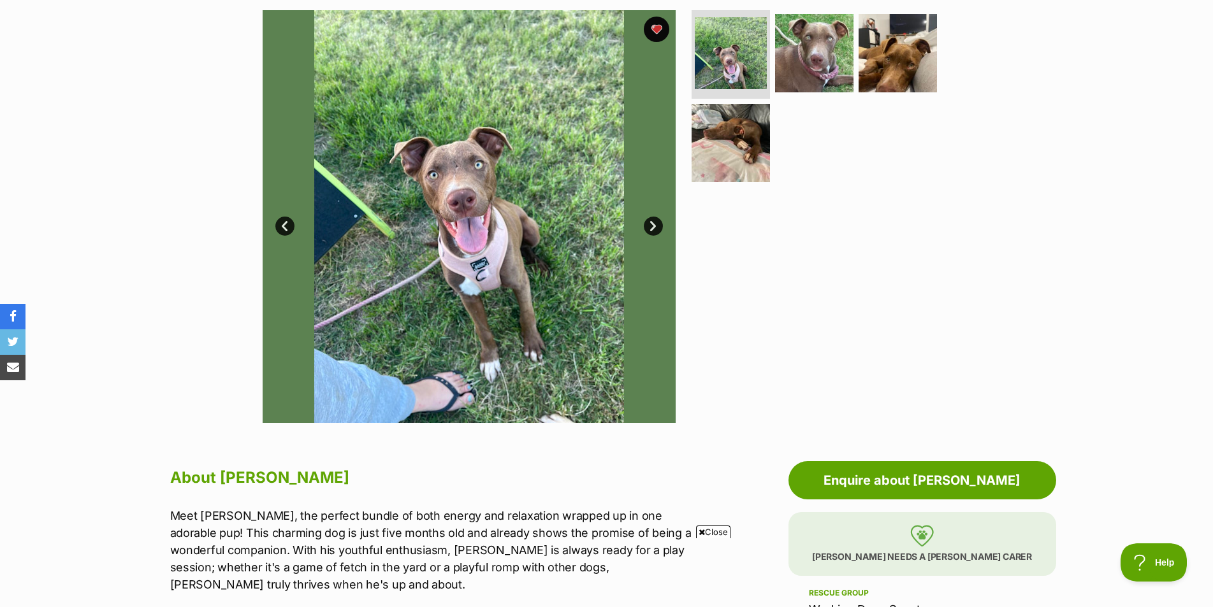
click at [649, 224] on link "Next" at bounding box center [653, 226] width 19 height 19
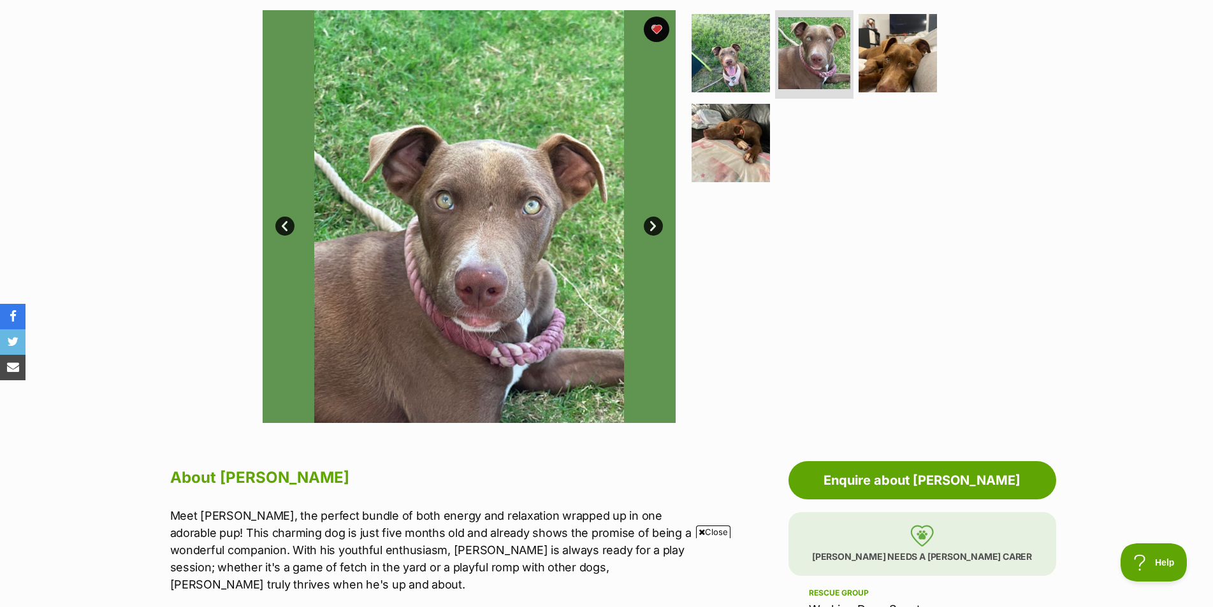
click at [649, 224] on link "Next" at bounding box center [653, 226] width 19 height 19
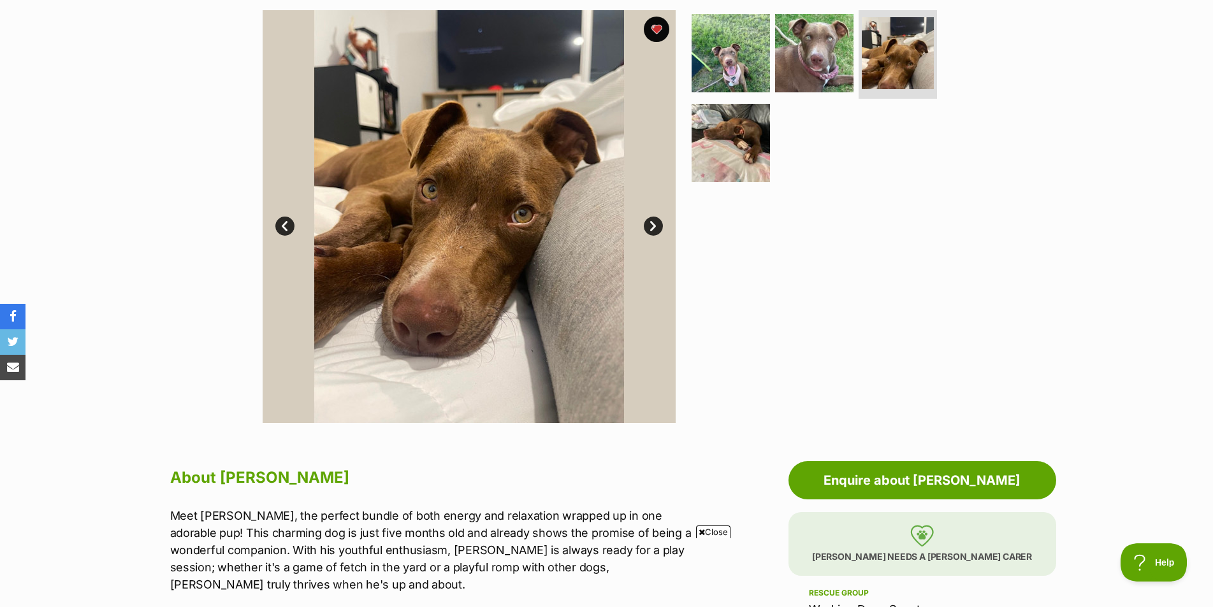
click at [649, 224] on link "Next" at bounding box center [653, 226] width 19 height 19
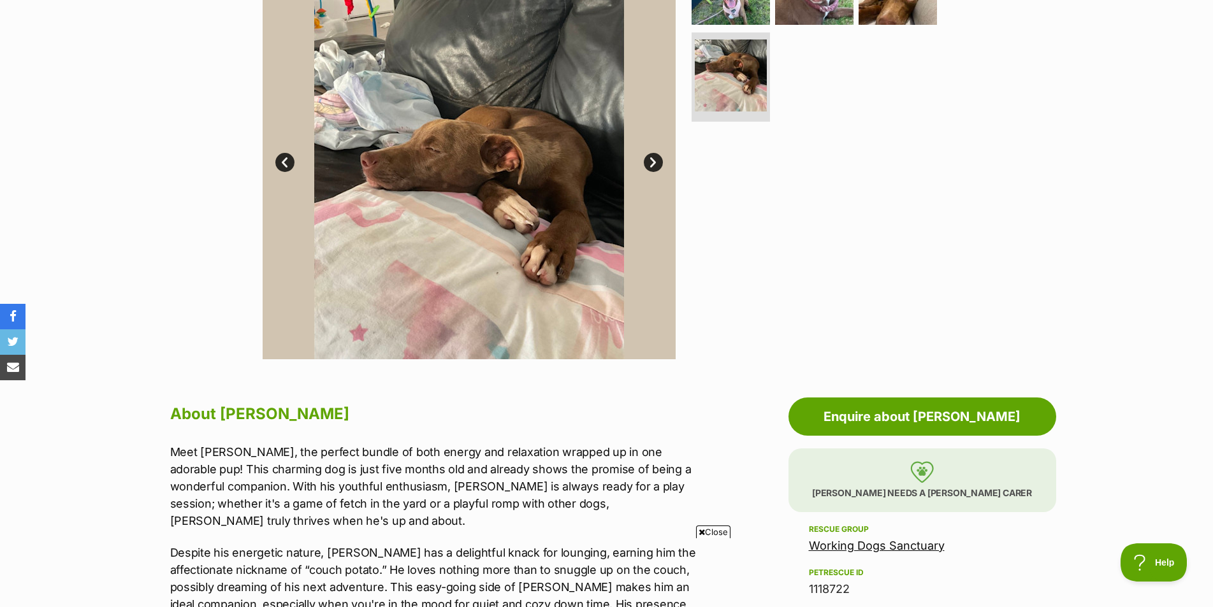
scroll to position [701, 0]
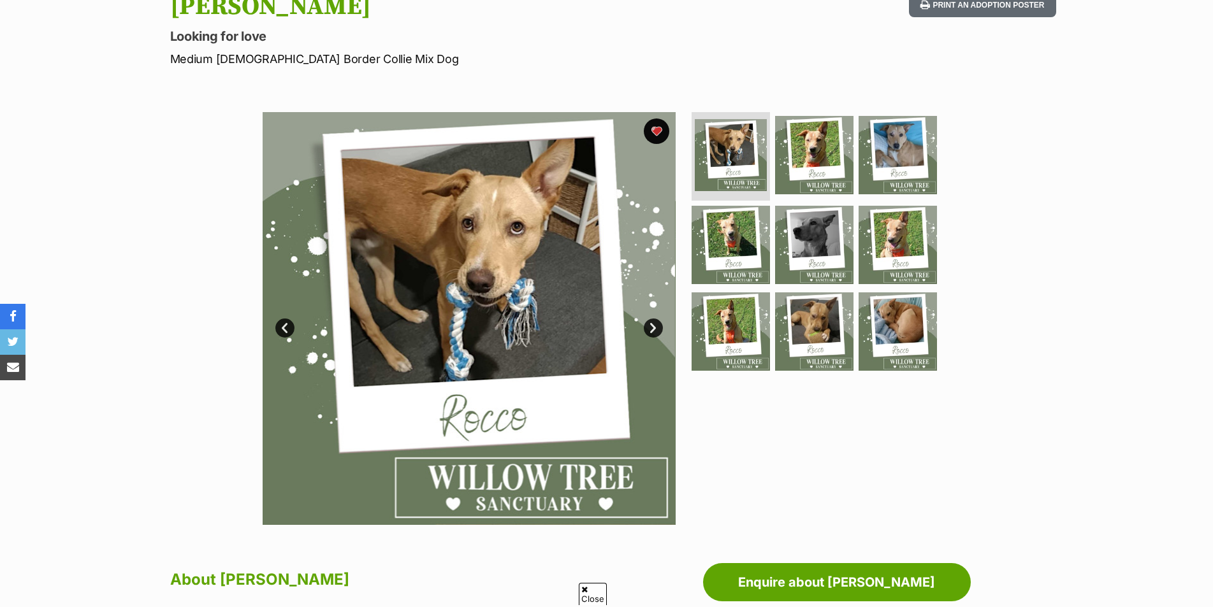
scroll to position [191, 0]
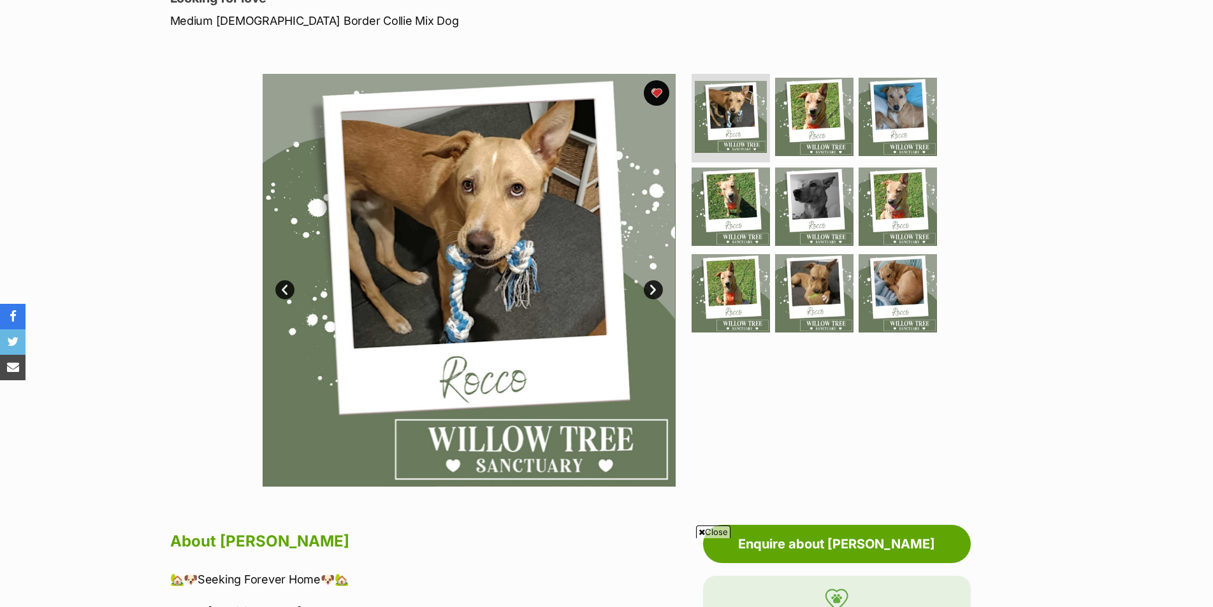
click at [653, 286] on link "Next" at bounding box center [653, 289] width 19 height 19
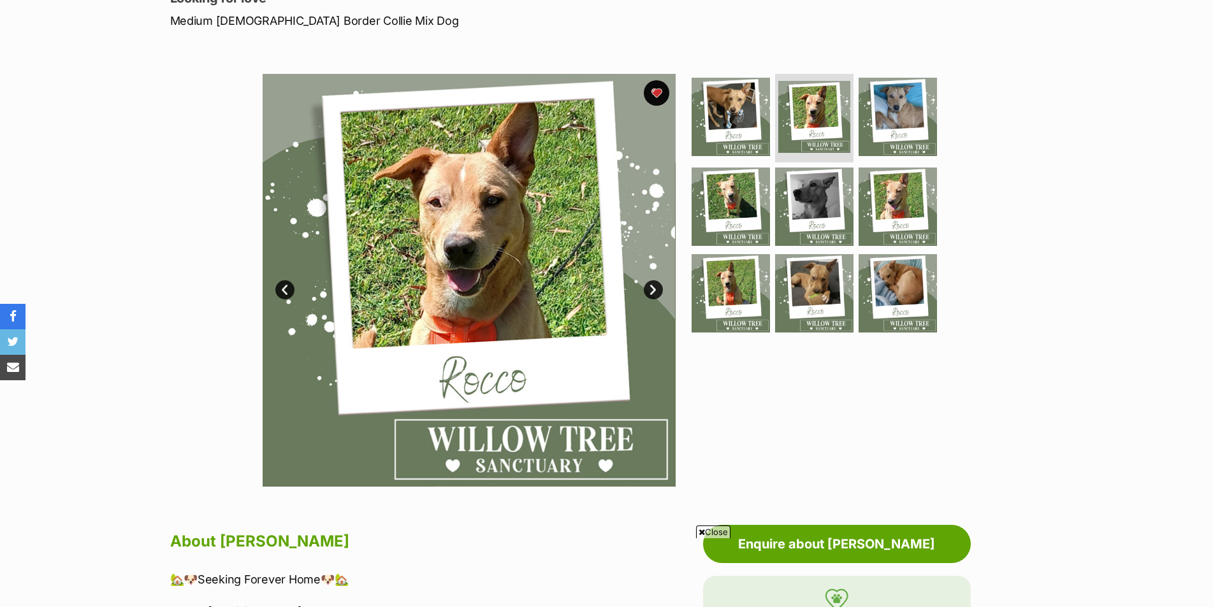
click at [653, 286] on link "Next" at bounding box center [653, 289] width 19 height 19
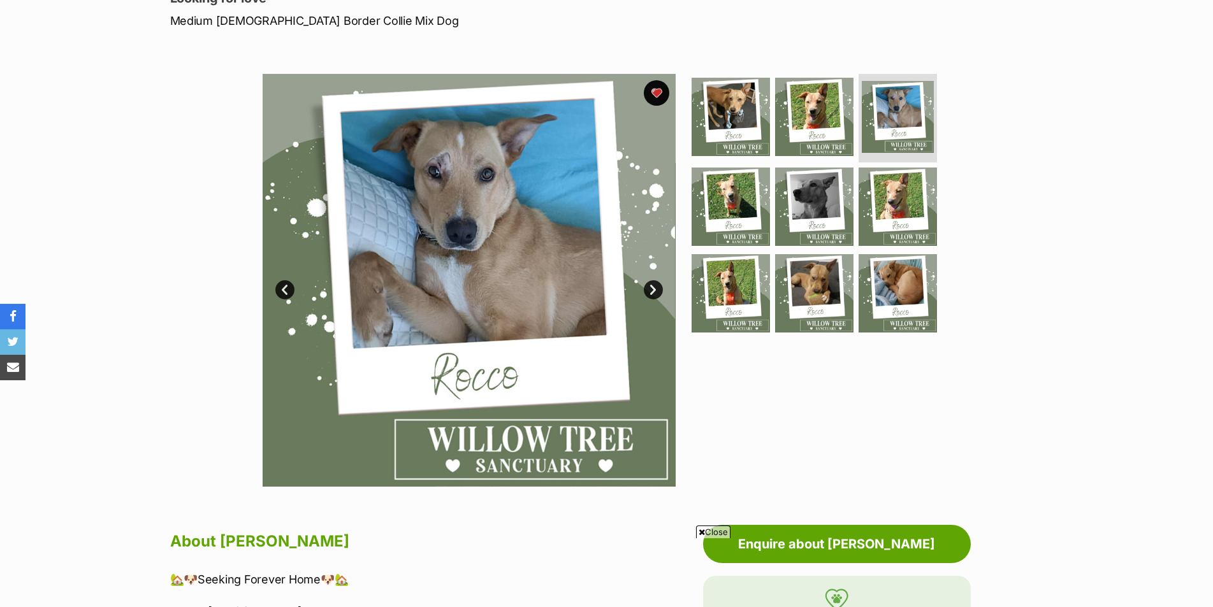
click at [653, 286] on link "Next" at bounding box center [653, 289] width 19 height 19
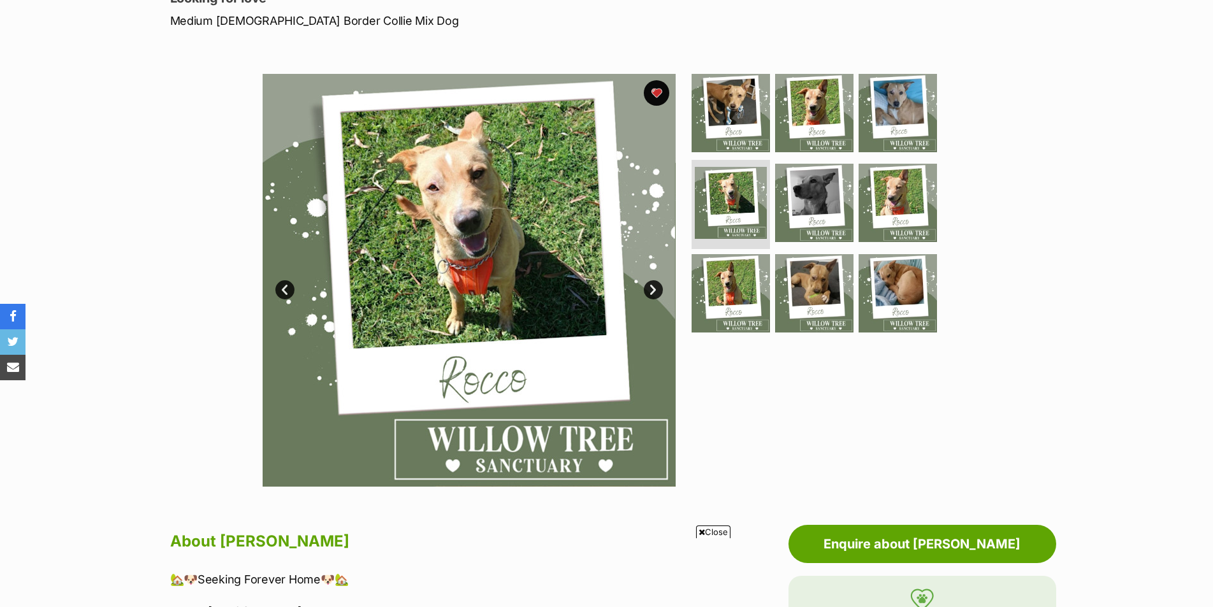
scroll to position [0, 0]
click at [652, 286] on link "Next" at bounding box center [653, 289] width 19 height 19
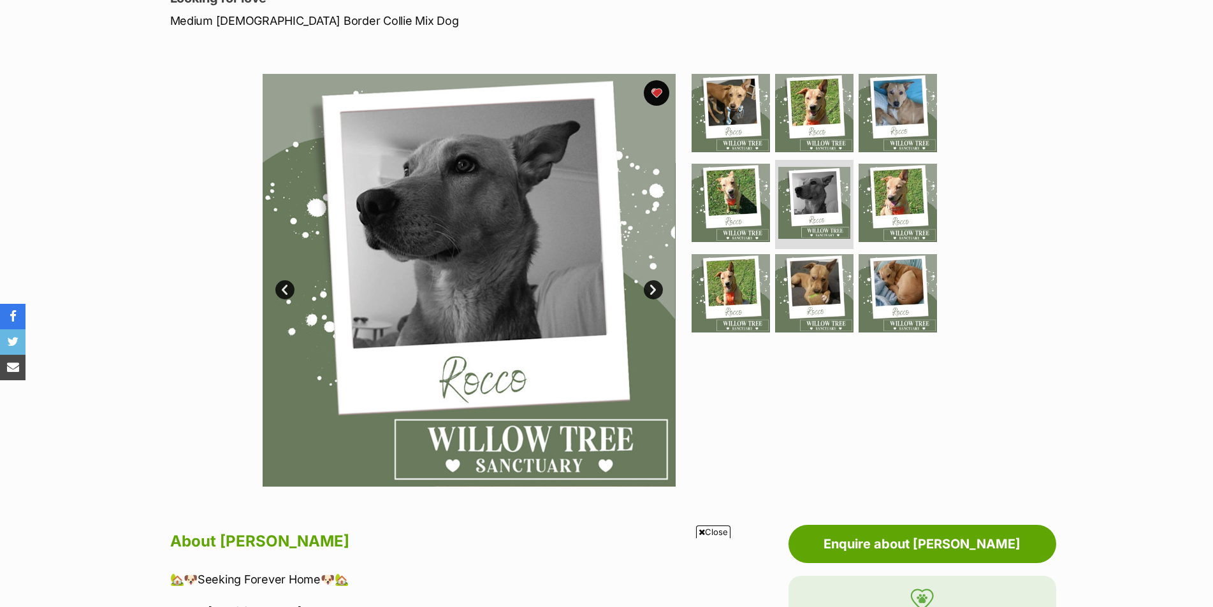
click at [652, 286] on link "Next" at bounding box center [653, 289] width 19 height 19
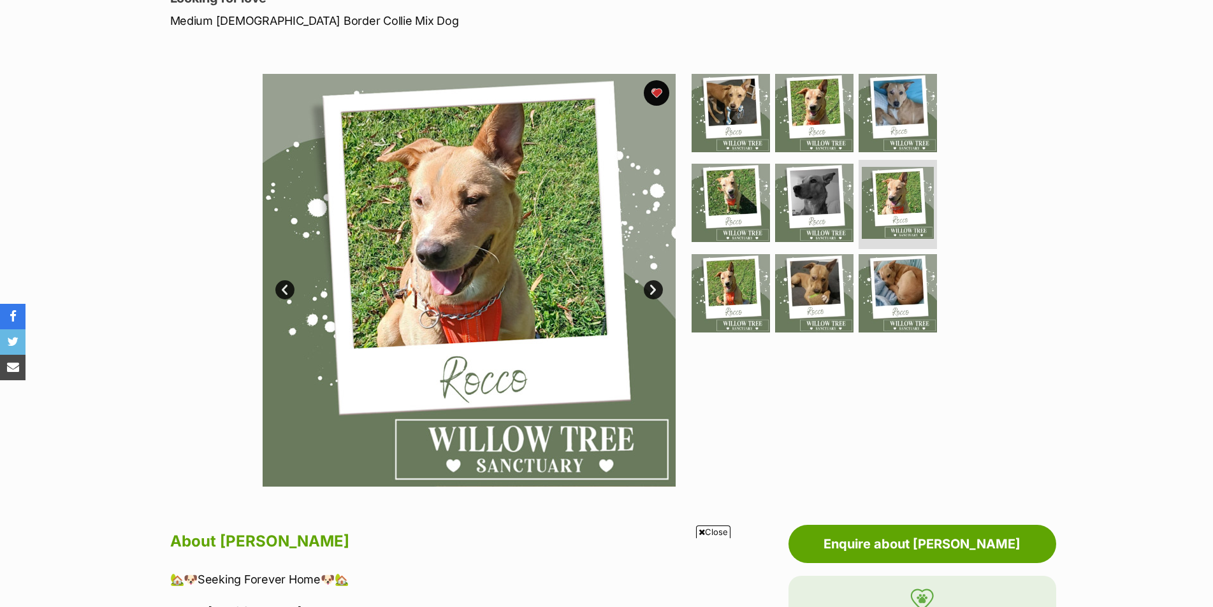
click at [651, 287] on link "Next" at bounding box center [653, 289] width 19 height 19
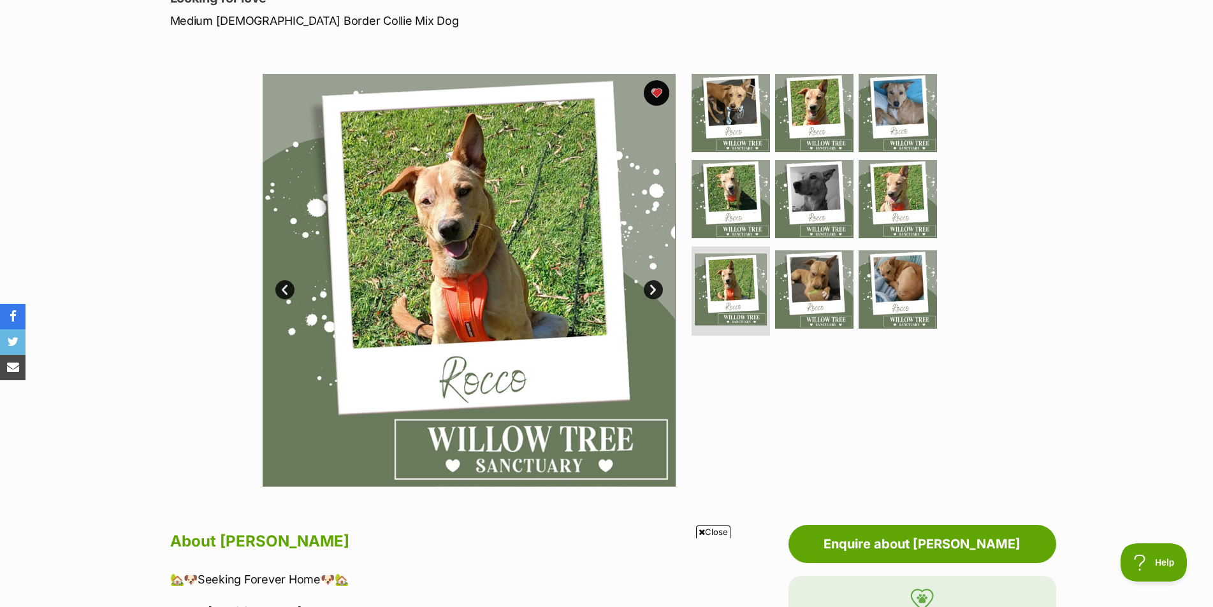
click at [650, 287] on link "Next" at bounding box center [653, 289] width 19 height 19
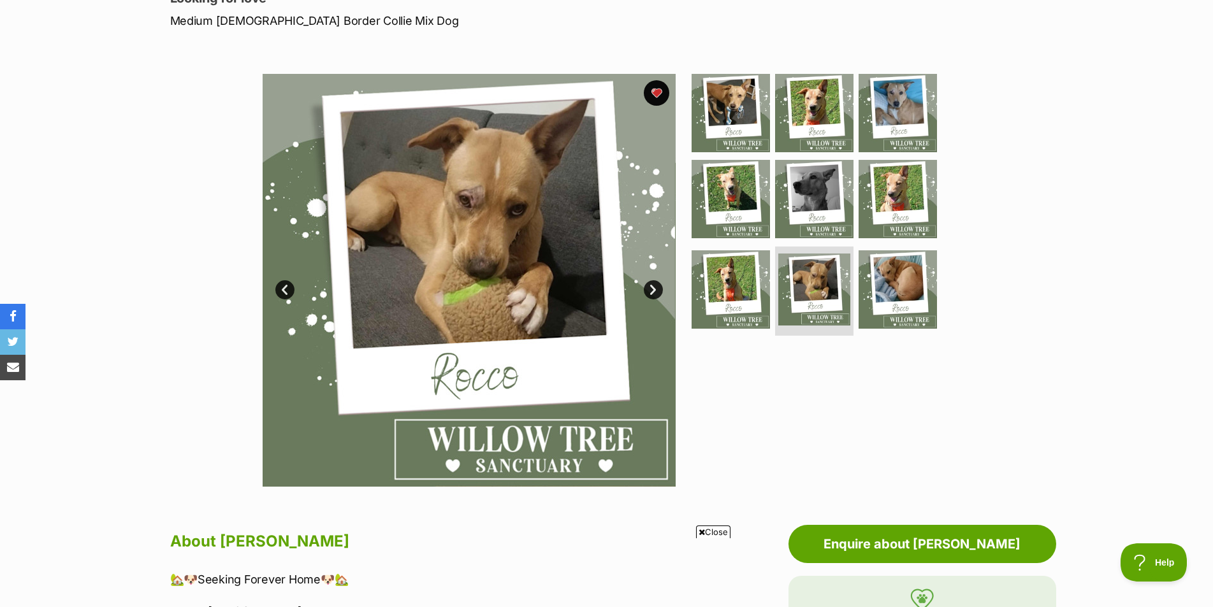
click at [650, 287] on link "Next" at bounding box center [653, 289] width 19 height 19
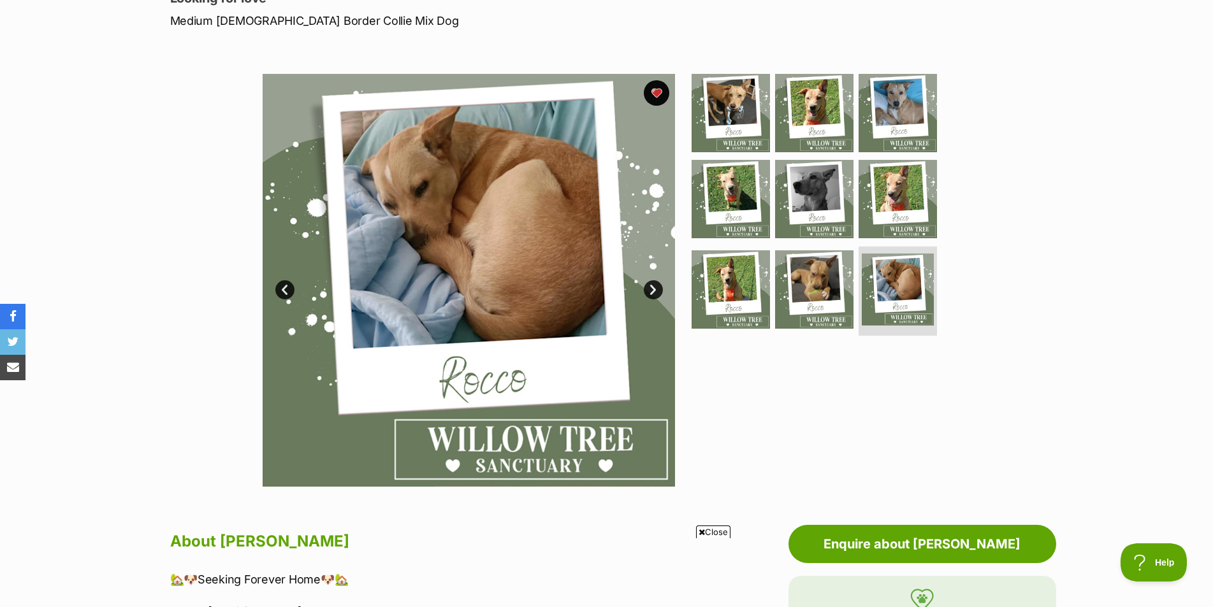
click at [649, 288] on link "Next" at bounding box center [653, 289] width 19 height 19
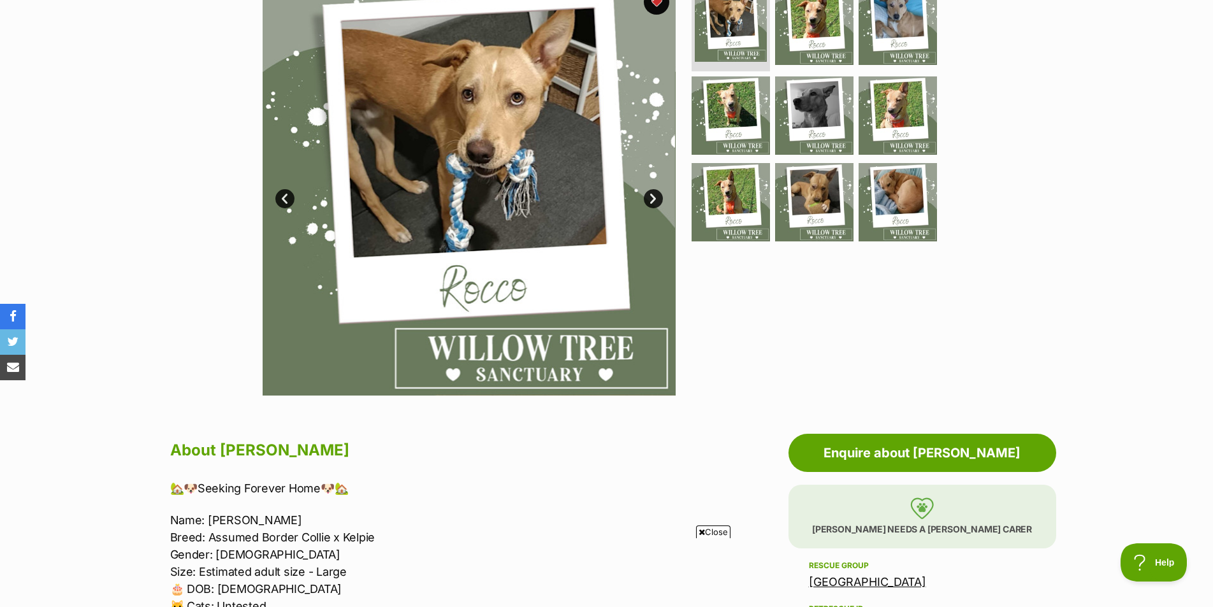
scroll to position [510, 0]
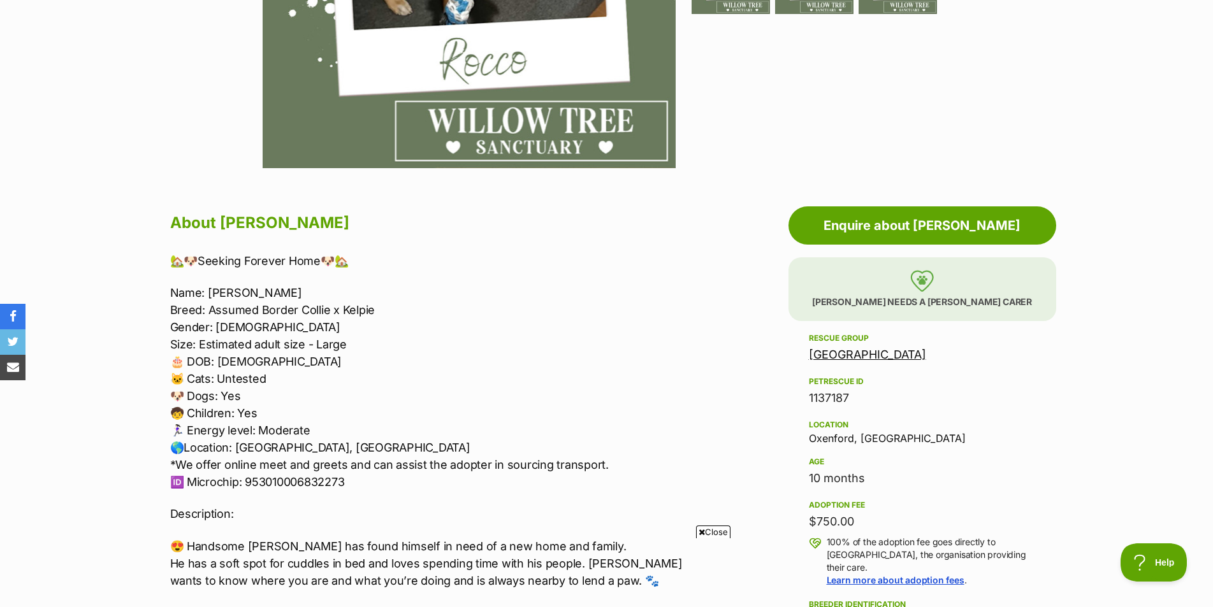
click at [932, 295] on p "[PERSON_NAME] needs a [PERSON_NAME] carer" at bounding box center [922, 289] width 268 height 64
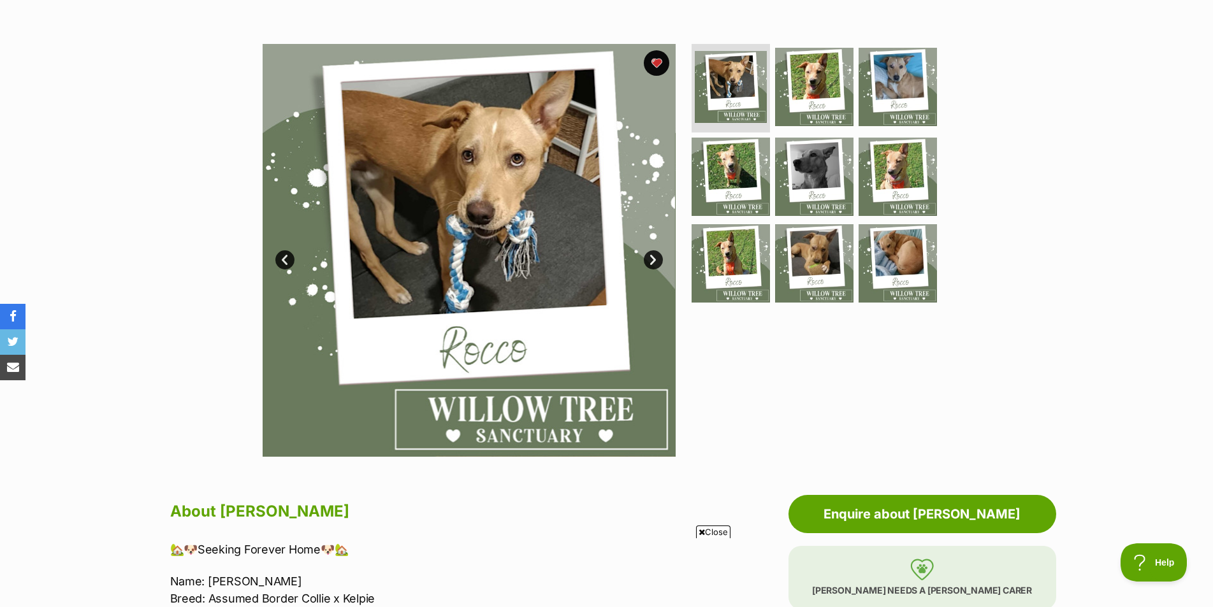
scroll to position [191, 0]
